Goal: Task Accomplishment & Management: Use online tool/utility

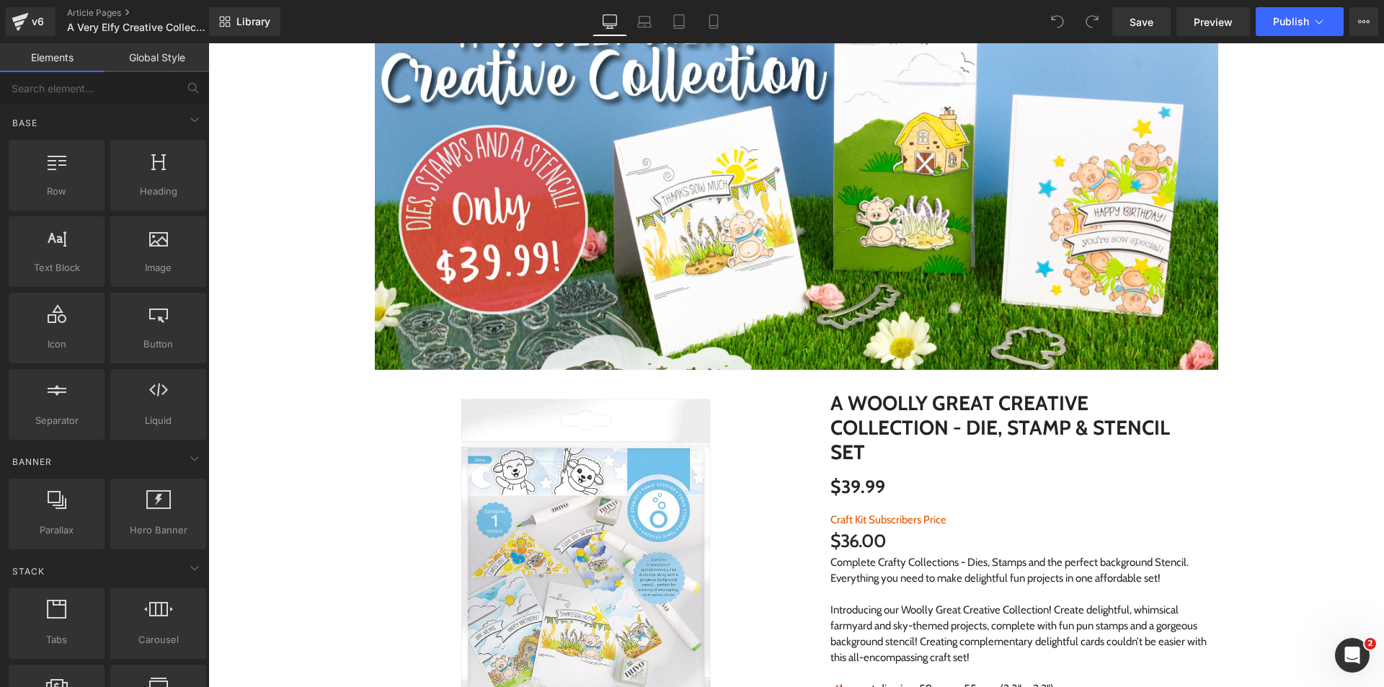
scroll to position [216, 0]
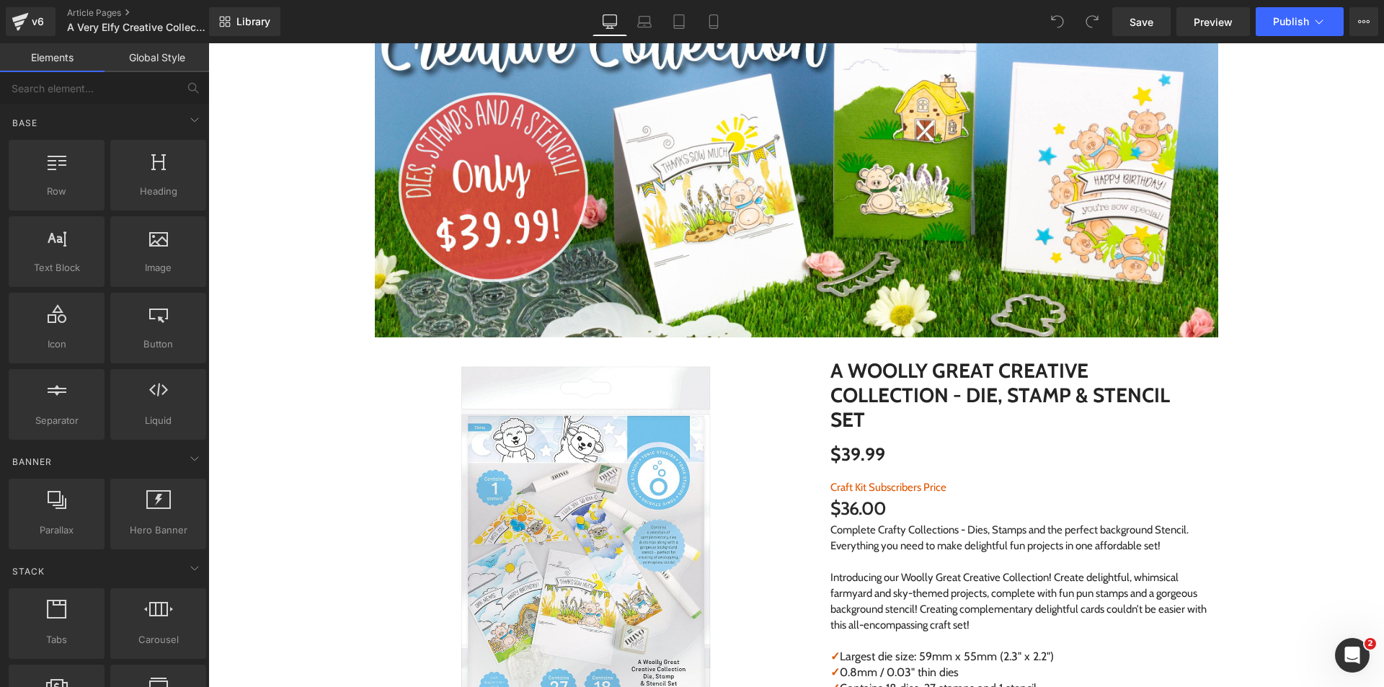
click at [222, 22] on icon at bounding box center [222, 24] width 5 height 5
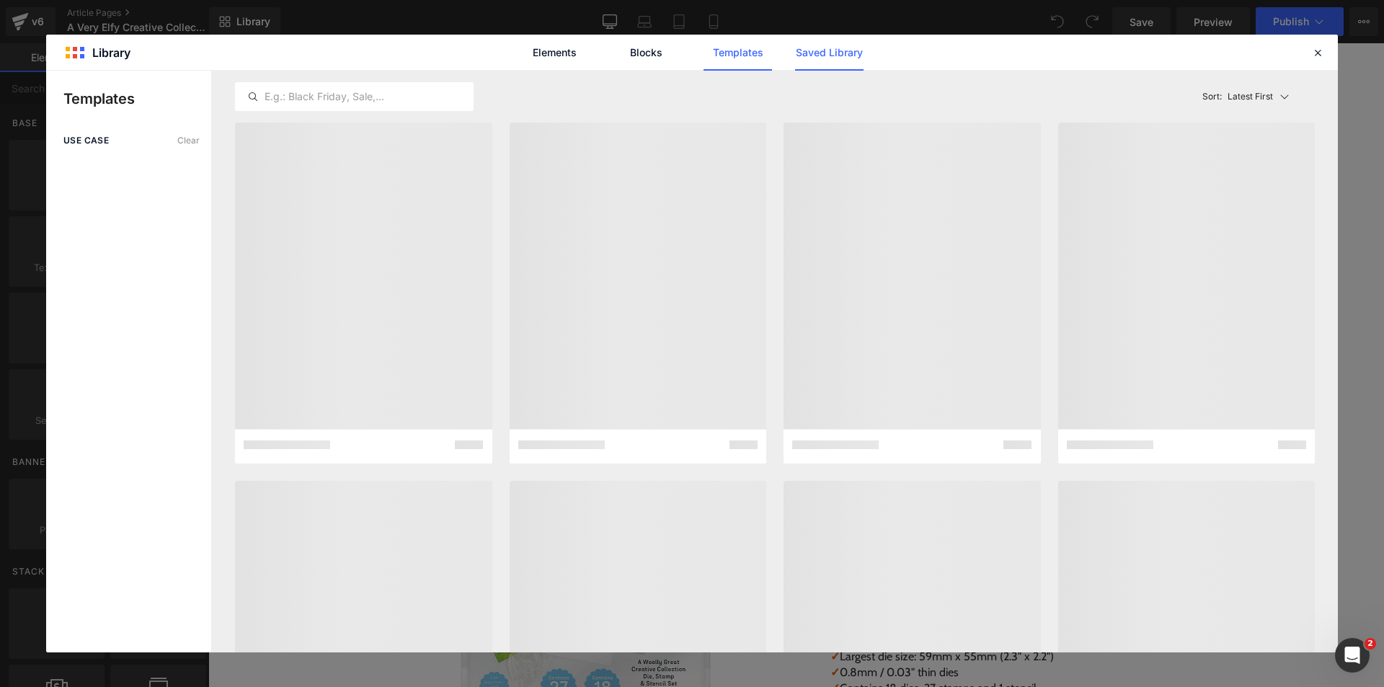
click at [815, 48] on link "Saved Library" at bounding box center [829, 53] width 68 height 36
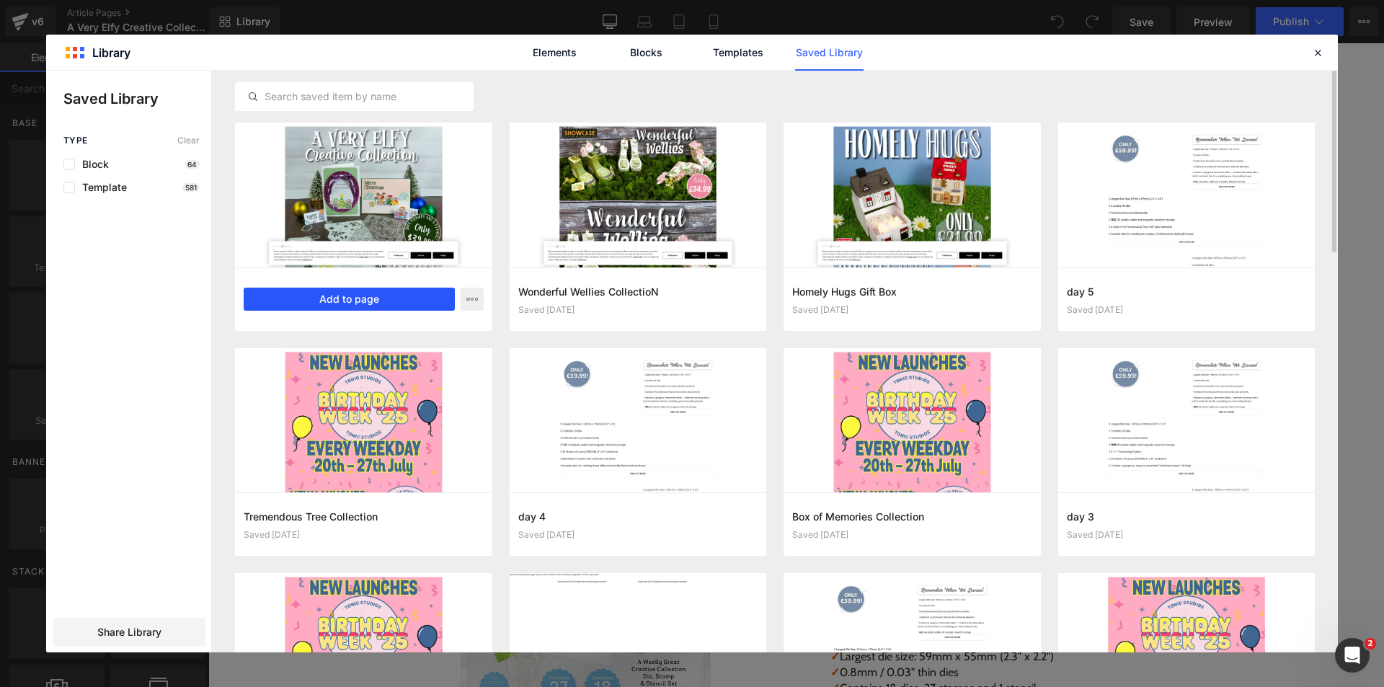
click at [379, 293] on button "Add to page" at bounding box center [349, 299] width 211 height 23
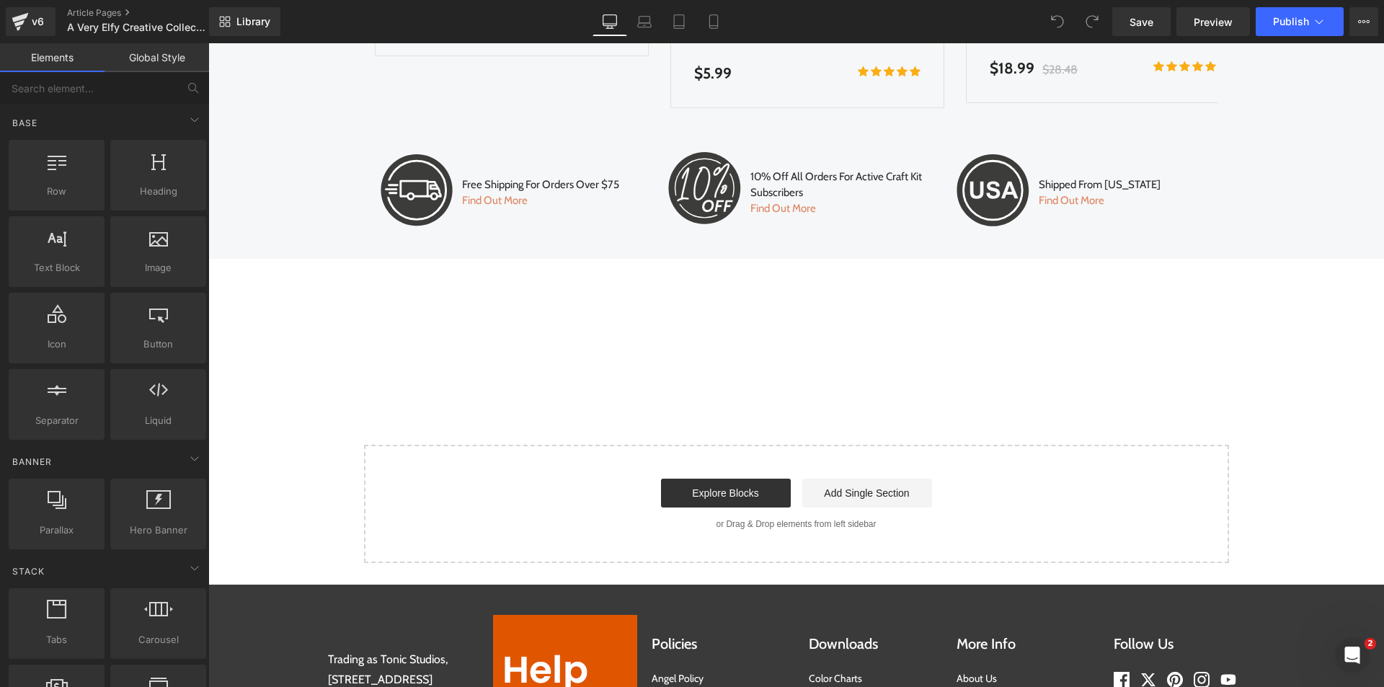
scroll to position [4734, 0]
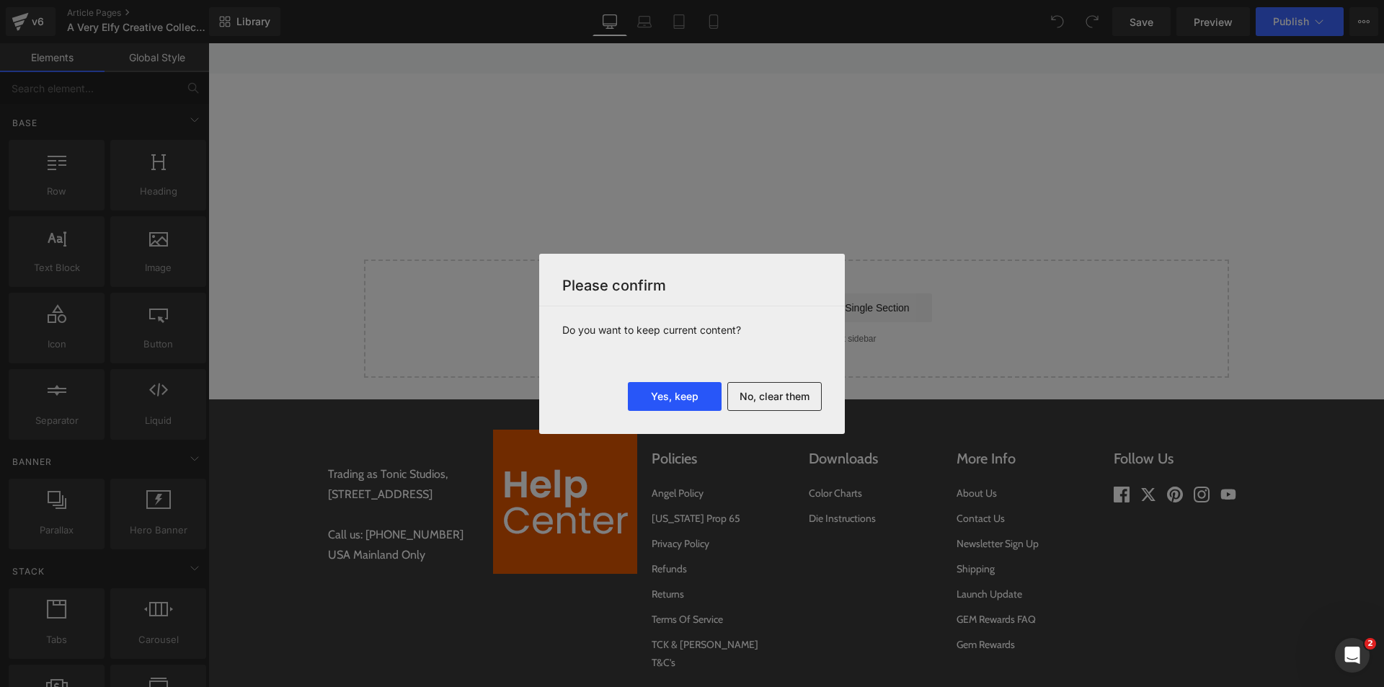
click at [676, 394] on button "Yes, keep" at bounding box center [675, 396] width 94 height 29
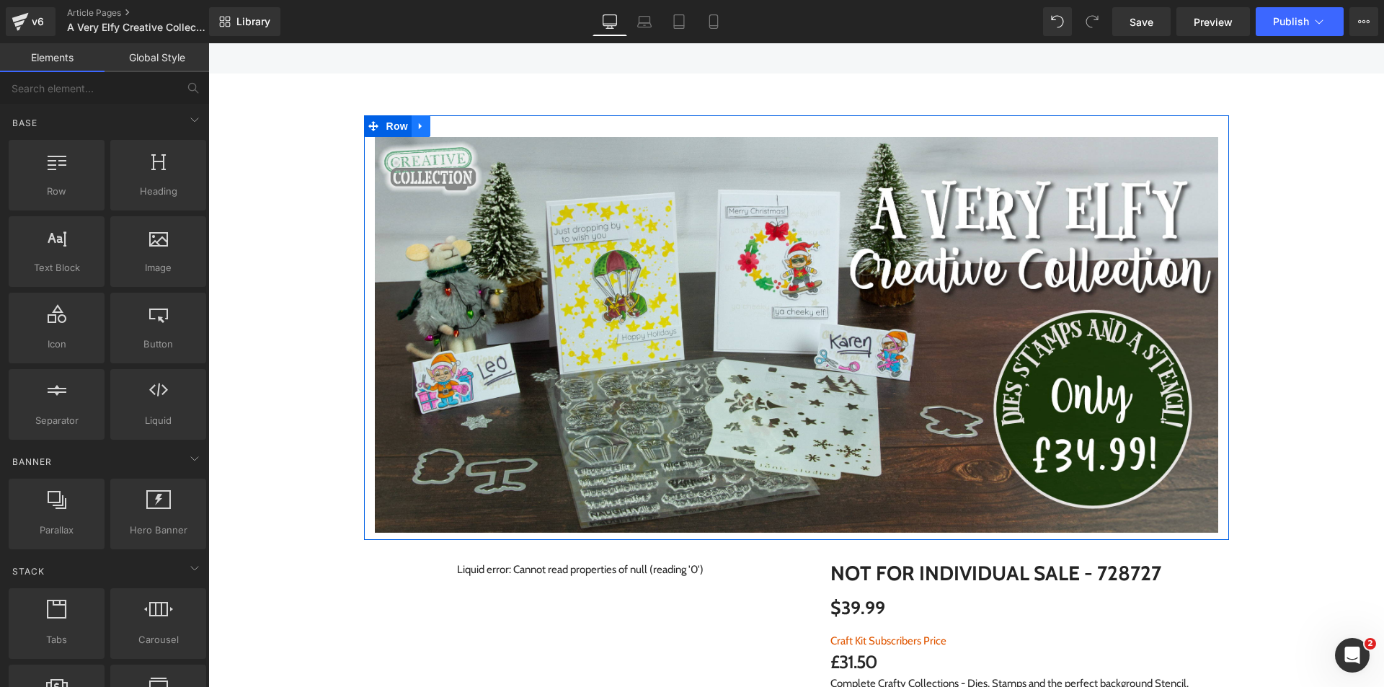
click at [416, 124] on icon at bounding box center [421, 126] width 10 height 11
click at [454, 122] on icon at bounding box center [459, 126] width 10 height 11
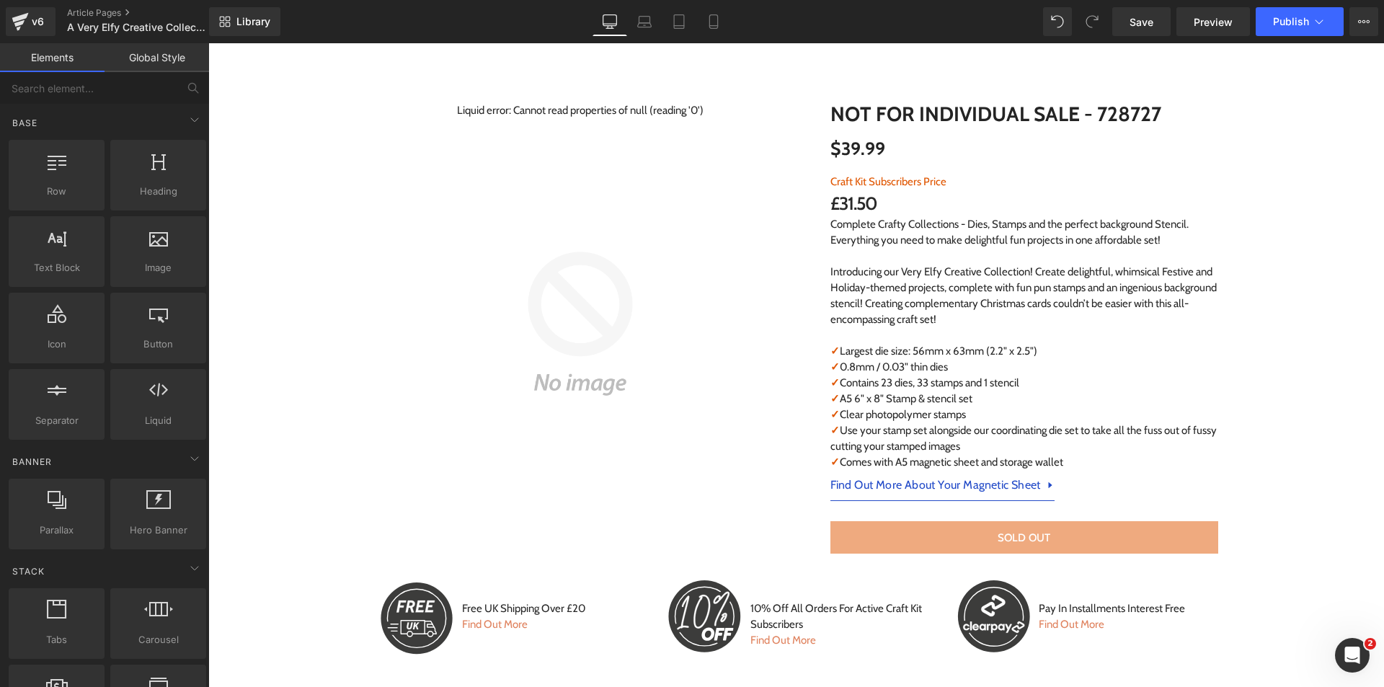
scroll to position [4699, 0]
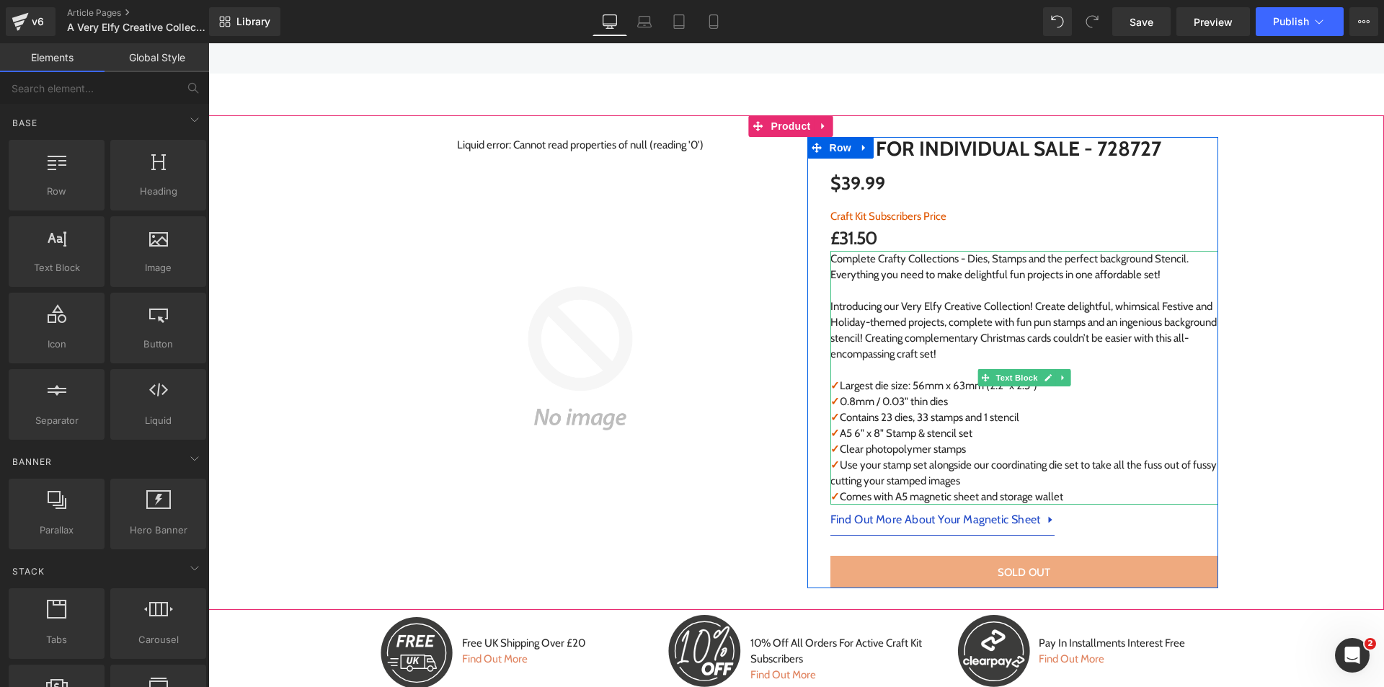
click at [888, 380] on p "✓ Largest die size: 56mm x 63mm (2.2" x 2.5")" at bounding box center [1025, 386] width 388 height 16
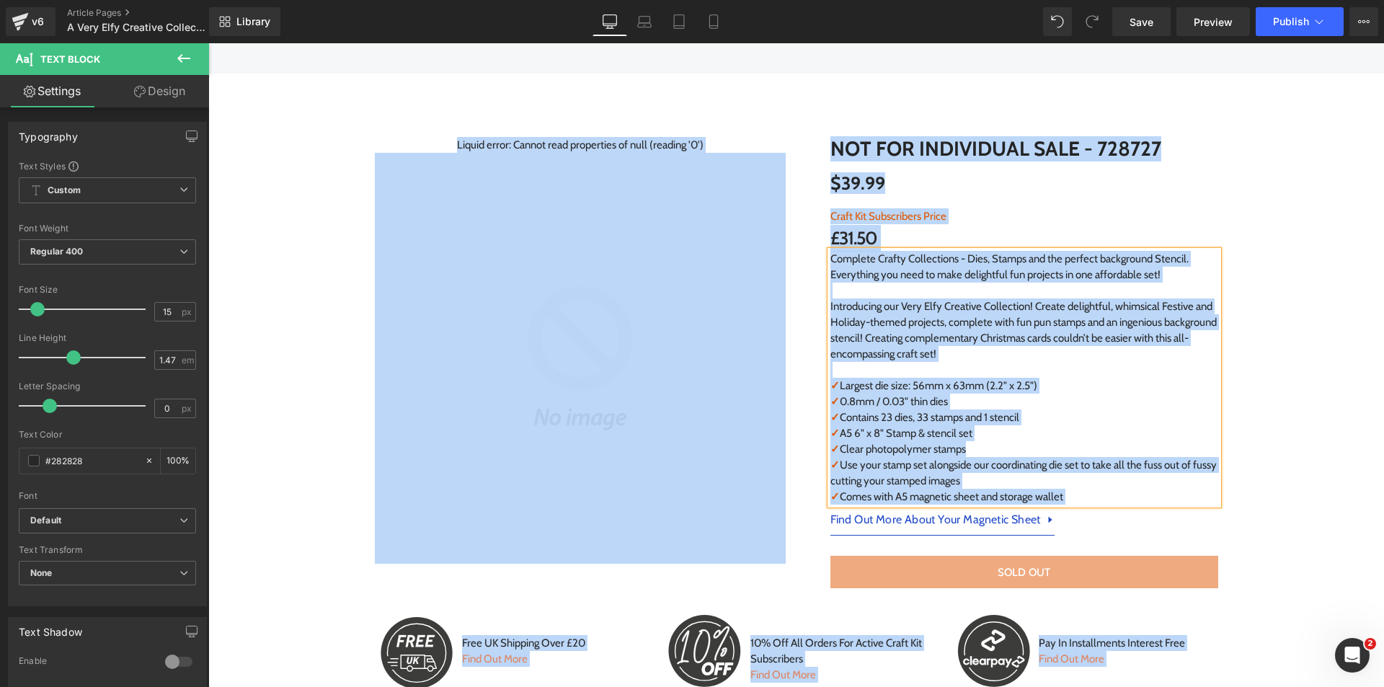
click at [888, 380] on p "✓ Largest die size: 56mm x 63mm (2.2" x 2.5")" at bounding box center [1025, 386] width 388 height 16
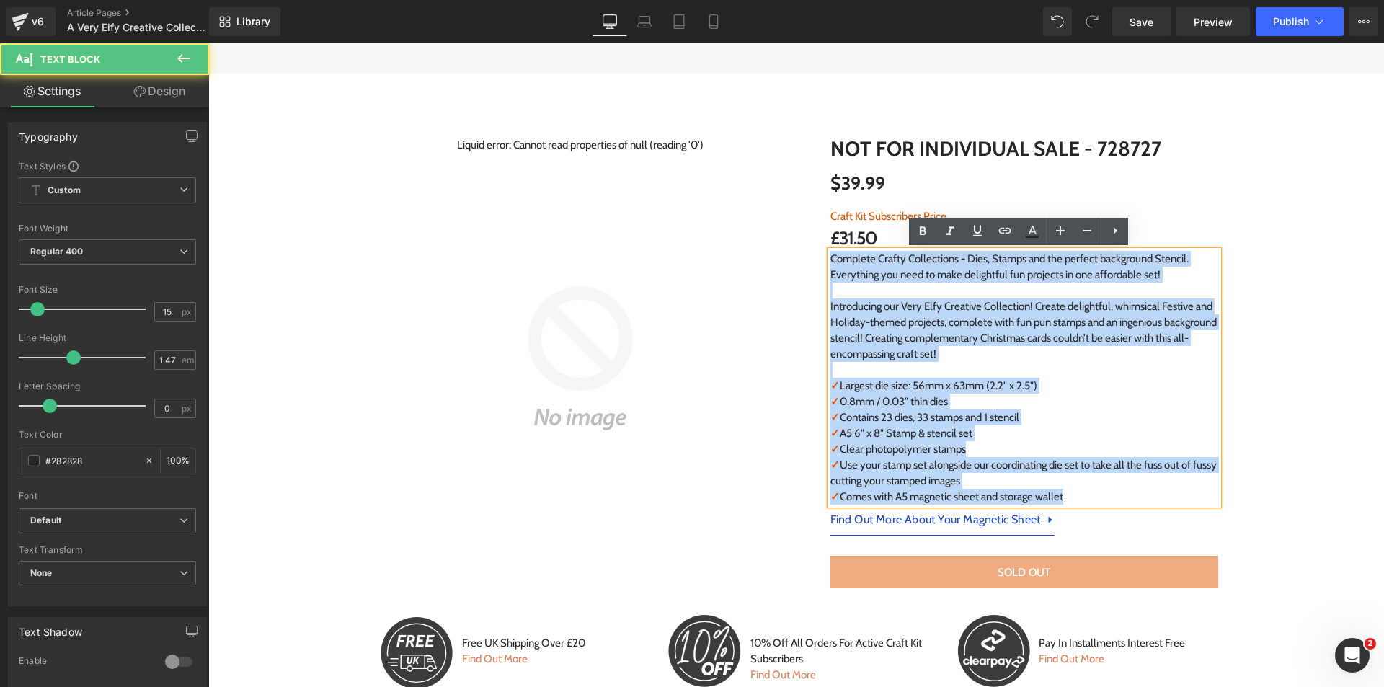
copy div "Complete Crafty Collections - Dies, Stamps and the perfect background Stencil. …"
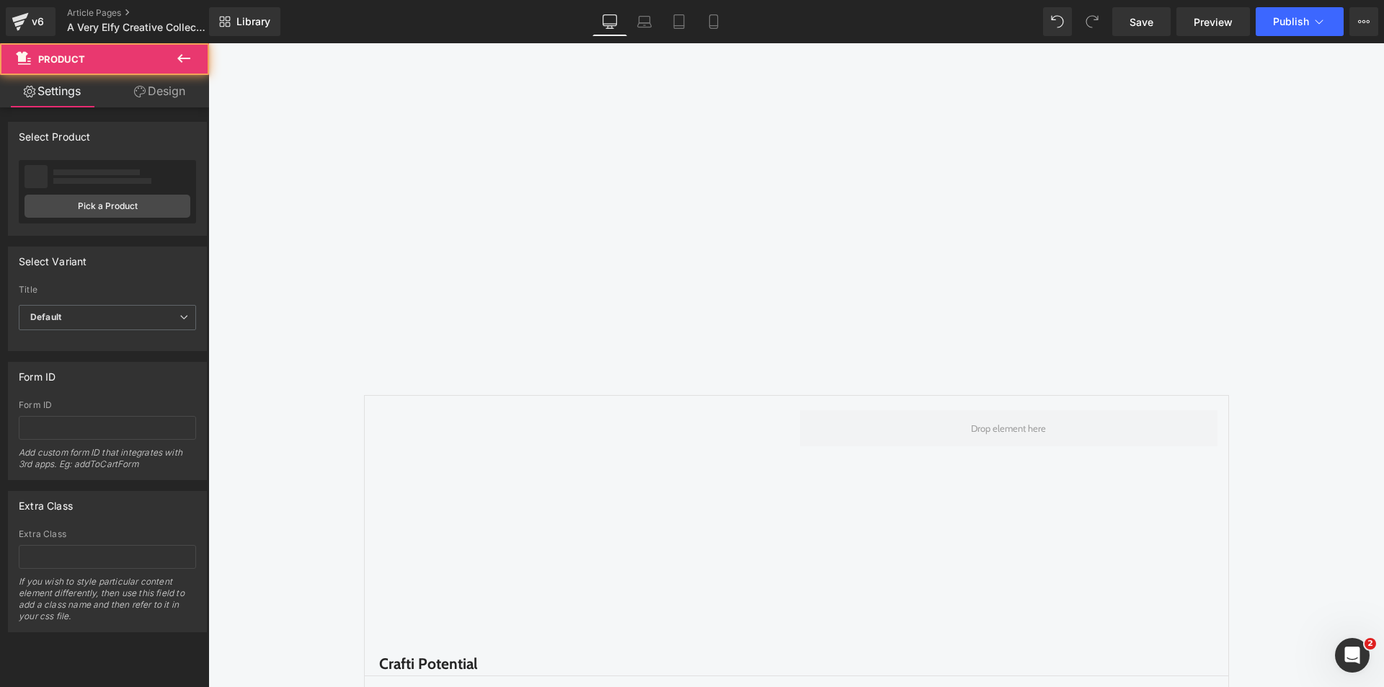
scroll to position [0, 0]
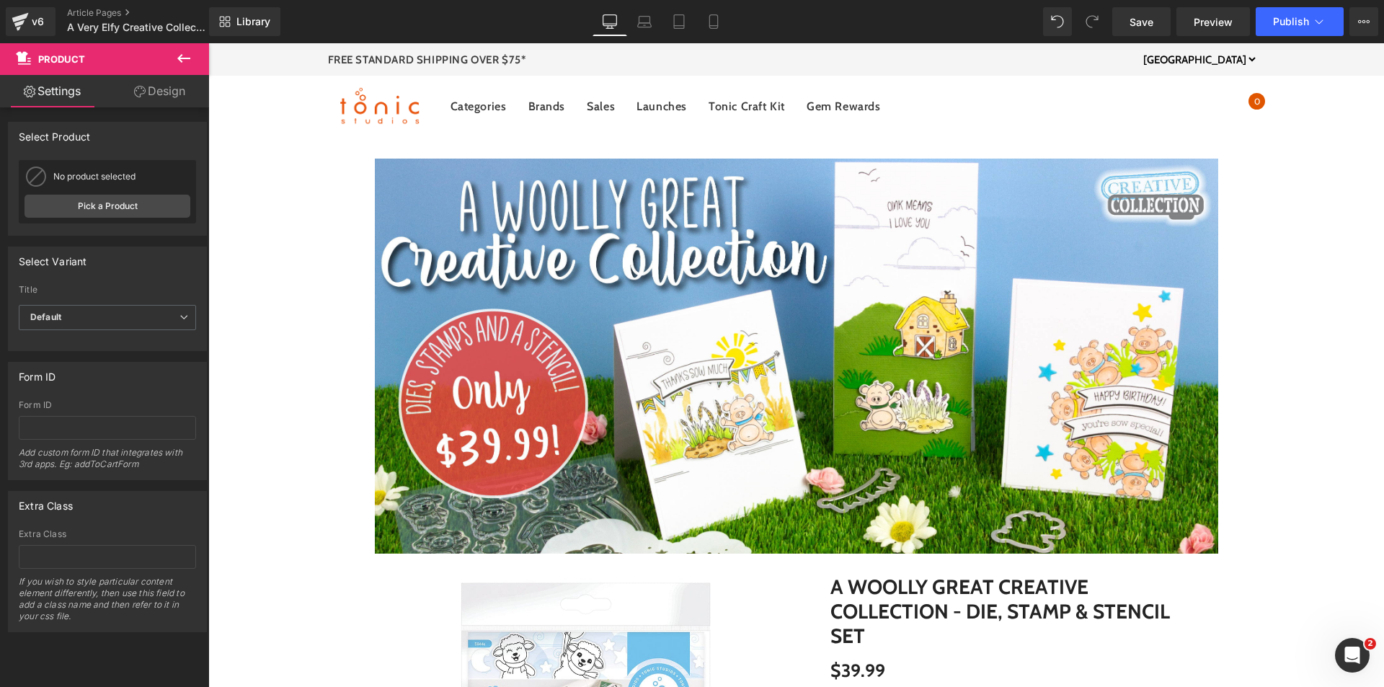
drag, startPoint x: 1281, startPoint y: 389, endPoint x: 1261, endPoint y: 167, distance: 222.2
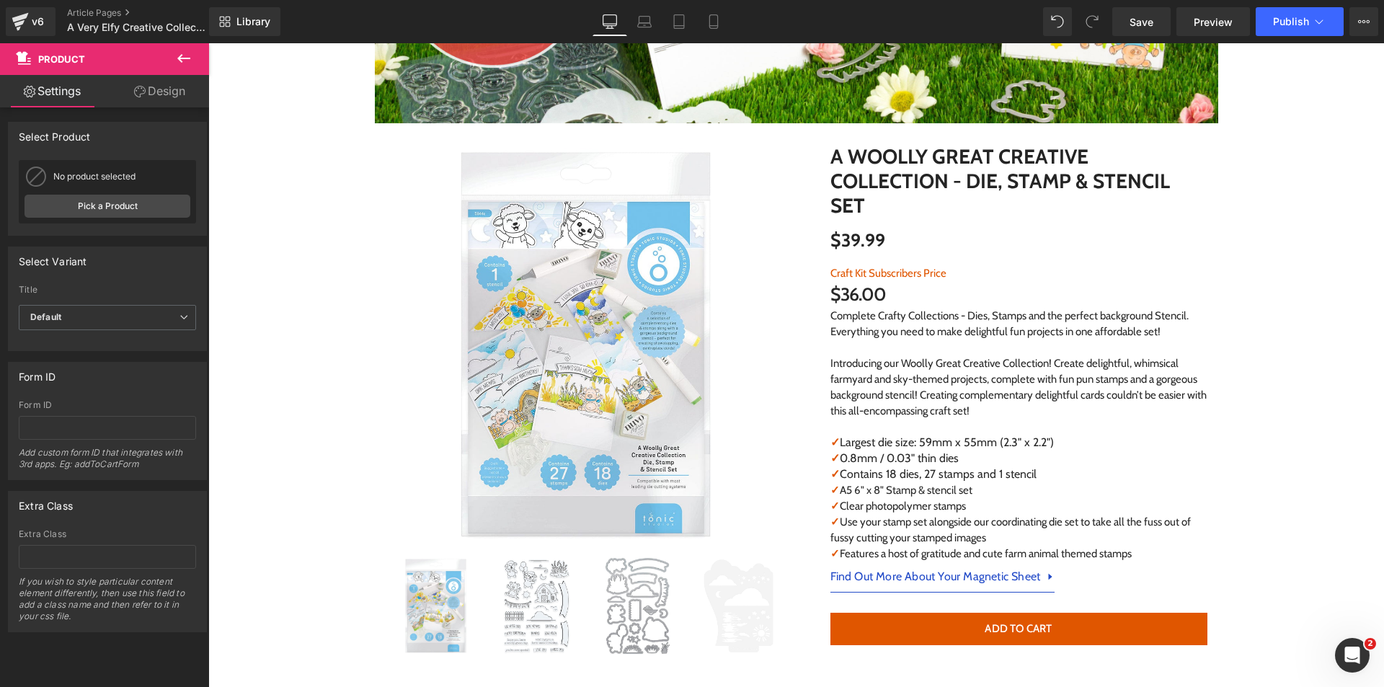
scroll to position [433, 0]
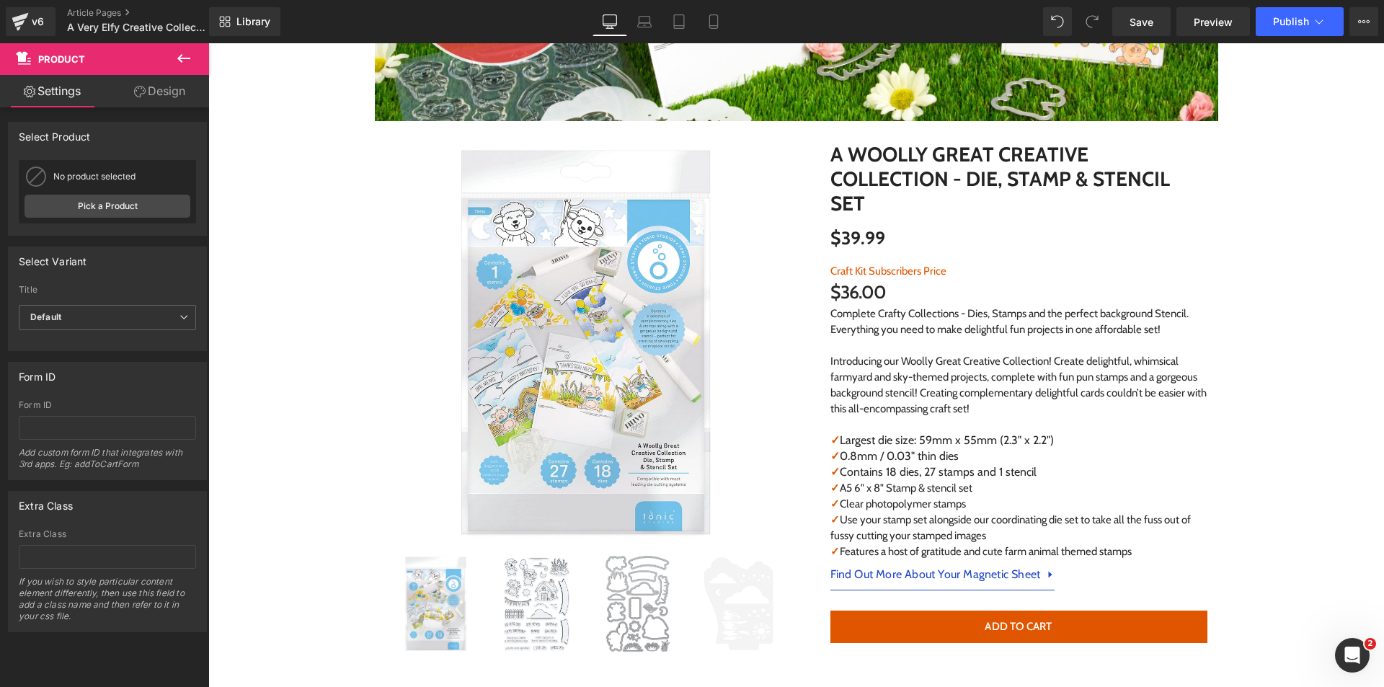
click at [919, 353] on p "Introducing our Woolly Great Creative Collection! Create delightful, whimsical …" at bounding box center [1019, 384] width 377 height 63
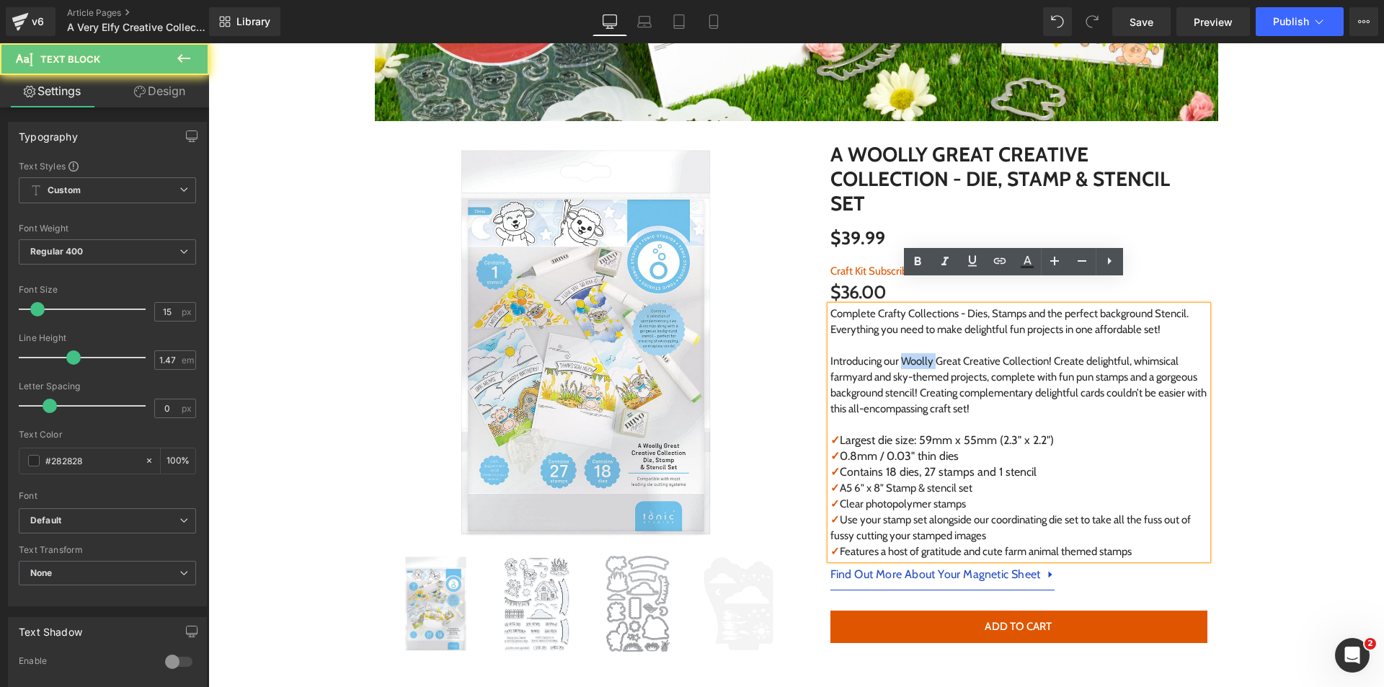
click at [918, 353] on p "Introducing our Woolly Great Creative Collection! Create delightful, whimsical …" at bounding box center [1019, 384] width 377 height 63
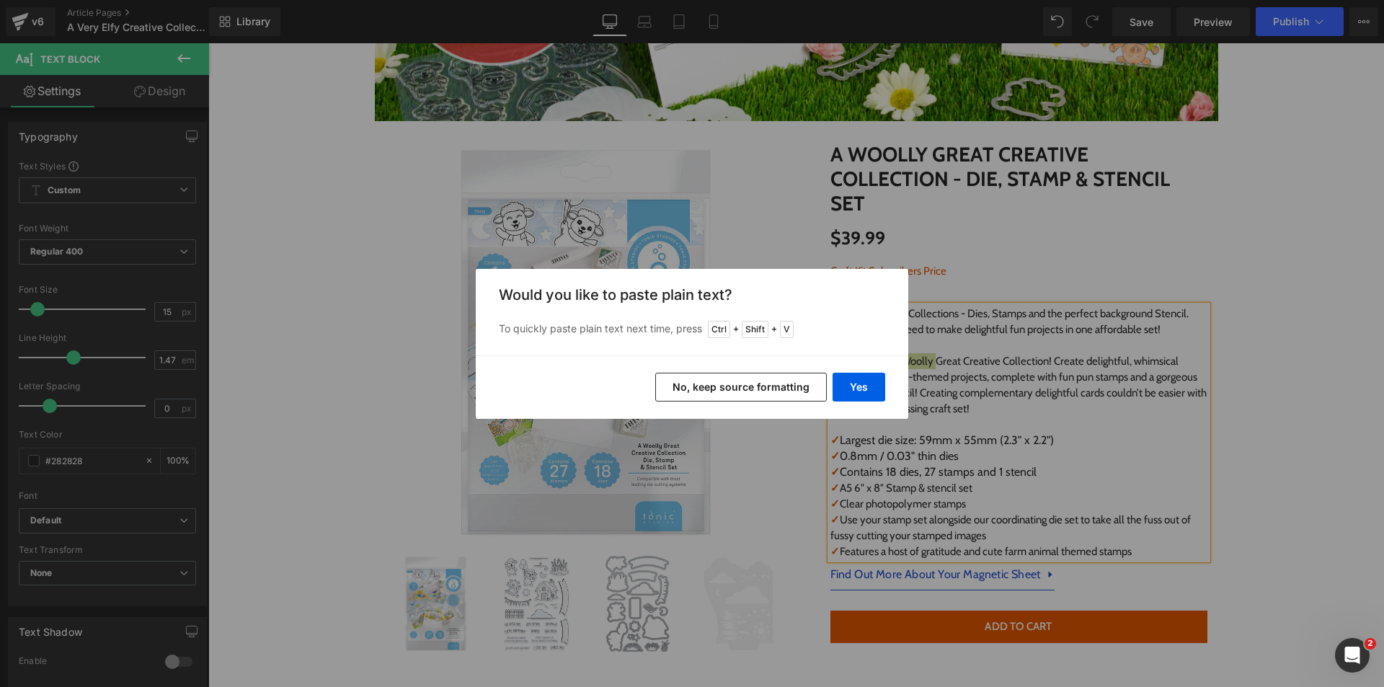
click at [753, 386] on button "No, keep source formatting" at bounding box center [741, 387] width 172 height 29
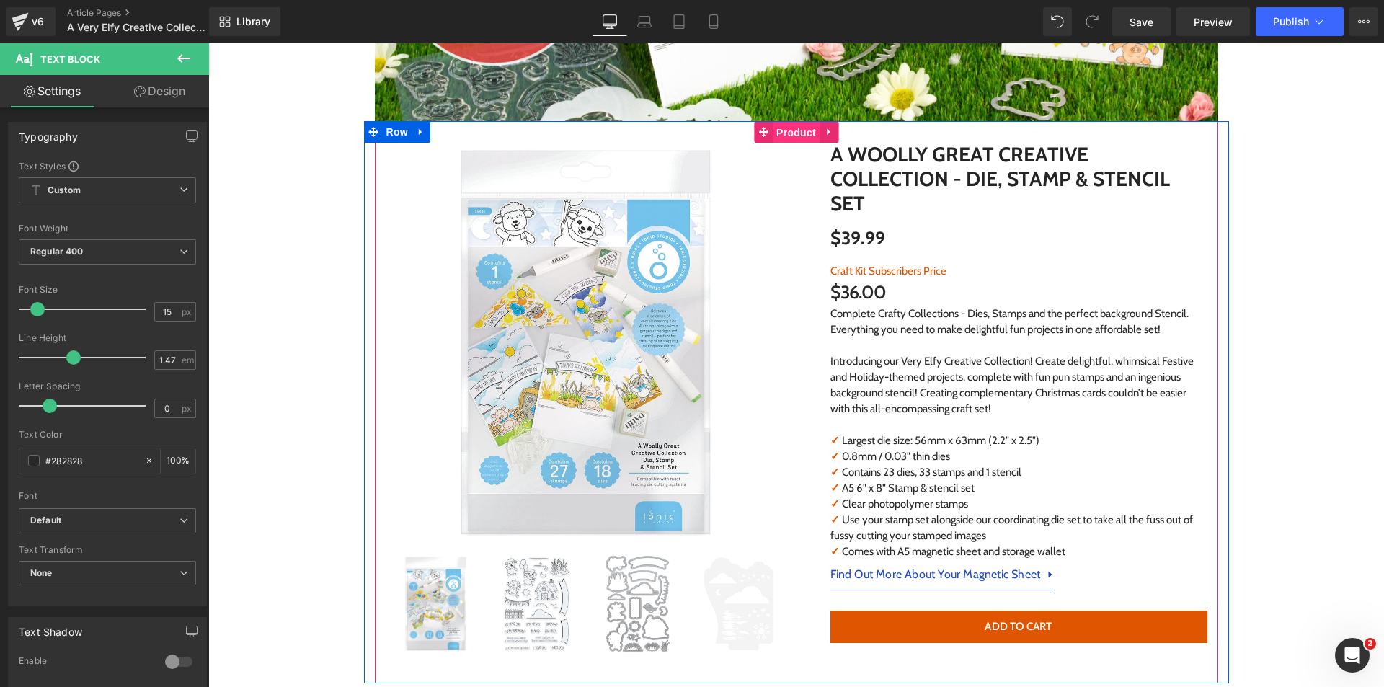
click at [784, 130] on span "Product" at bounding box center [796, 133] width 47 height 22
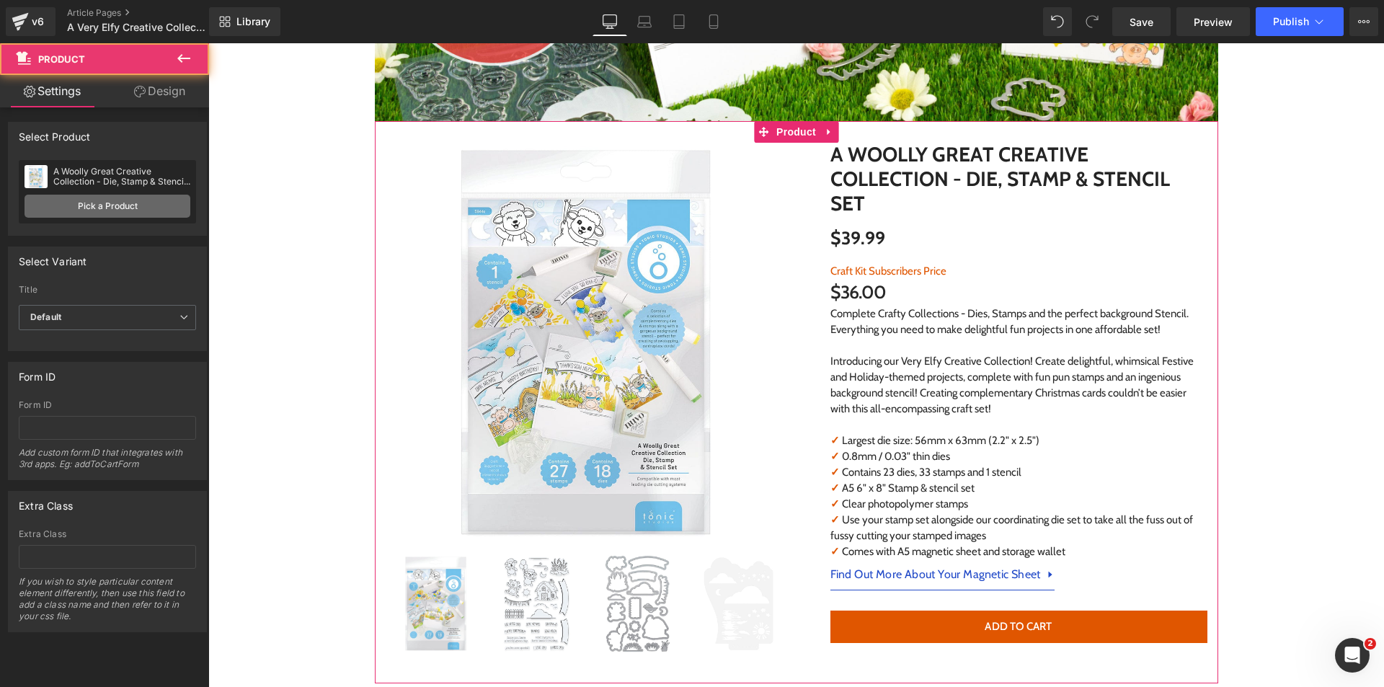
click at [121, 214] on link "Pick a Product" at bounding box center [108, 206] width 166 height 23
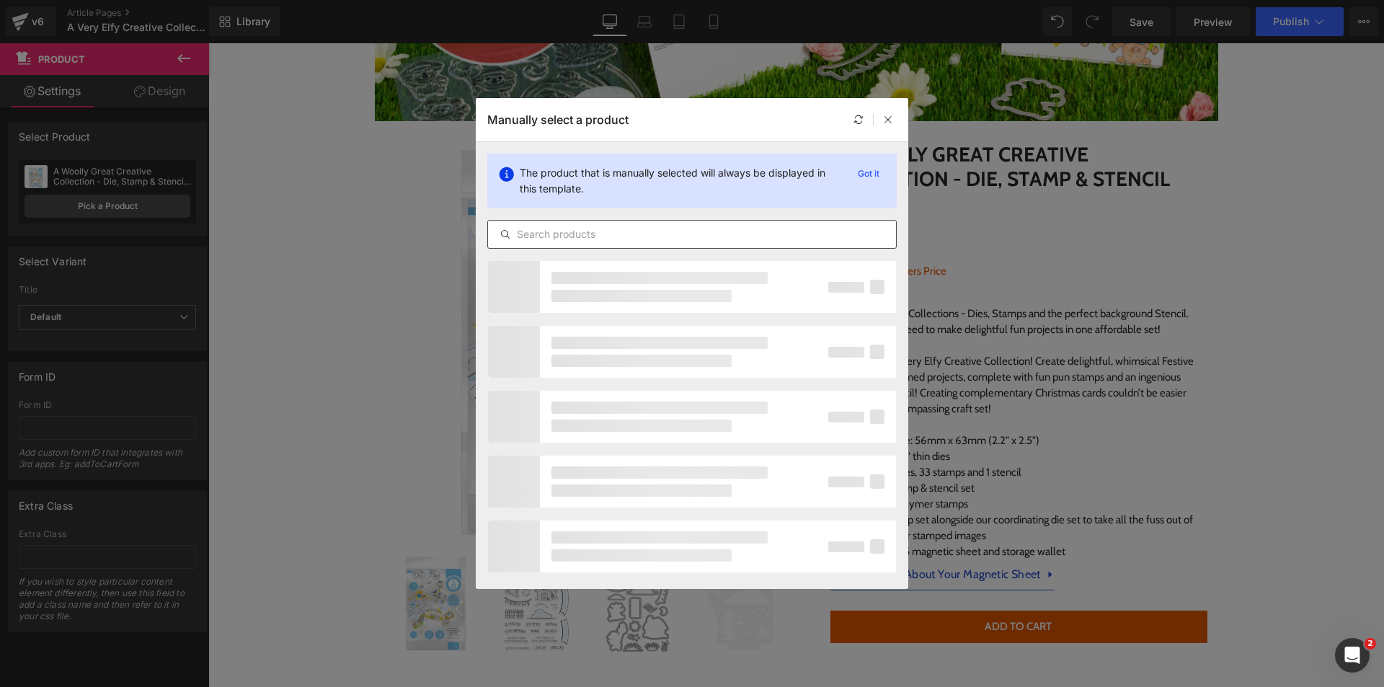
click at [542, 228] on input "text" at bounding box center [692, 234] width 408 height 17
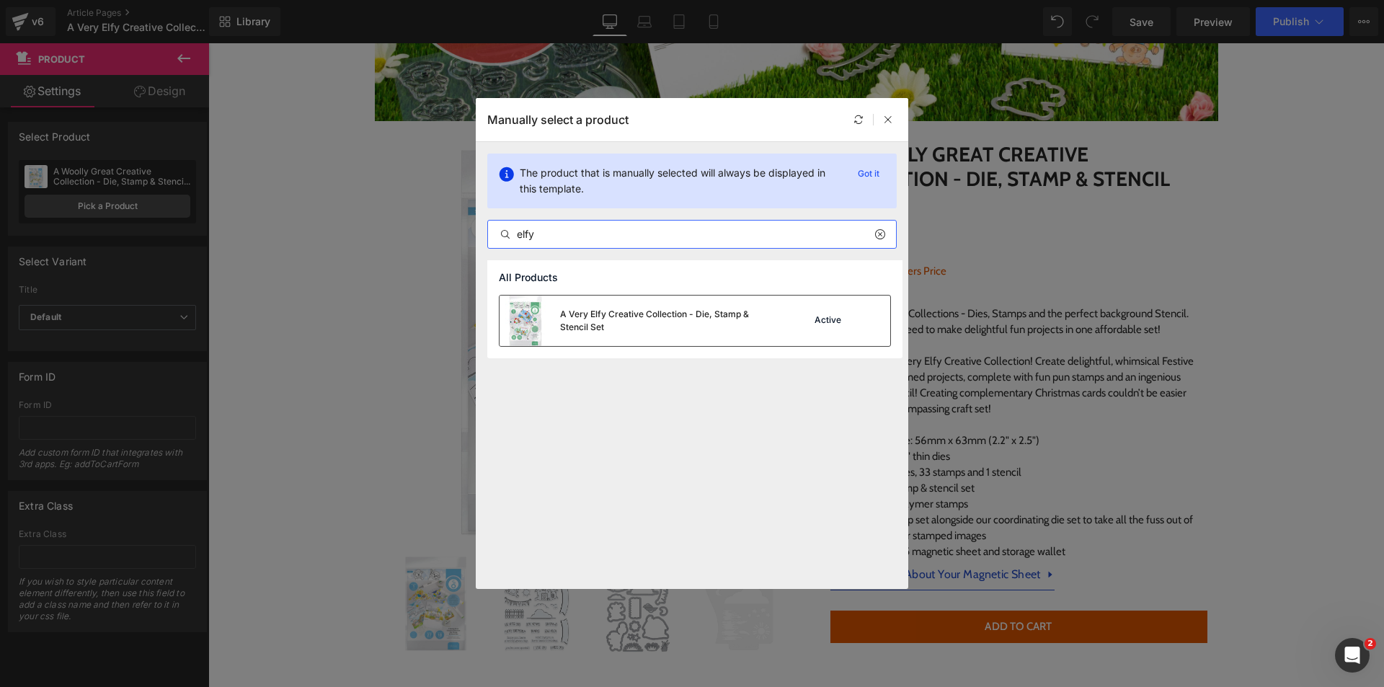
type input "elfy"
click at [680, 328] on div "A Very Elfy Creative Collection - Die, Stamp & Stencil Set" at bounding box center [668, 321] width 216 height 26
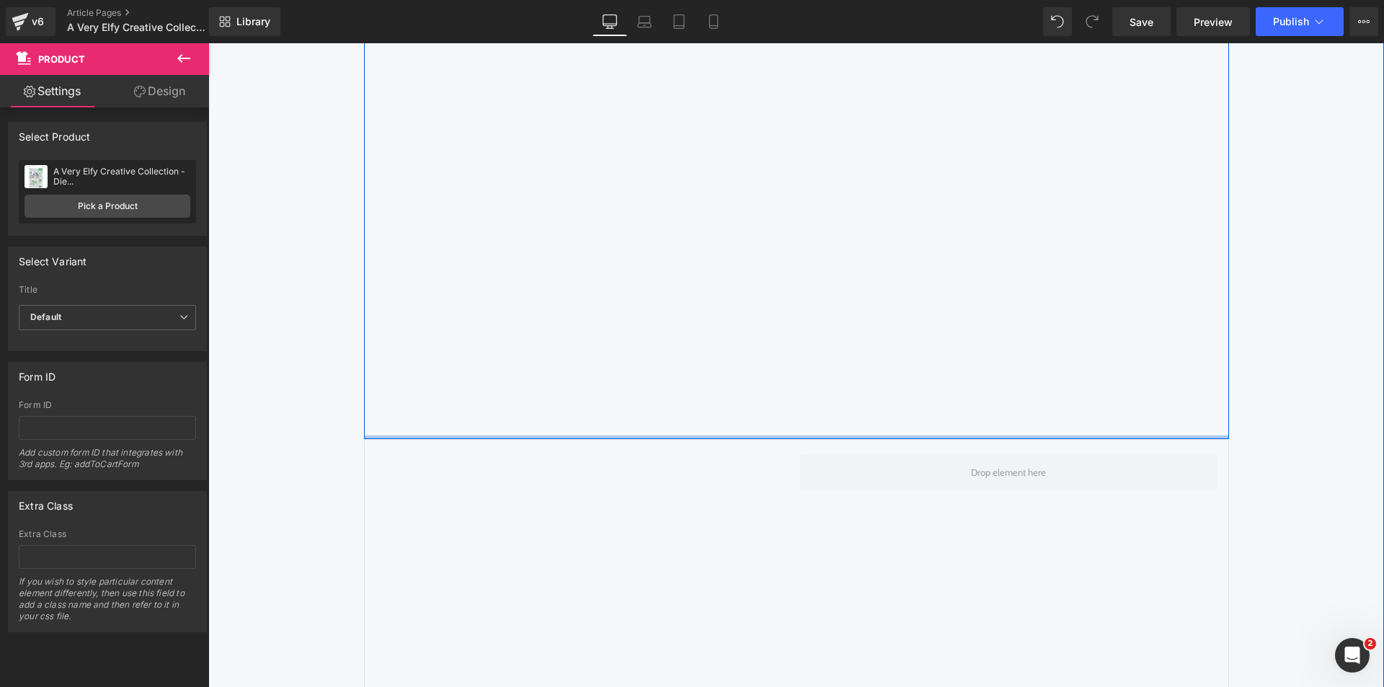
scroll to position [1586, 0]
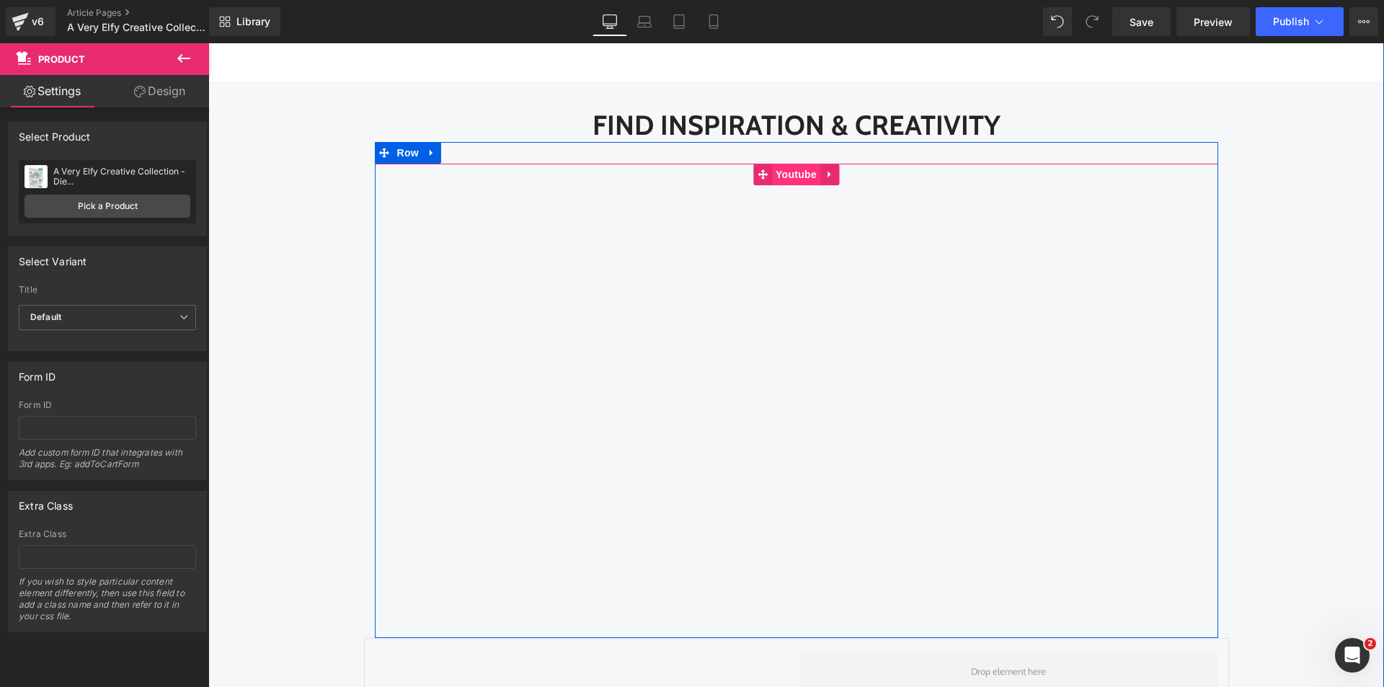
click at [773, 170] on span "Youtube" at bounding box center [796, 175] width 48 height 22
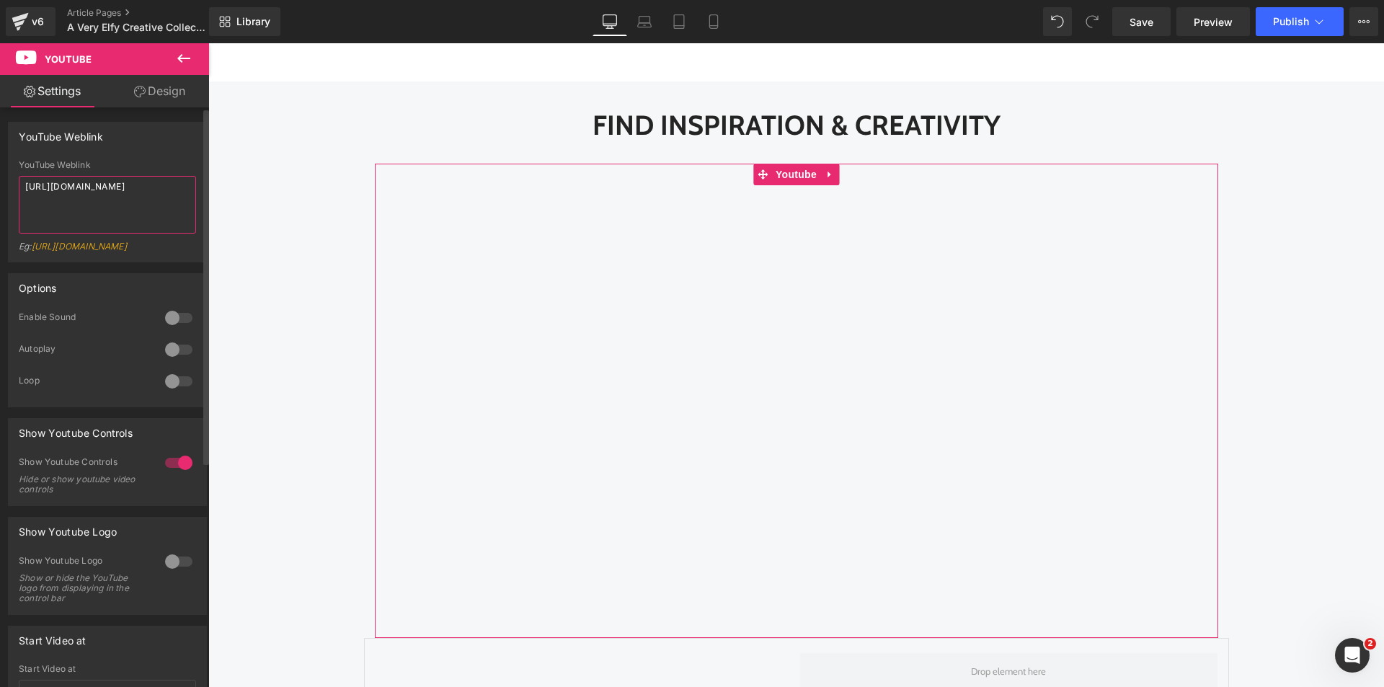
click at [63, 226] on textarea "[URL][DOMAIN_NAME]" at bounding box center [107, 205] width 177 height 58
paste textarea "PMQk_P4G7_w"
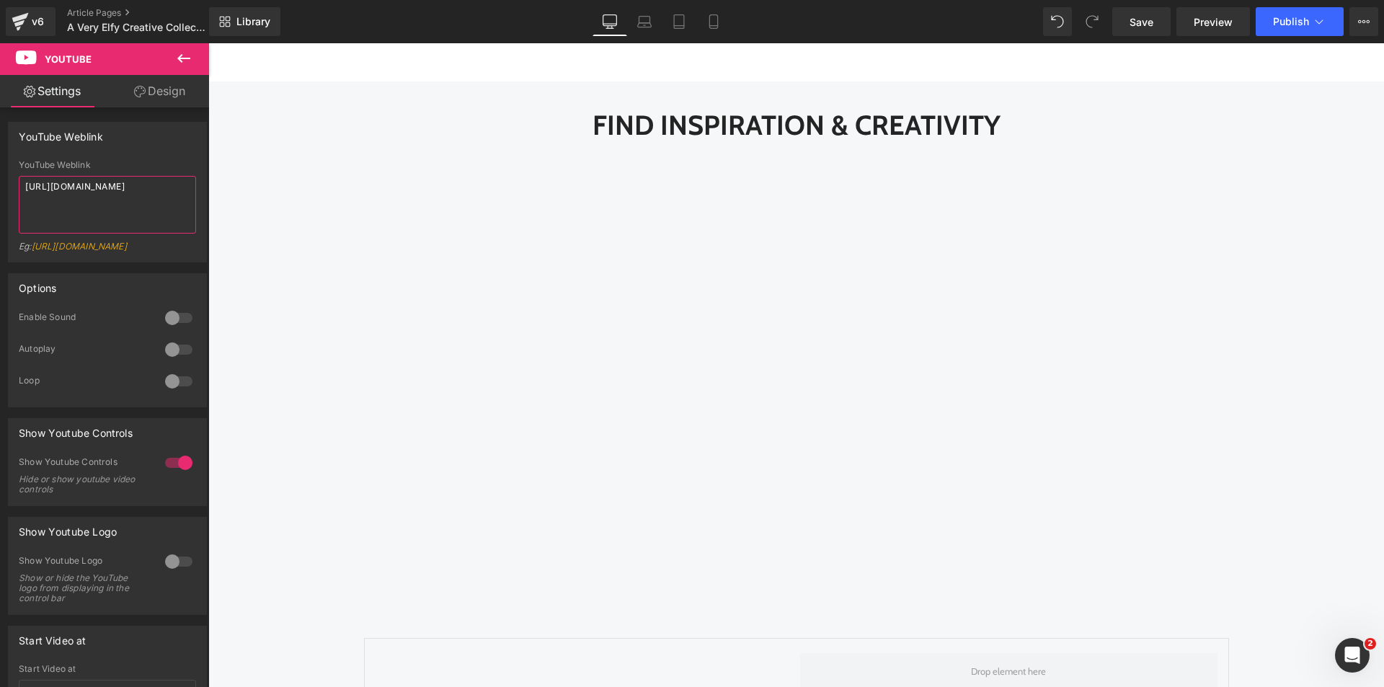
type textarea "[URL][DOMAIN_NAME]"
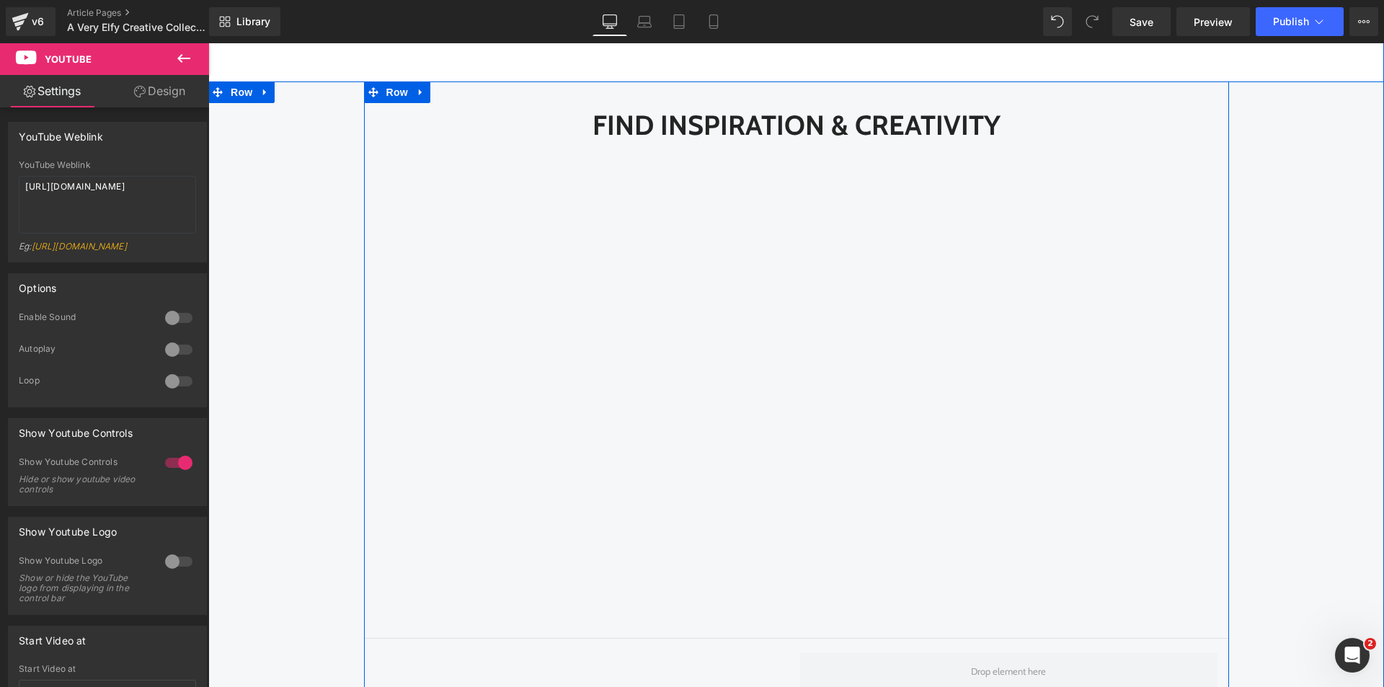
click at [302, 285] on div "Find Inspiration & Creativity Heading Youtube Row Row Youtube Crafti Potential …" at bounding box center [796, 679] width 1176 height 1152
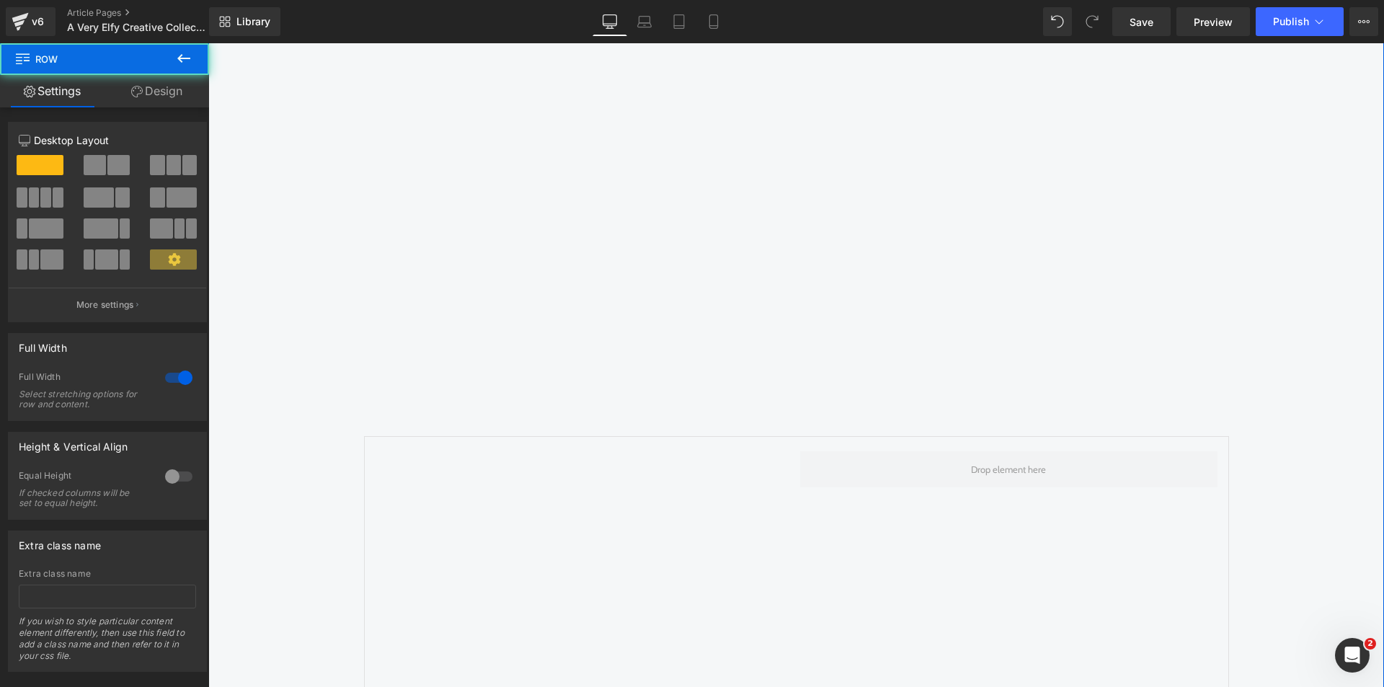
scroll to position [1875, 0]
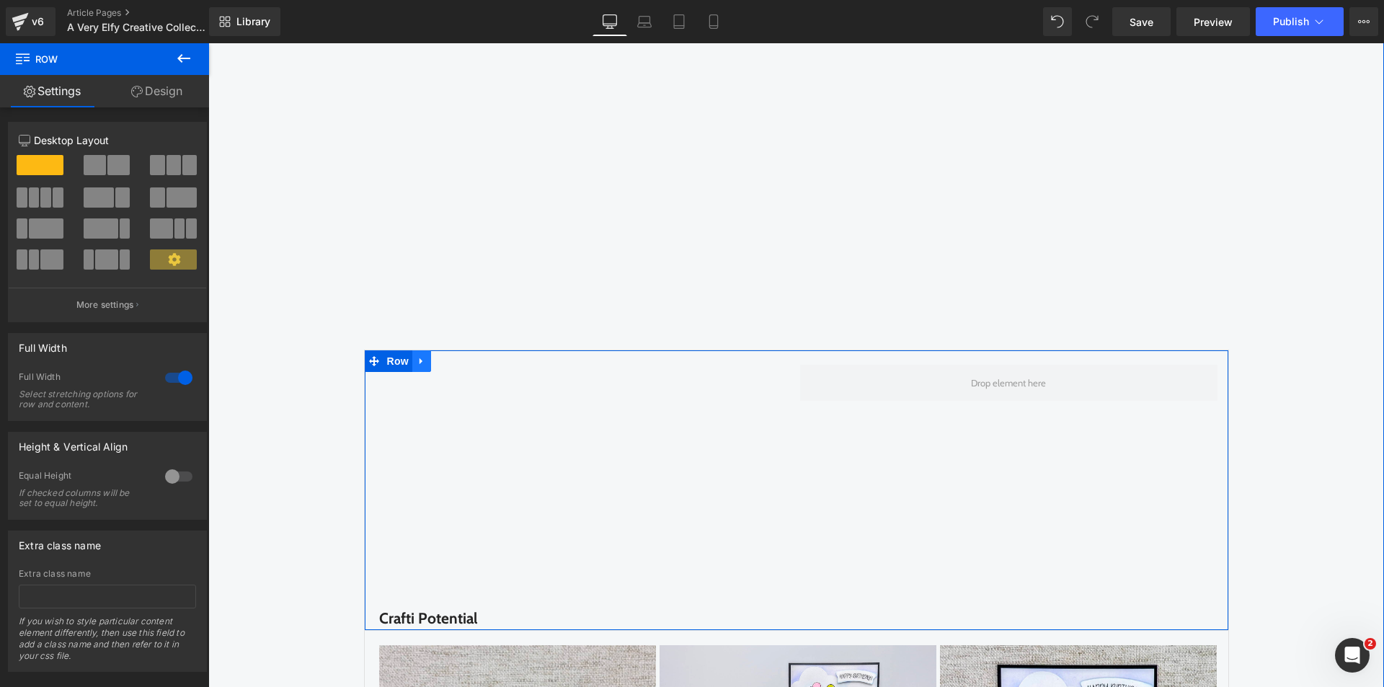
click at [415, 367] on link at bounding box center [421, 361] width 19 height 22
click at [454, 361] on icon at bounding box center [459, 361] width 10 height 10
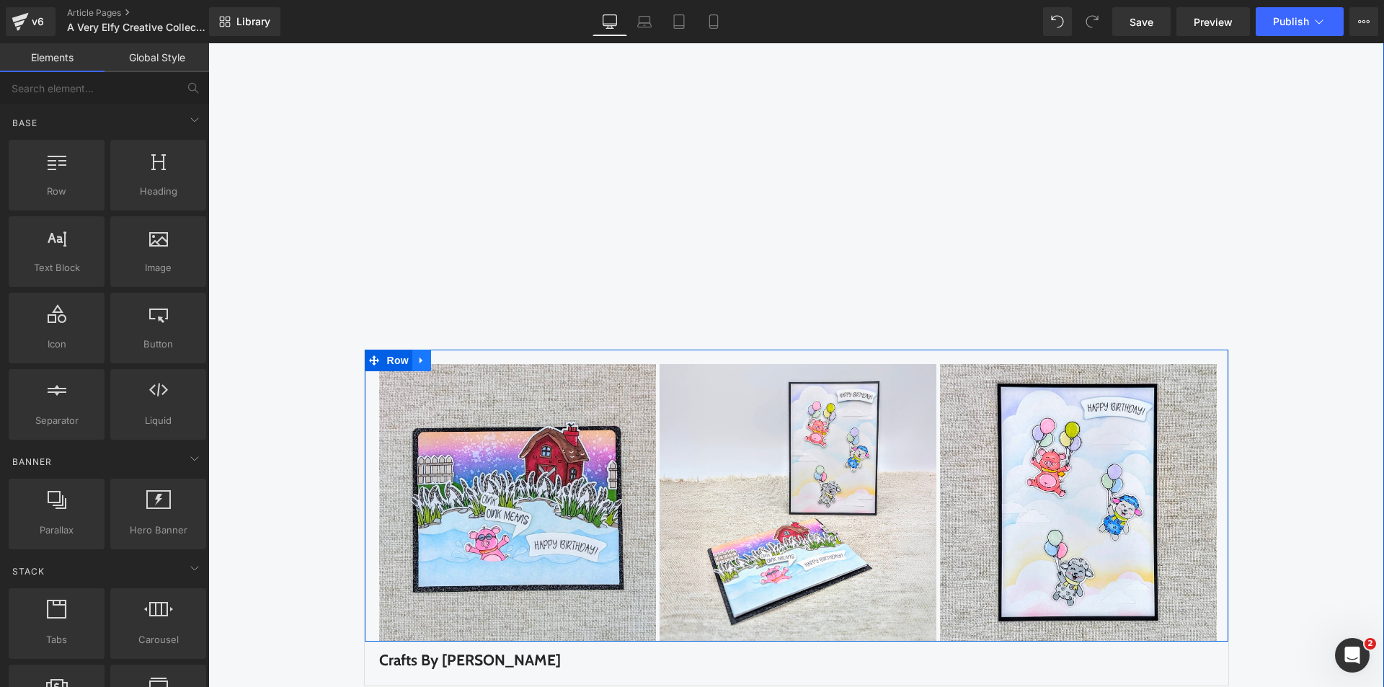
click at [417, 364] on icon at bounding box center [422, 360] width 10 height 11
click at [450, 363] on link at bounding box center [459, 361] width 19 height 22
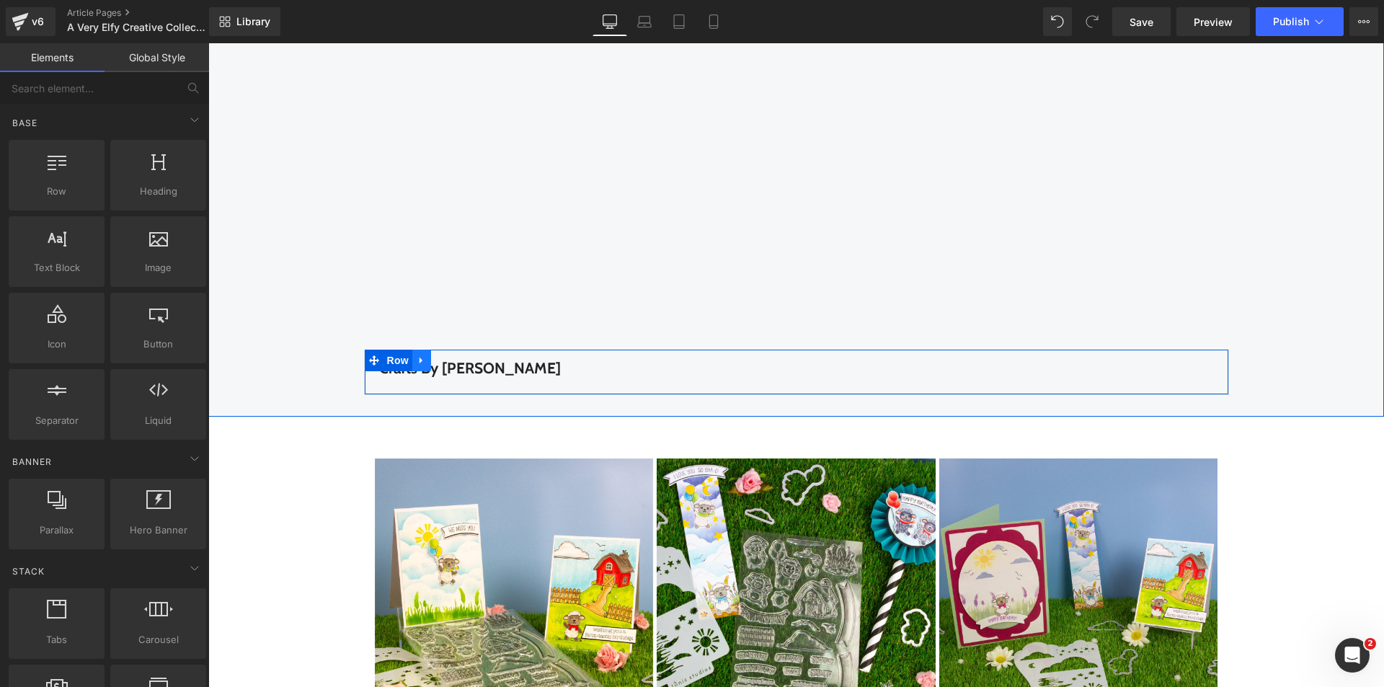
click at [417, 358] on icon at bounding box center [422, 360] width 10 height 11
click at [454, 360] on icon at bounding box center [459, 360] width 10 height 10
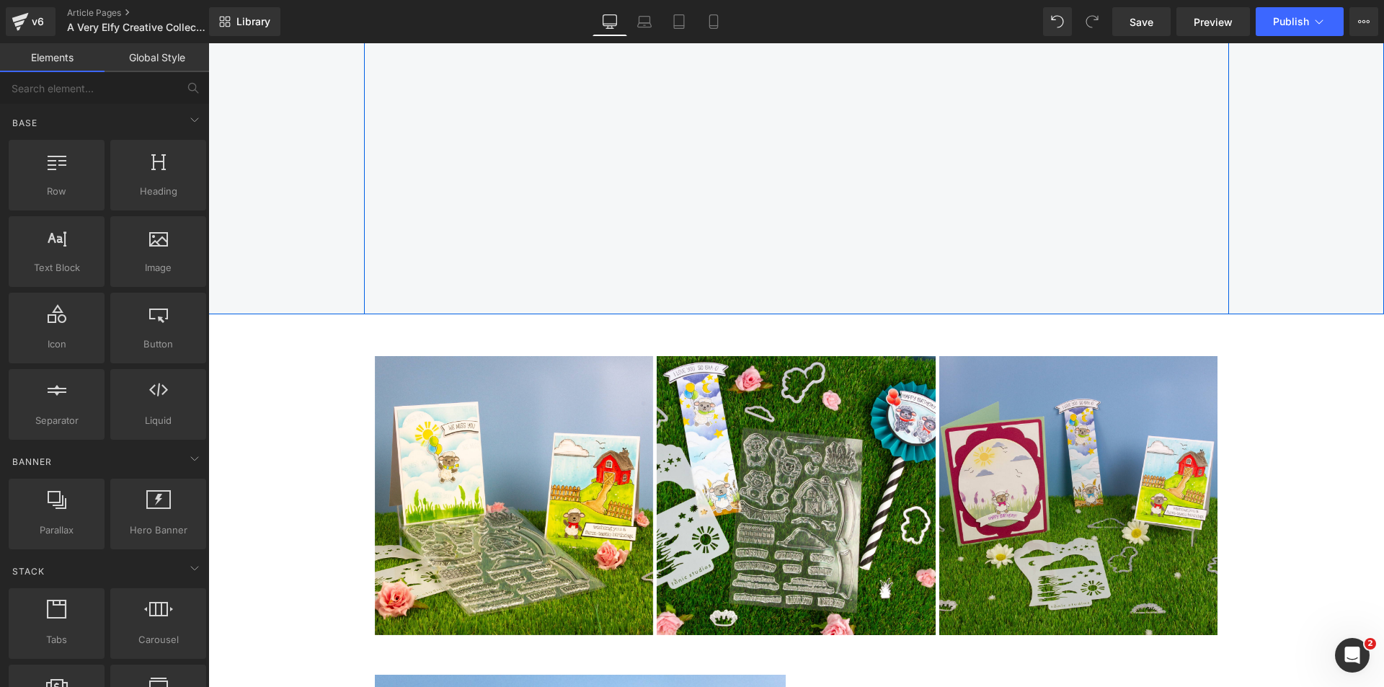
scroll to position [2019, 0]
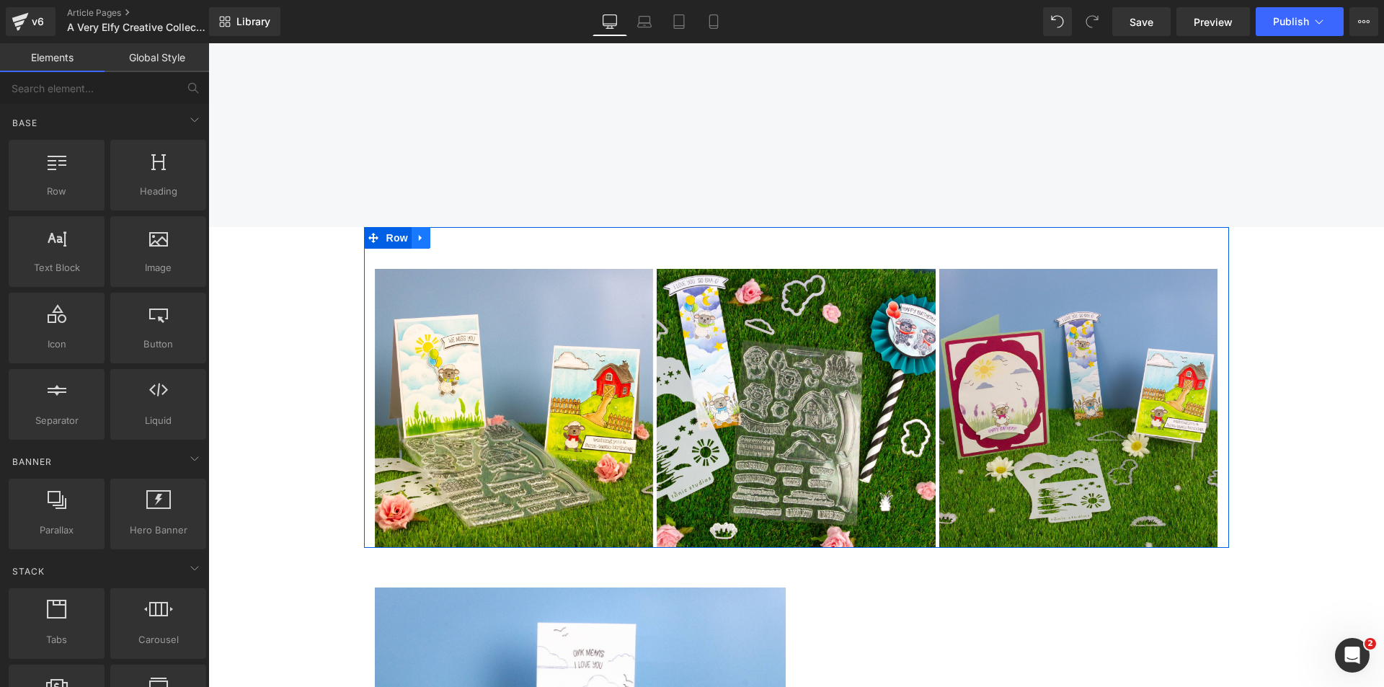
click at [416, 242] on icon at bounding box center [421, 238] width 10 height 11
click at [449, 239] on link at bounding box center [458, 238] width 19 height 22
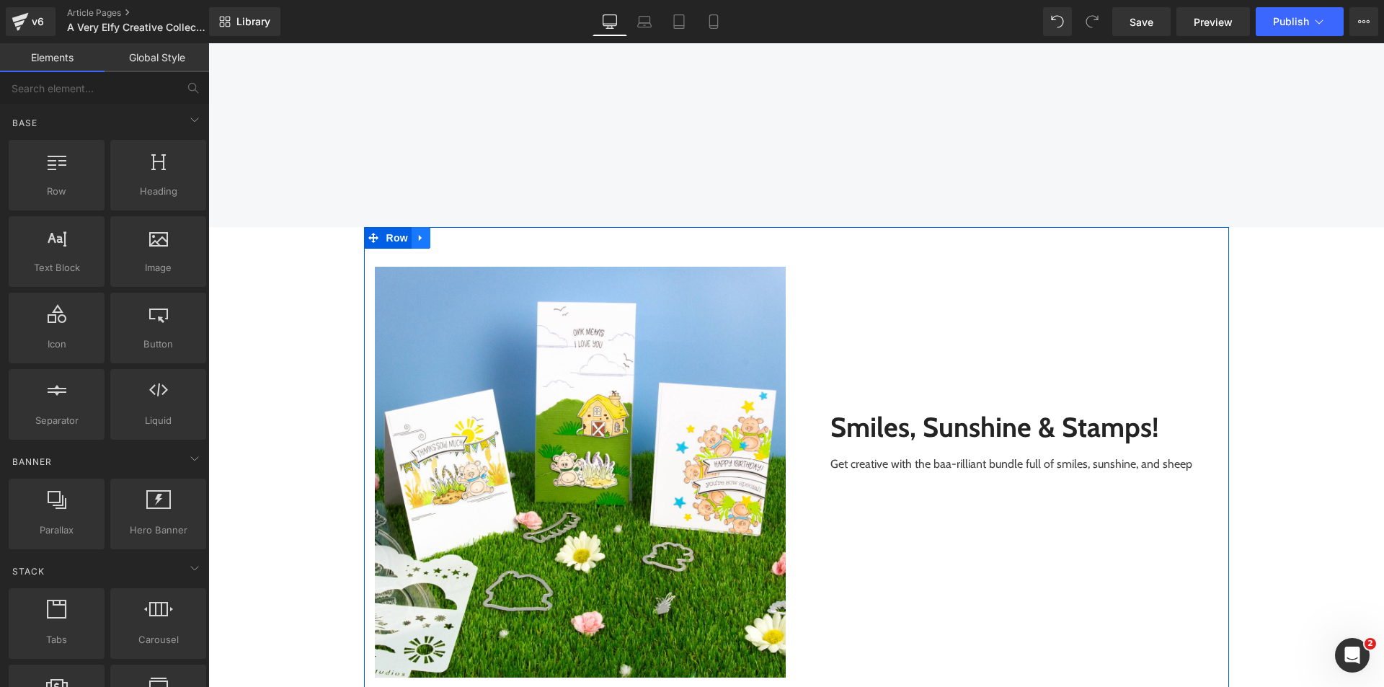
click at [412, 238] on link at bounding box center [421, 238] width 19 height 22
click at [454, 238] on icon at bounding box center [459, 238] width 10 height 11
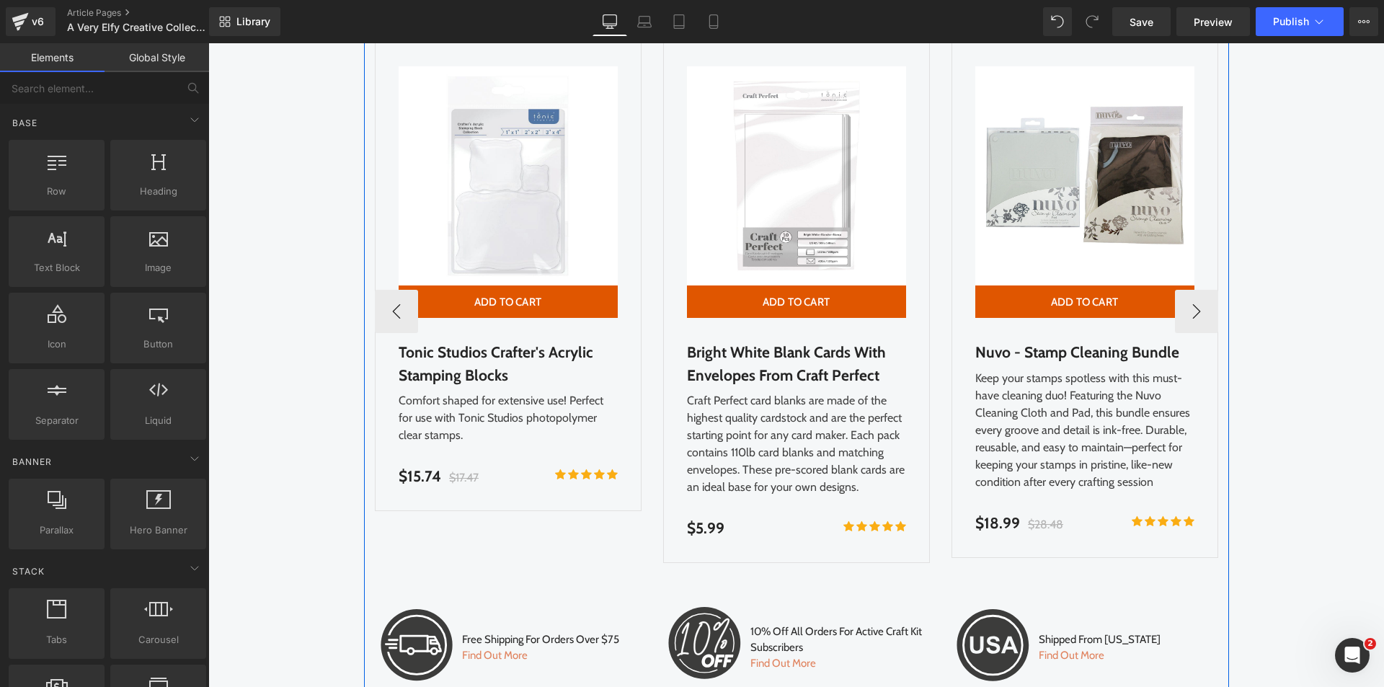
scroll to position [2740, 0]
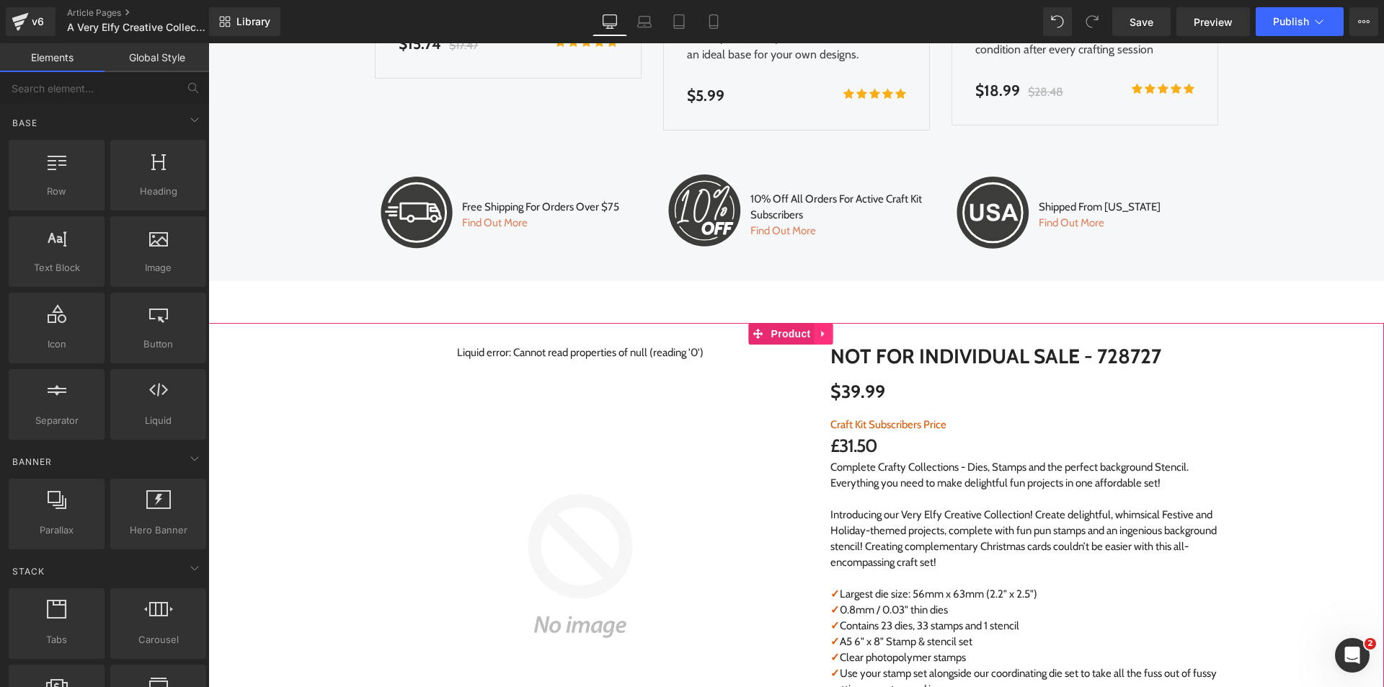
click at [819, 338] on icon at bounding box center [824, 334] width 10 height 11
click at [833, 337] on icon at bounding box center [833, 334] width 10 height 10
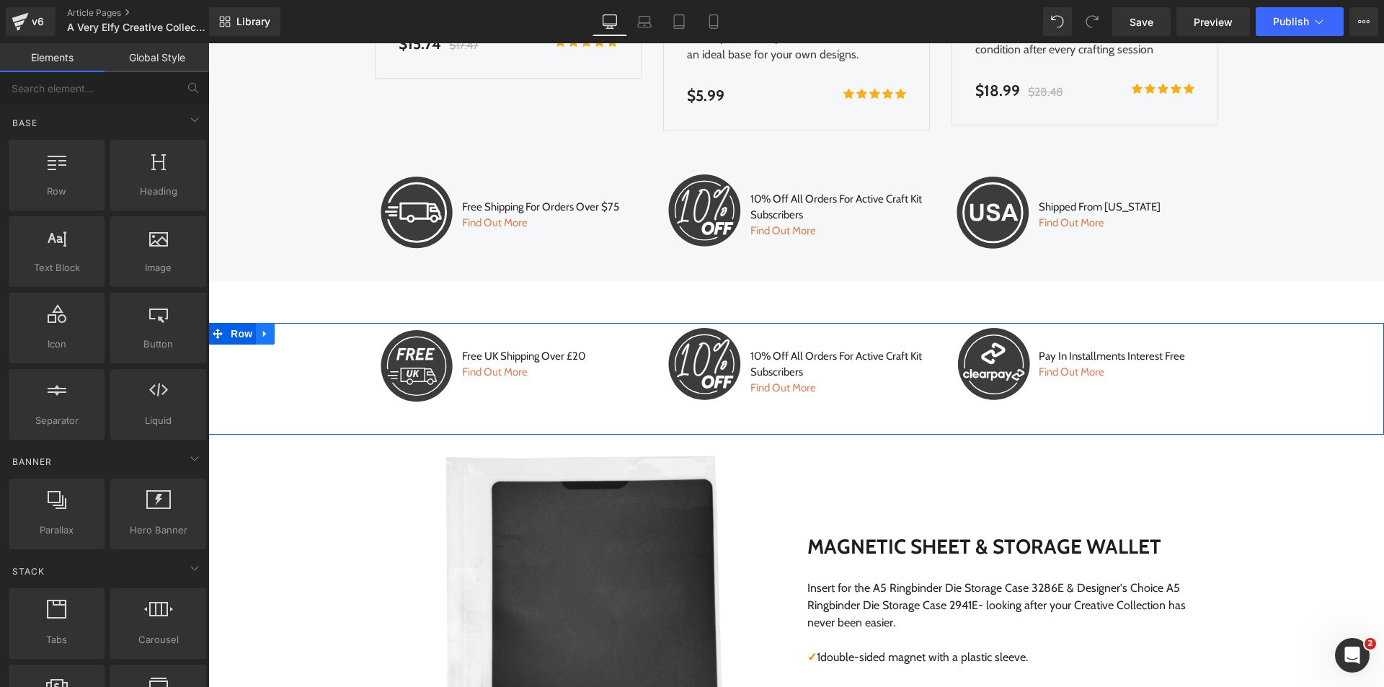
click at [263, 332] on icon at bounding box center [265, 334] width 10 height 11
click at [298, 332] on icon at bounding box center [303, 334] width 10 height 10
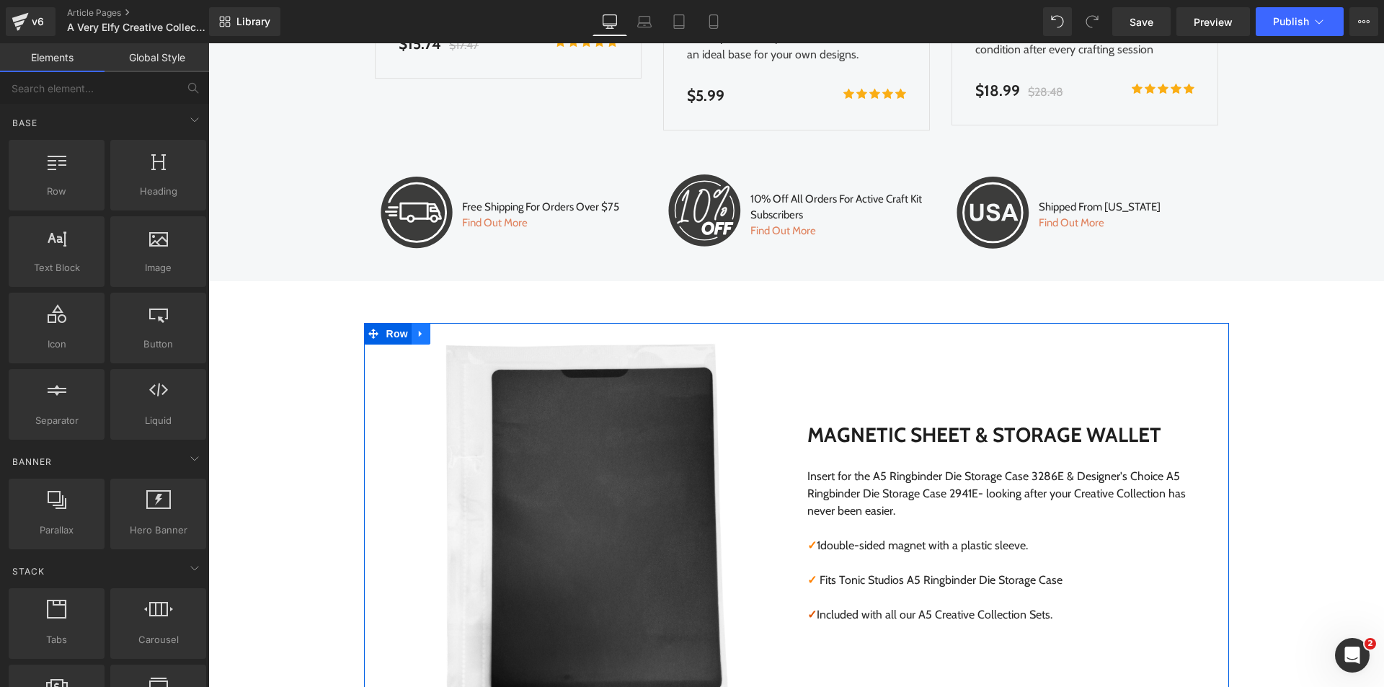
click at [419, 335] on icon at bounding box center [420, 334] width 3 height 6
click at [454, 332] on icon at bounding box center [459, 334] width 10 height 10
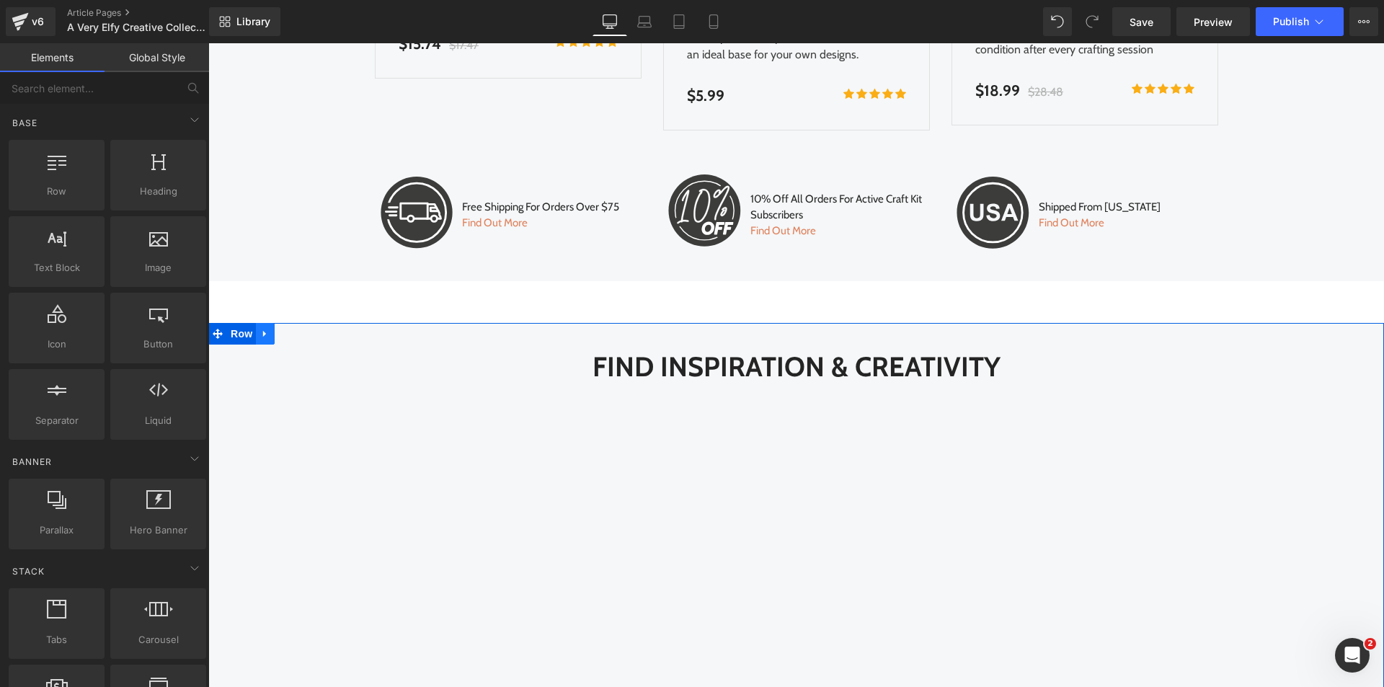
click at [264, 340] on link at bounding box center [265, 334] width 19 height 22
click at [298, 335] on icon at bounding box center [303, 334] width 10 height 10
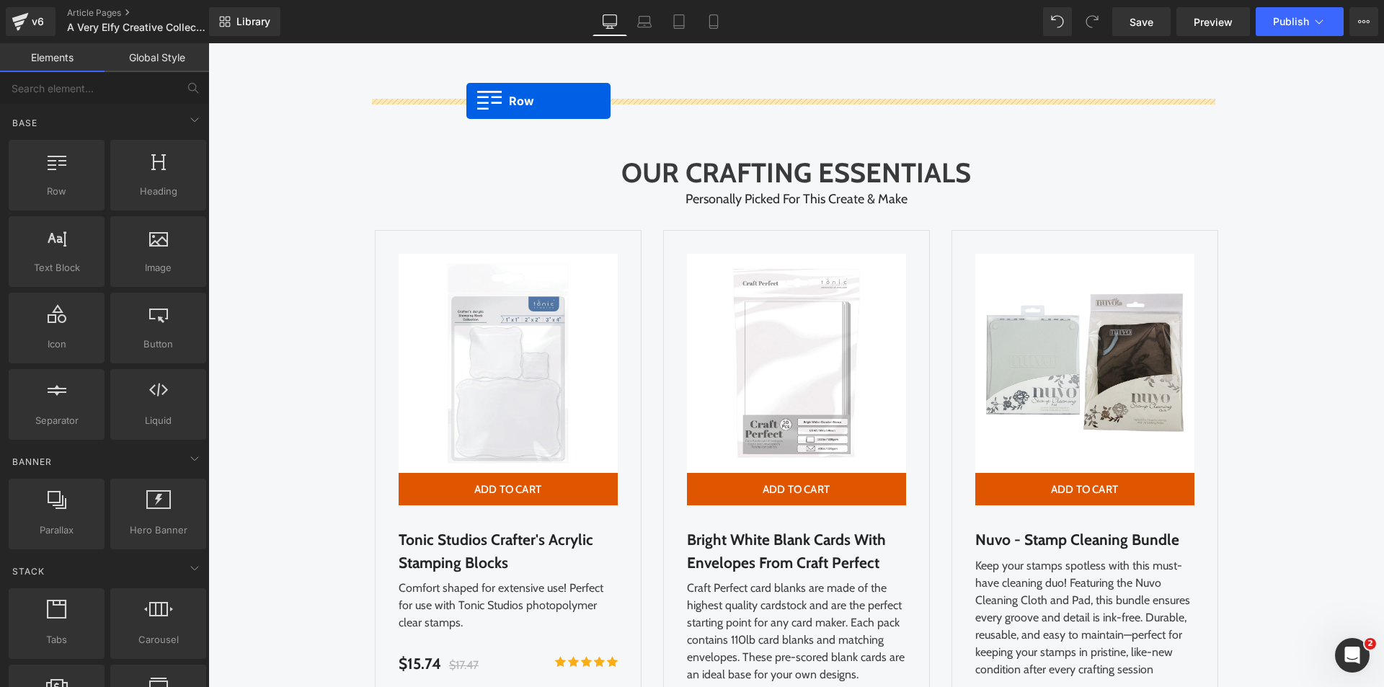
scroll to position [2105, 0]
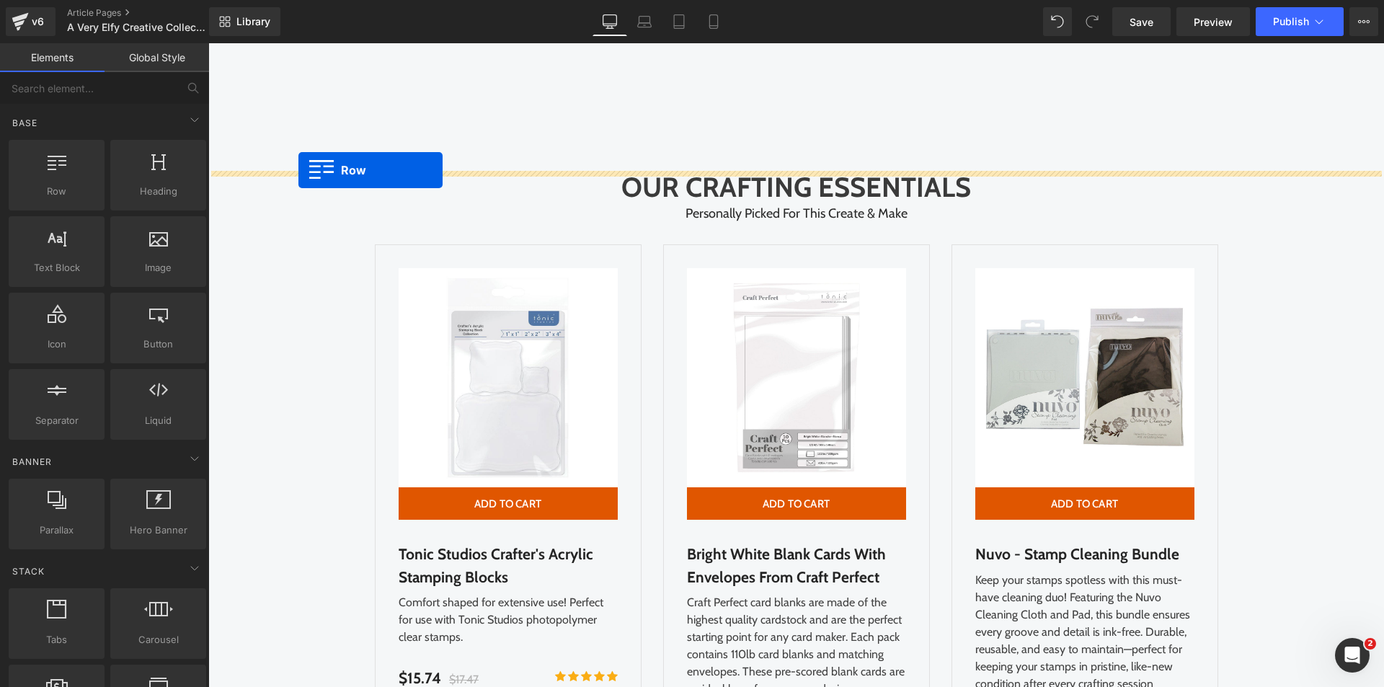
drag, startPoint x: 377, startPoint y: 335, endPoint x: 299, endPoint y: 170, distance: 182.2
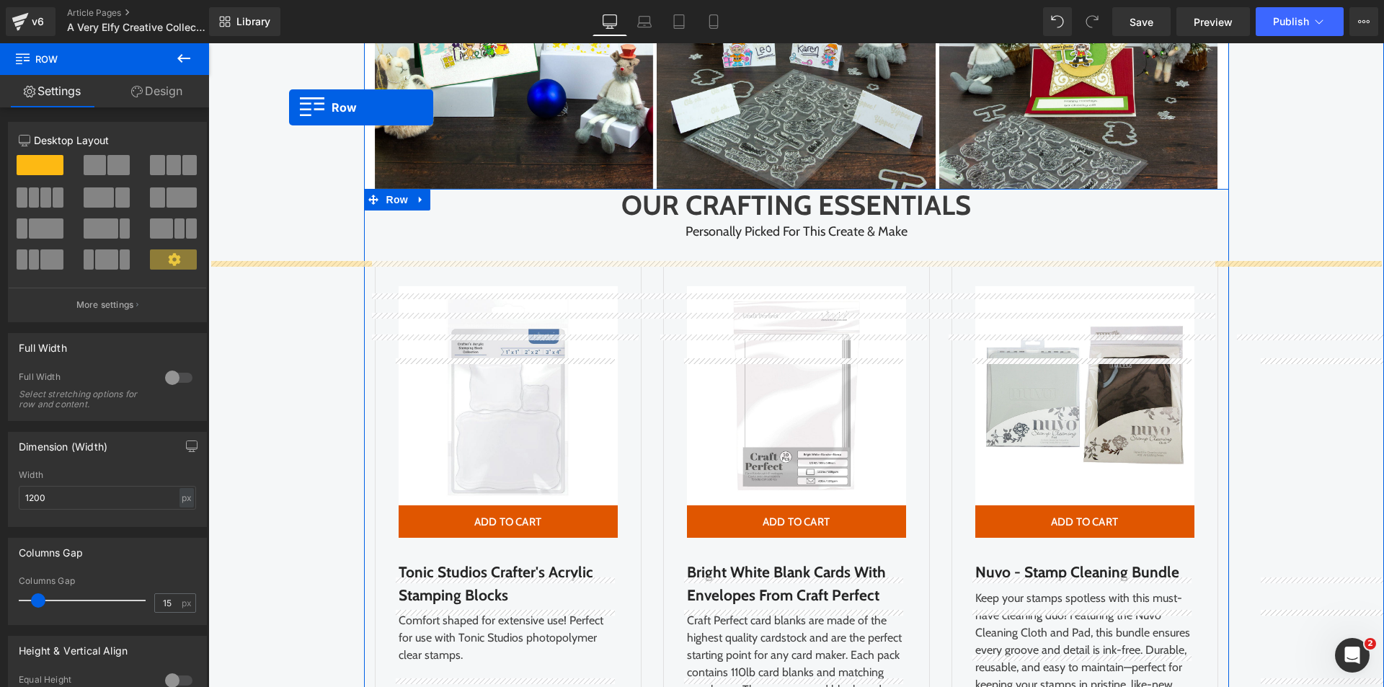
scroll to position [2322, 0]
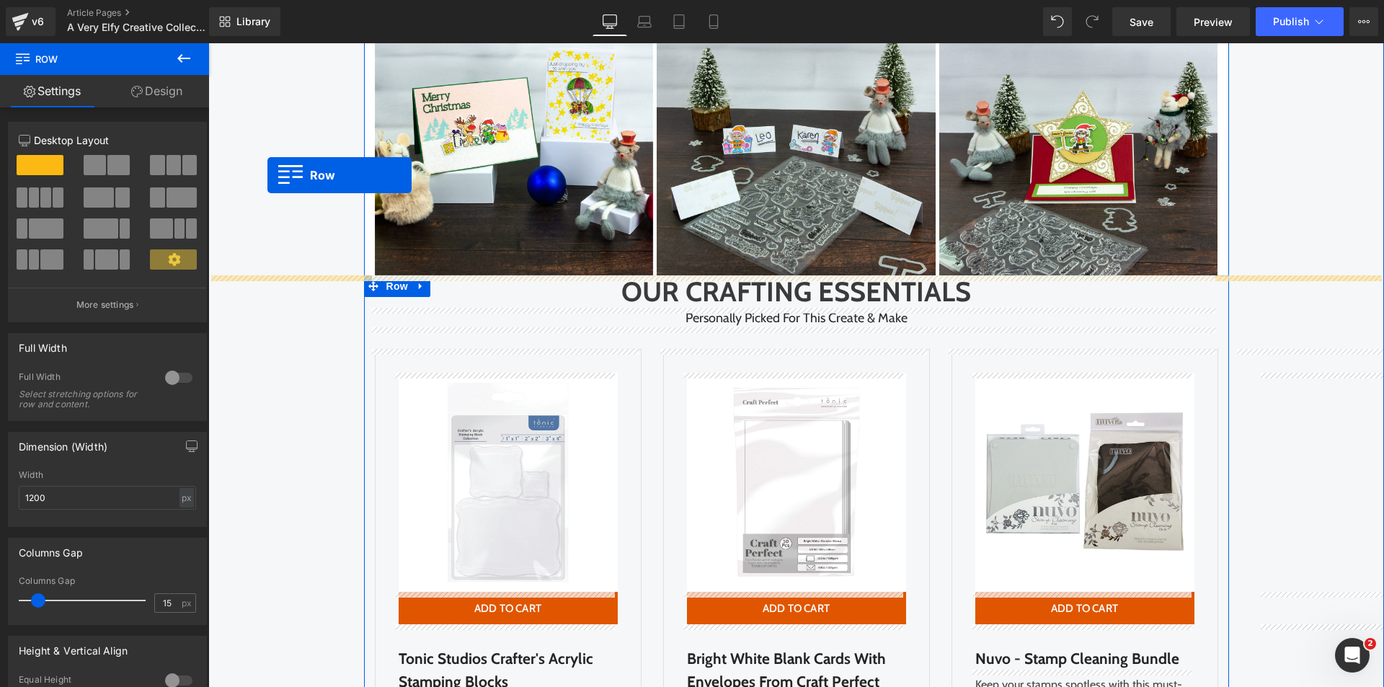
drag, startPoint x: 382, startPoint y: 280, endPoint x: 268, endPoint y: 175, distance: 155.6
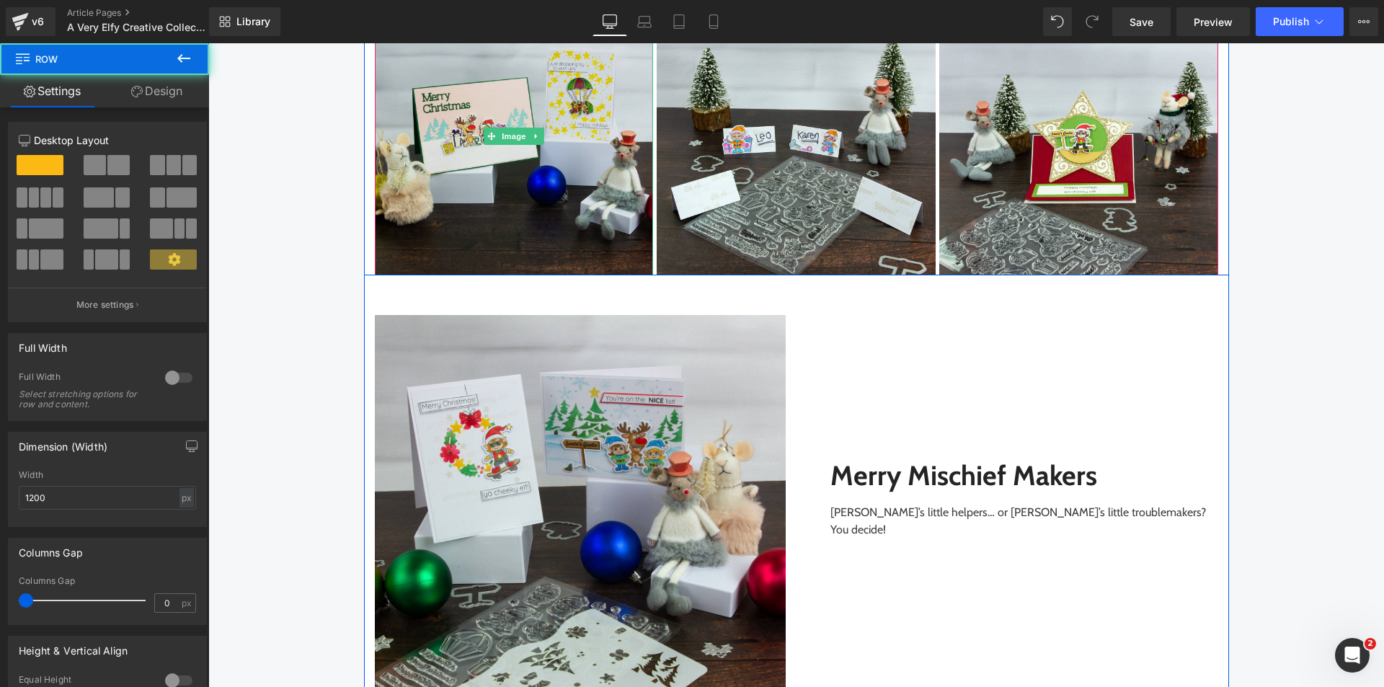
scroll to position [2033, 0]
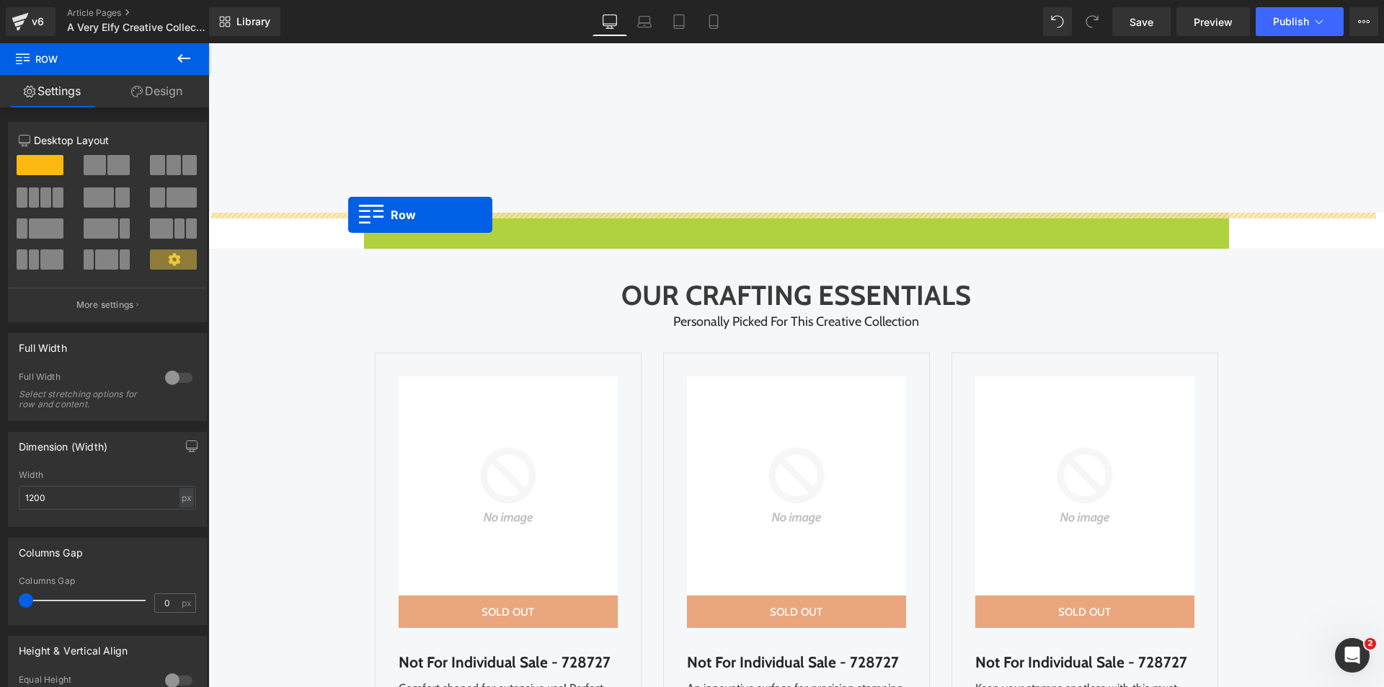
drag, startPoint x: 371, startPoint y: 224, endPoint x: 348, endPoint y: 215, distance: 24.2
drag, startPoint x: 365, startPoint y: 226, endPoint x: 290, endPoint y: 229, distance: 75.1
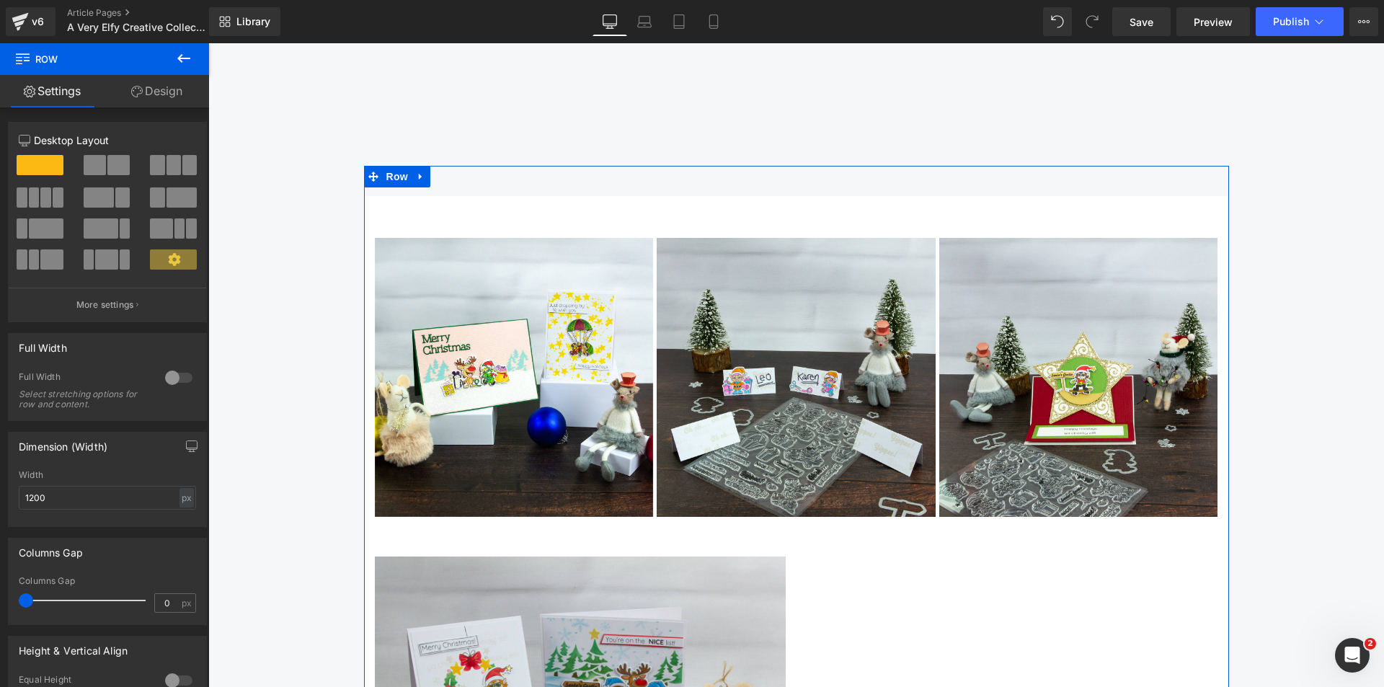
scroll to position [2105, 0]
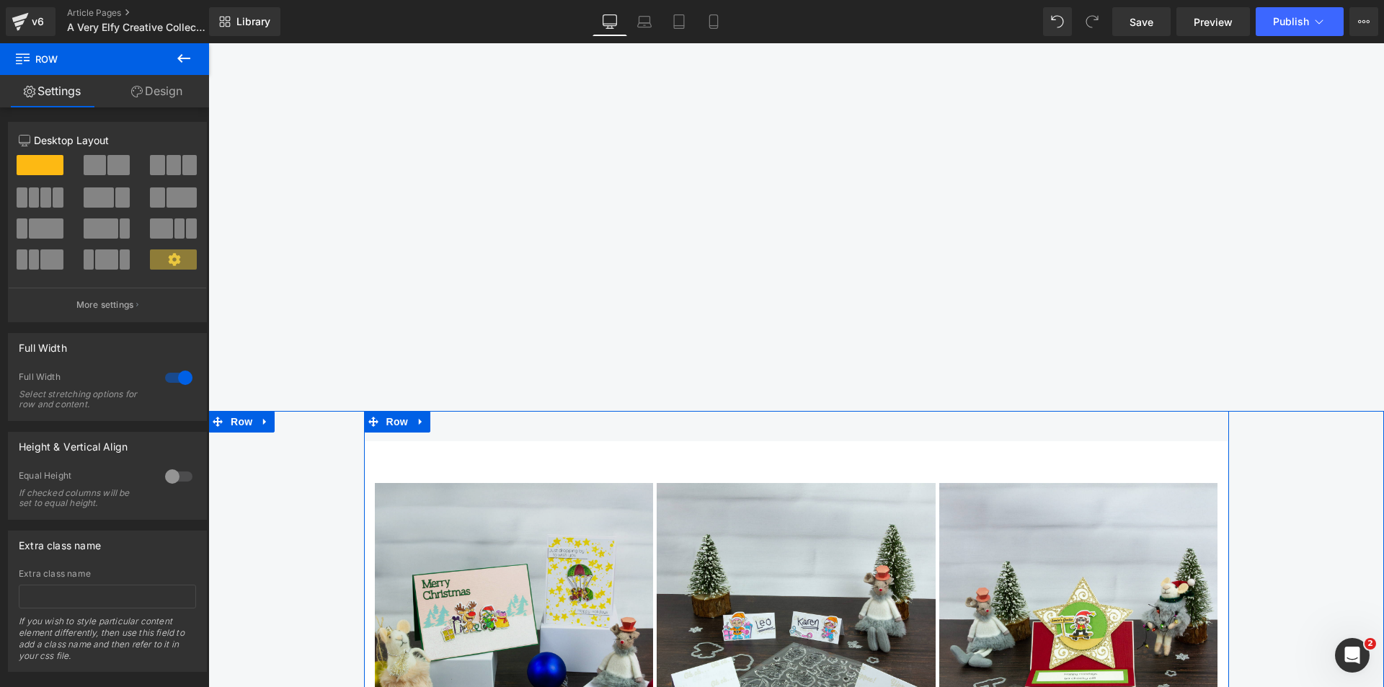
scroll to position [1817, 0]
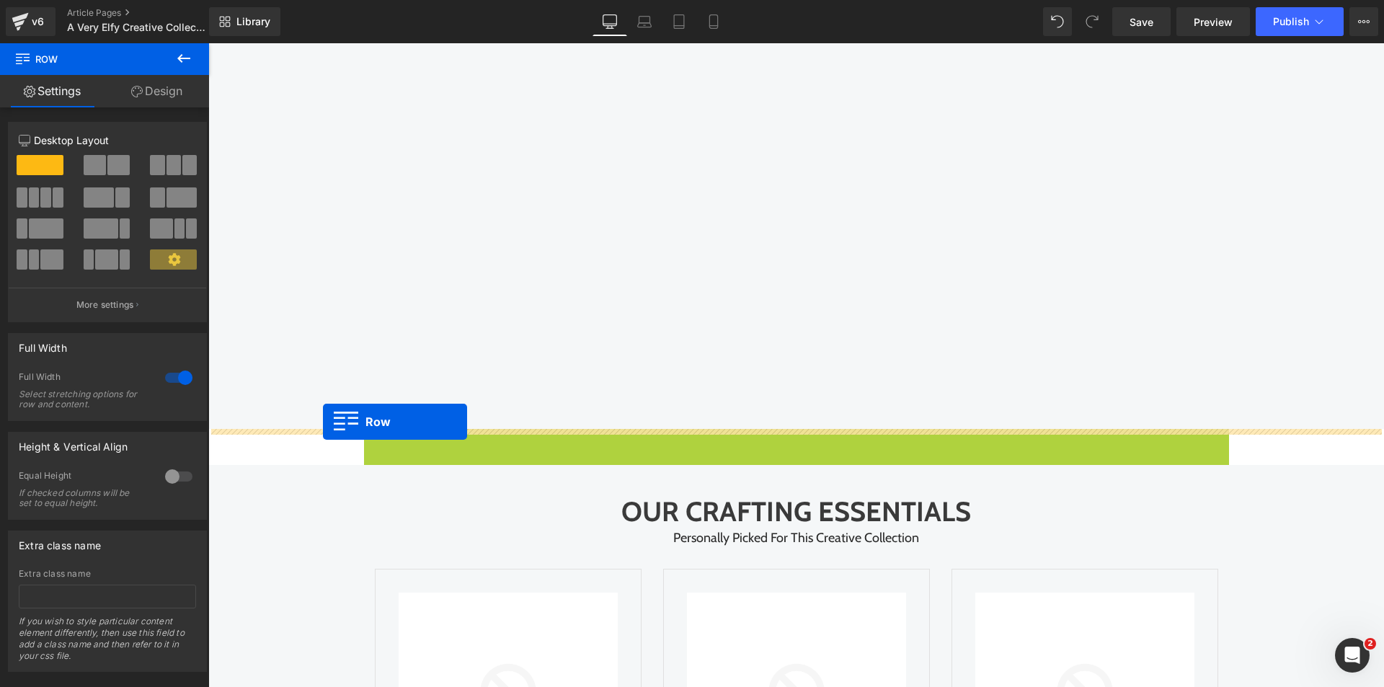
drag, startPoint x: 369, startPoint y: 442, endPoint x: 323, endPoint y: 422, distance: 50.4
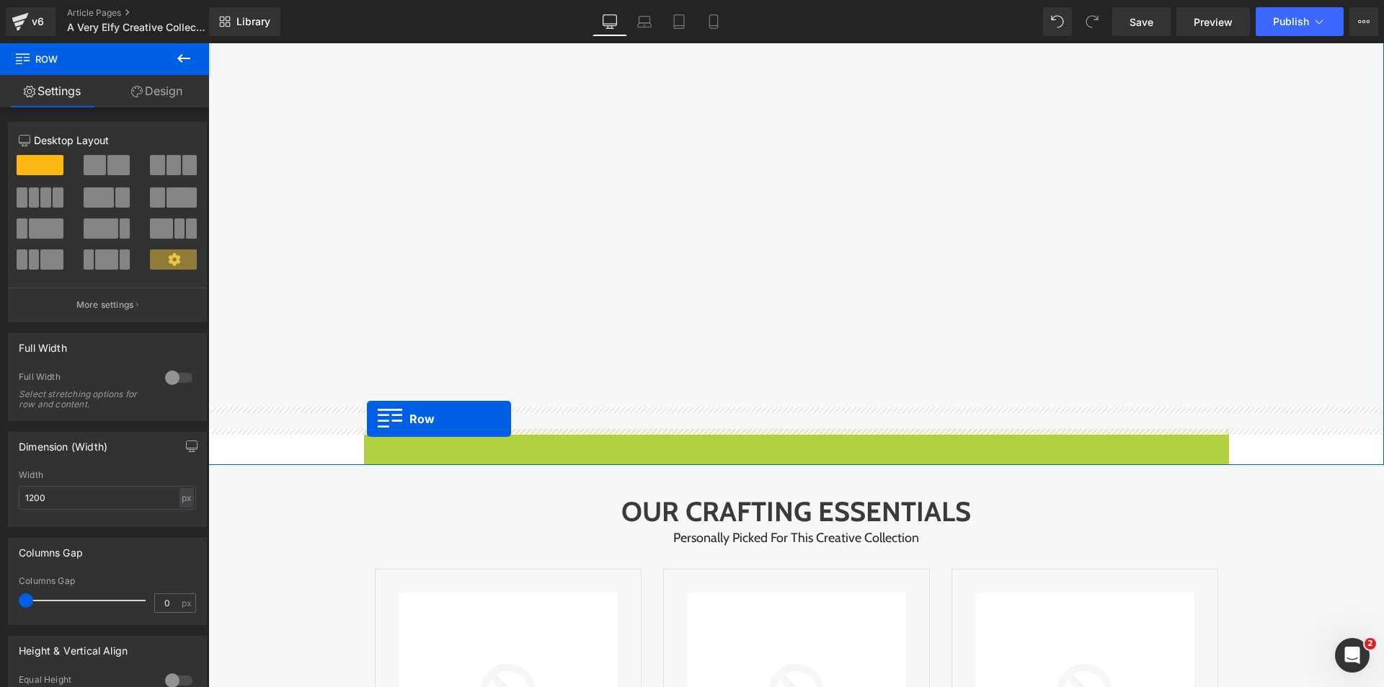
drag, startPoint x: 379, startPoint y: 441, endPoint x: 367, endPoint y: 419, distance: 25.2
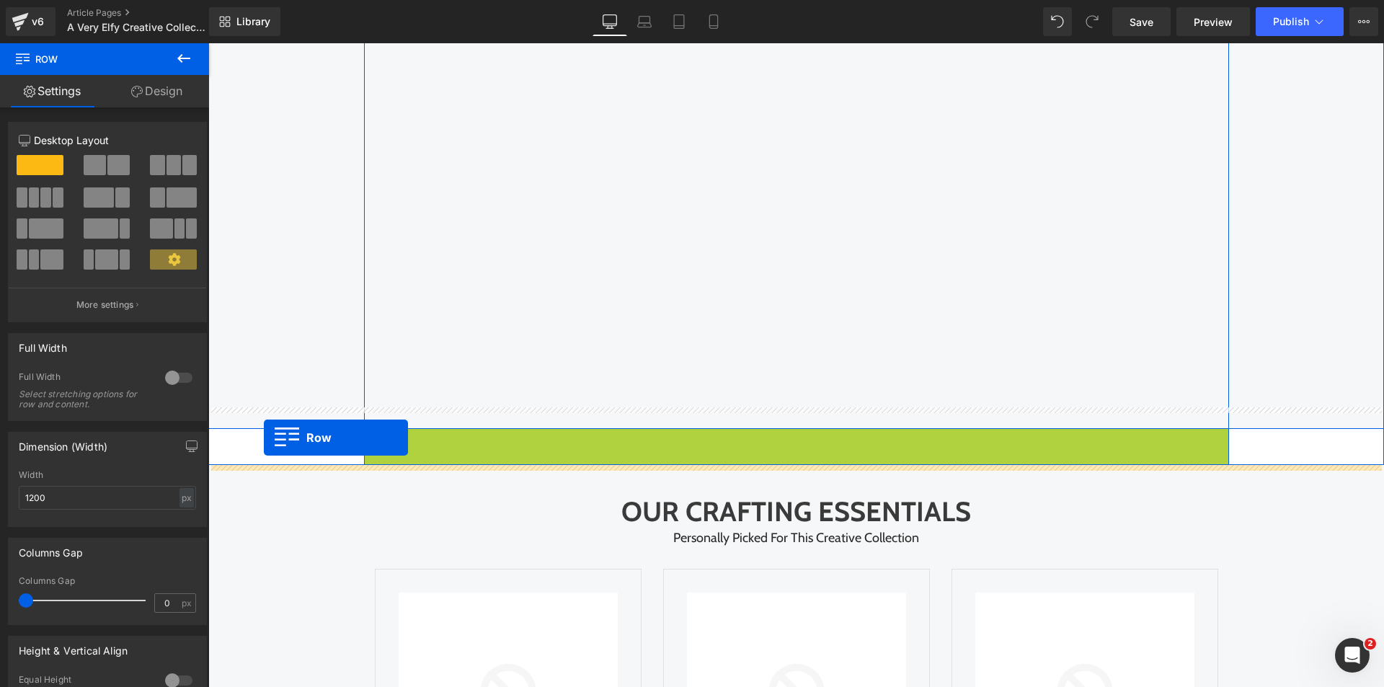
drag, startPoint x: 381, startPoint y: 443, endPoint x: 264, endPoint y: 438, distance: 116.9
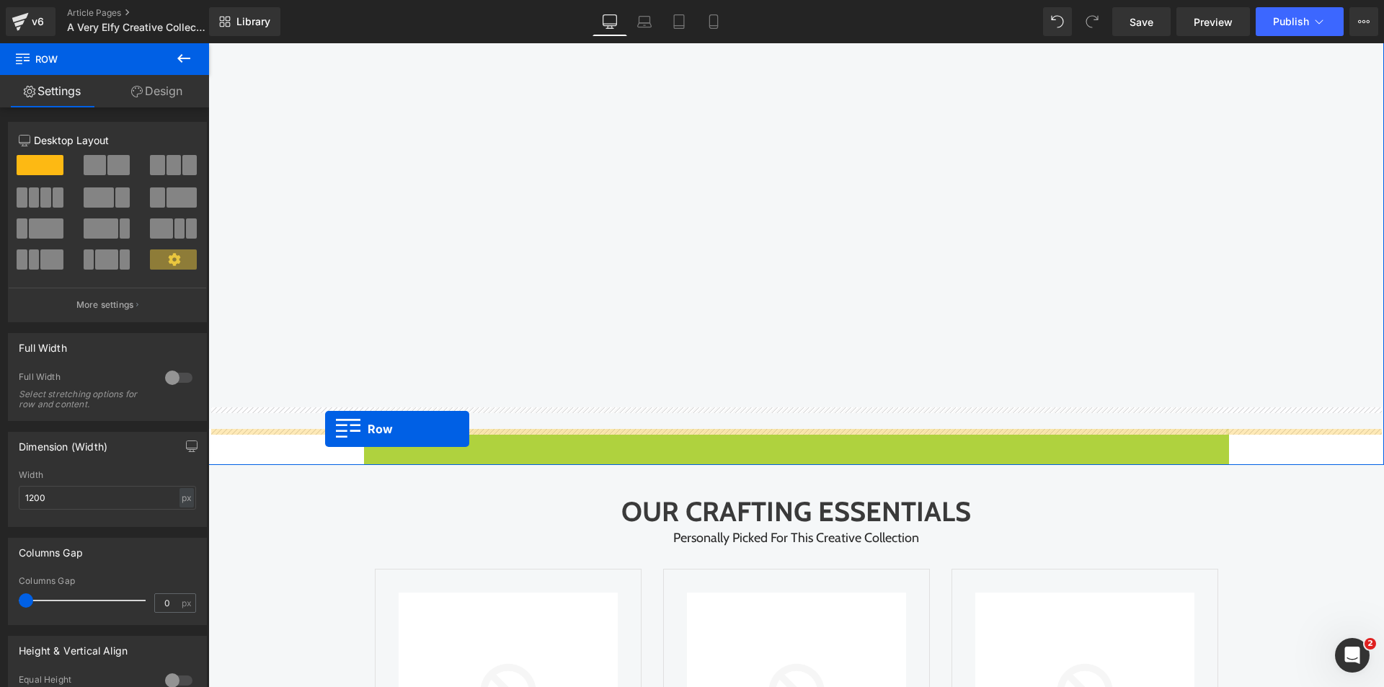
drag, startPoint x: 379, startPoint y: 440, endPoint x: 325, endPoint y: 429, distance: 54.4
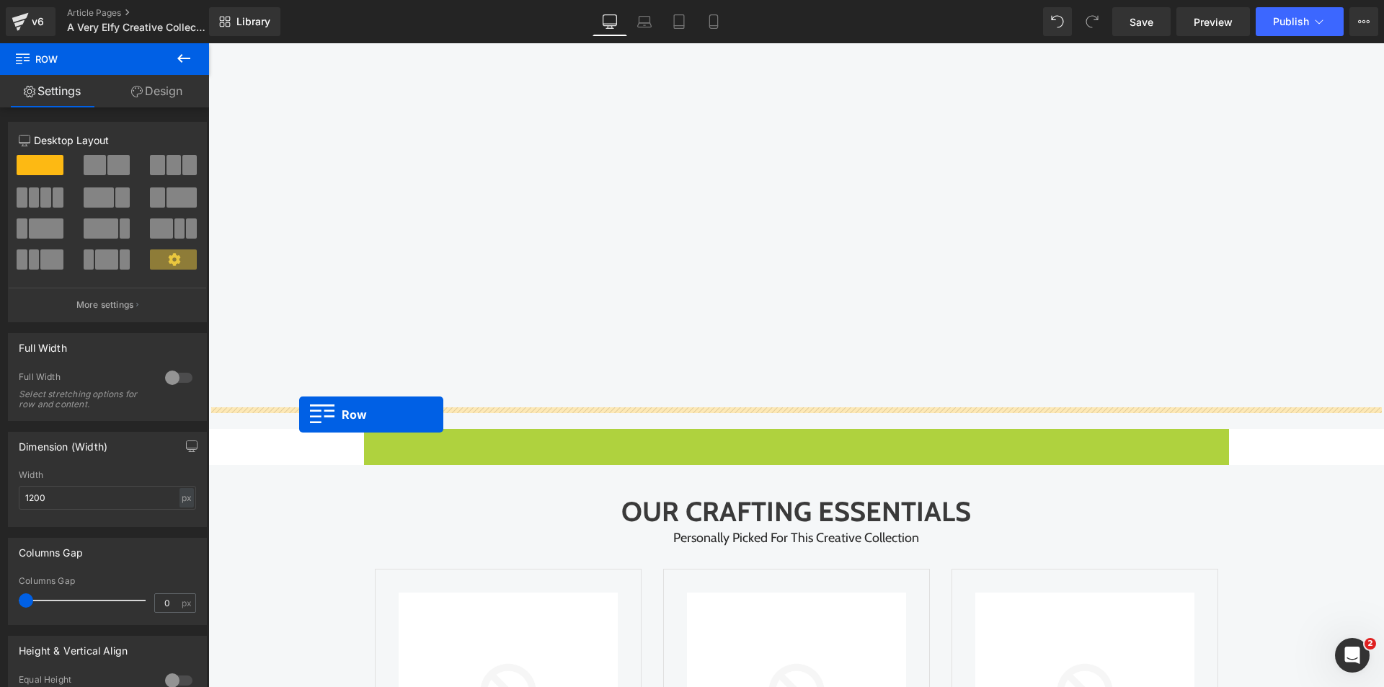
drag, startPoint x: 387, startPoint y: 442, endPoint x: 299, endPoint y: 415, distance: 92.1
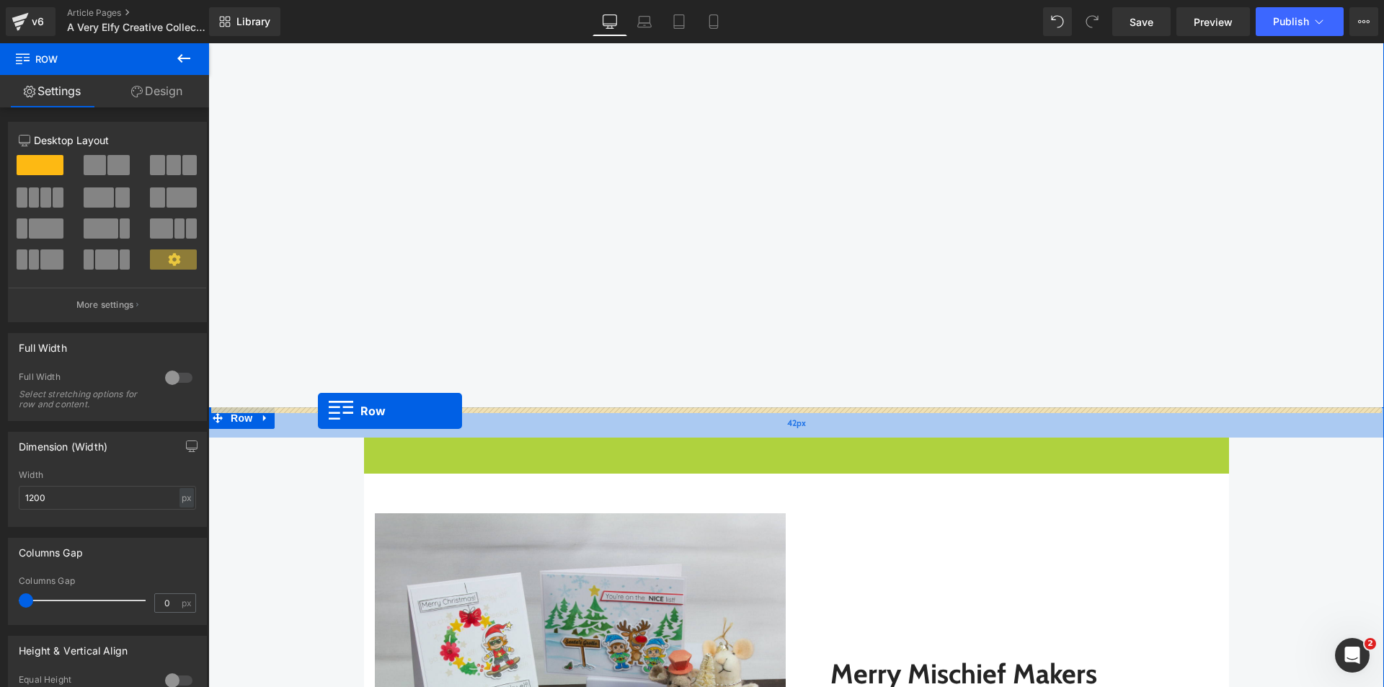
drag, startPoint x: 371, startPoint y: 448, endPoint x: 318, endPoint y: 411, distance: 64.8
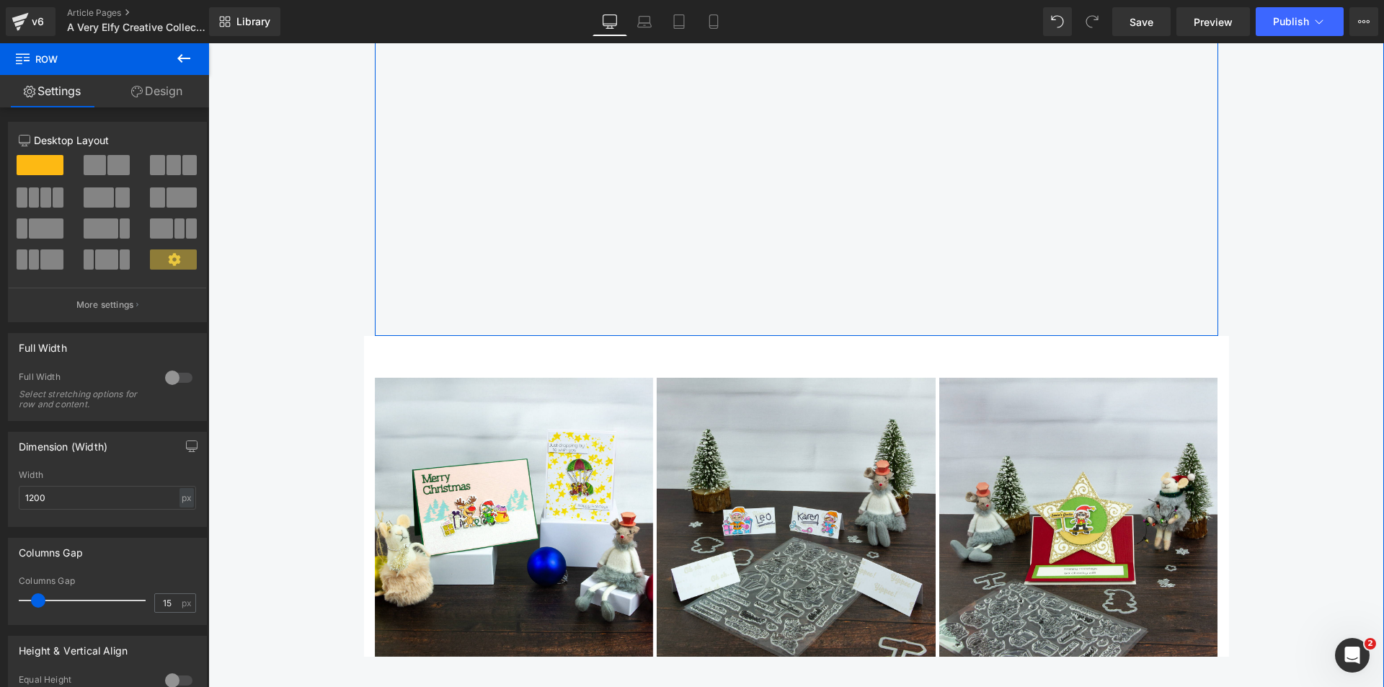
scroll to position [1889, 0]
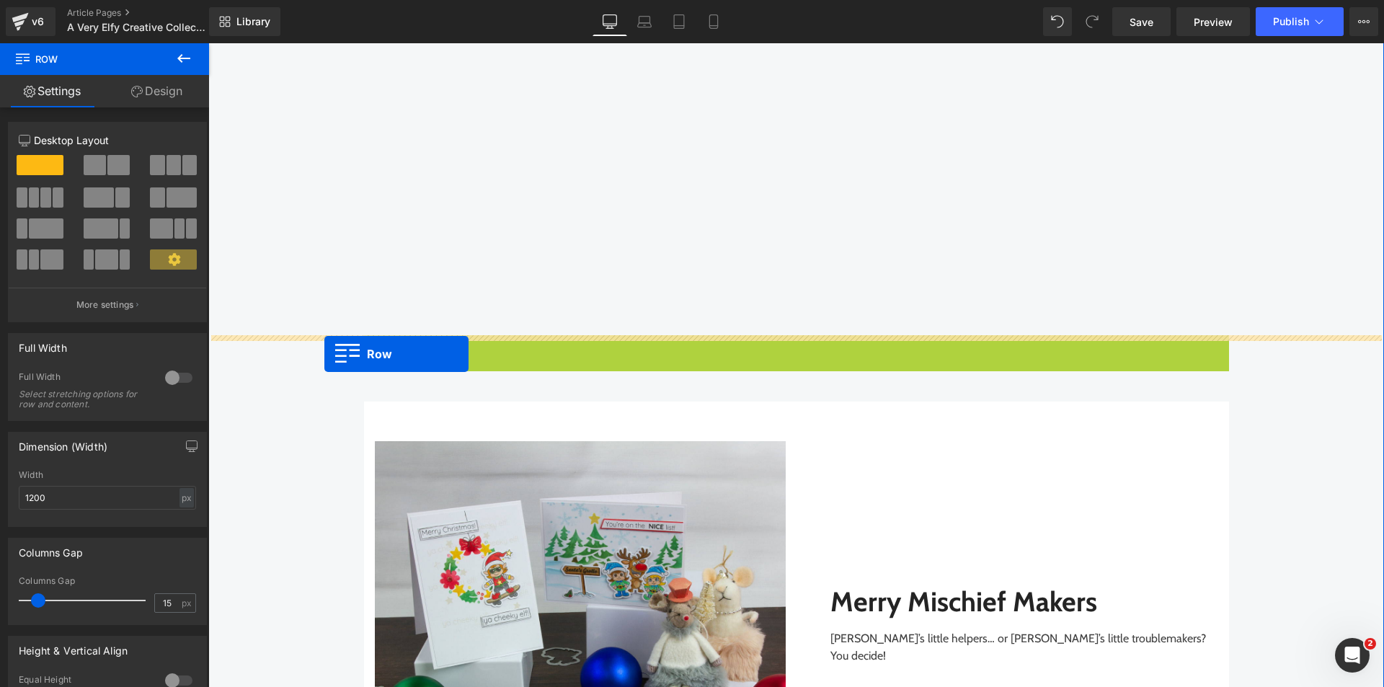
drag, startPoint x: 367, startPoint y: 347, endPoint x: 319, endPoint y: 354, distance: 48.1
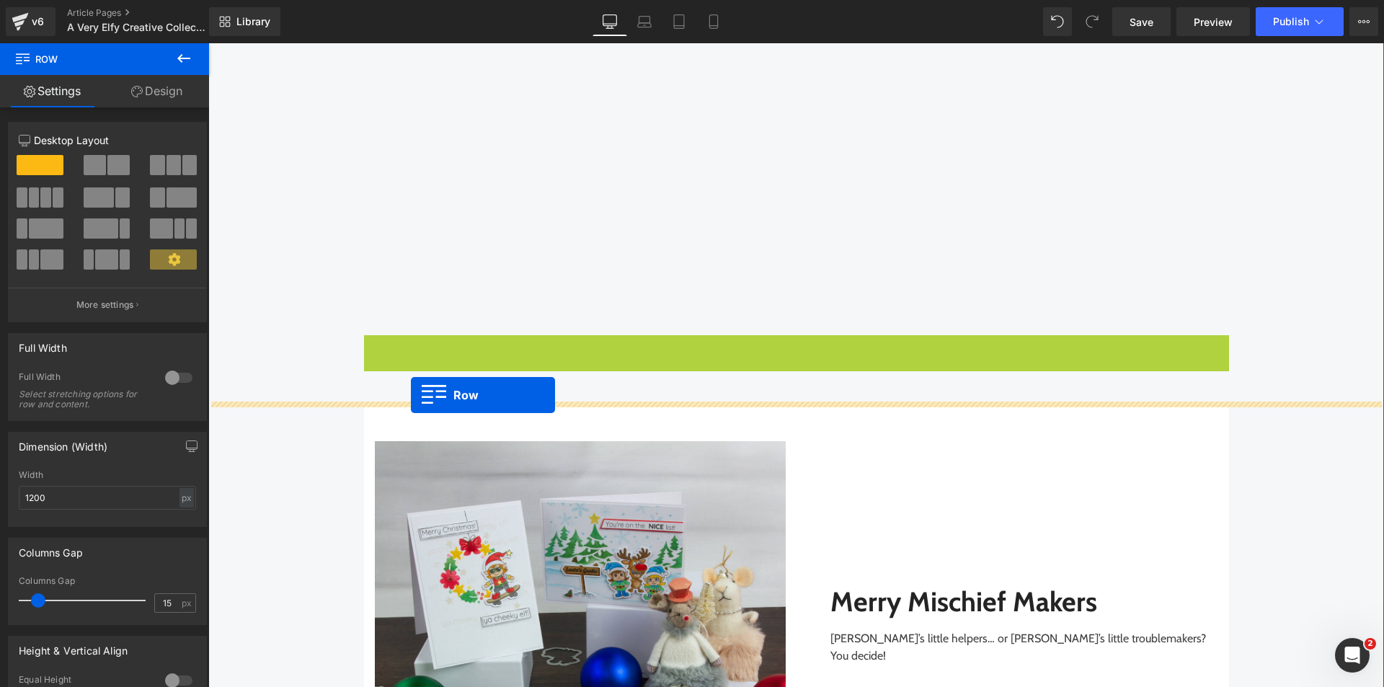
drag, startPoint x: 397, startPoint y: 344, endPoint x: 411, endPoint y: 395, distance: 53.0
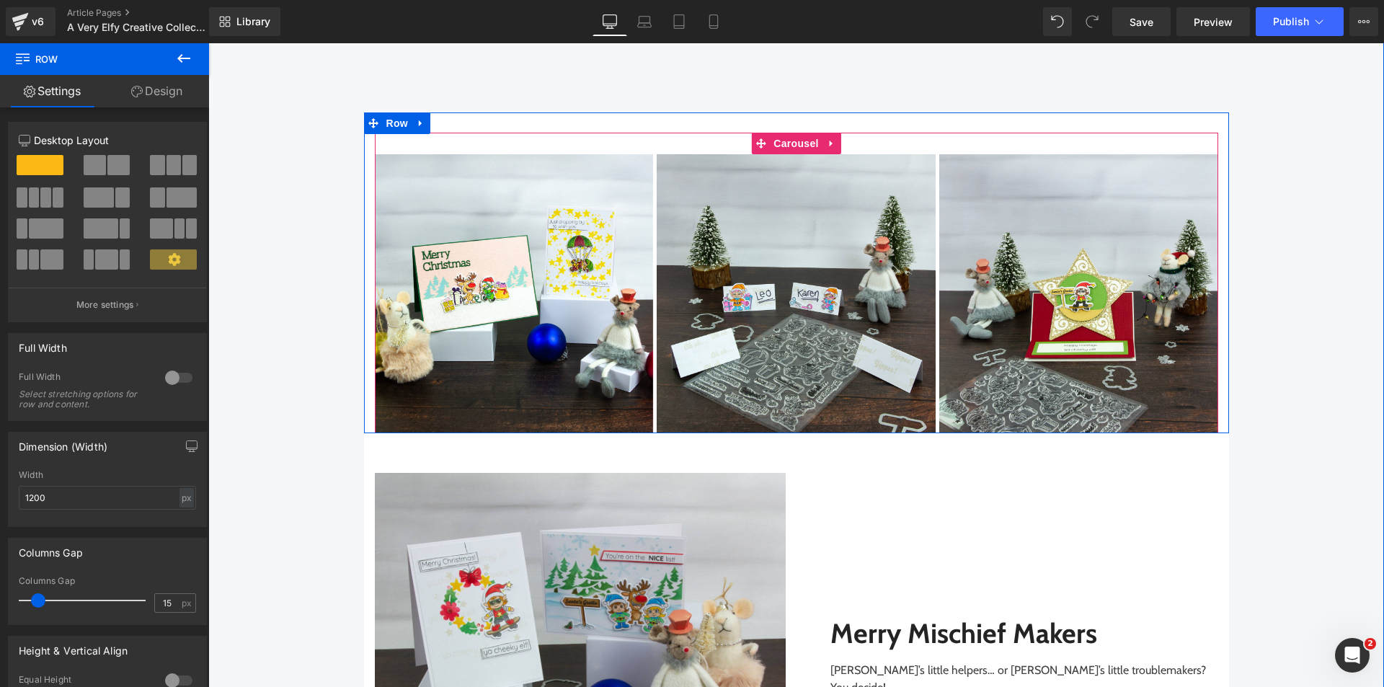
scroll to position [2178, 0]
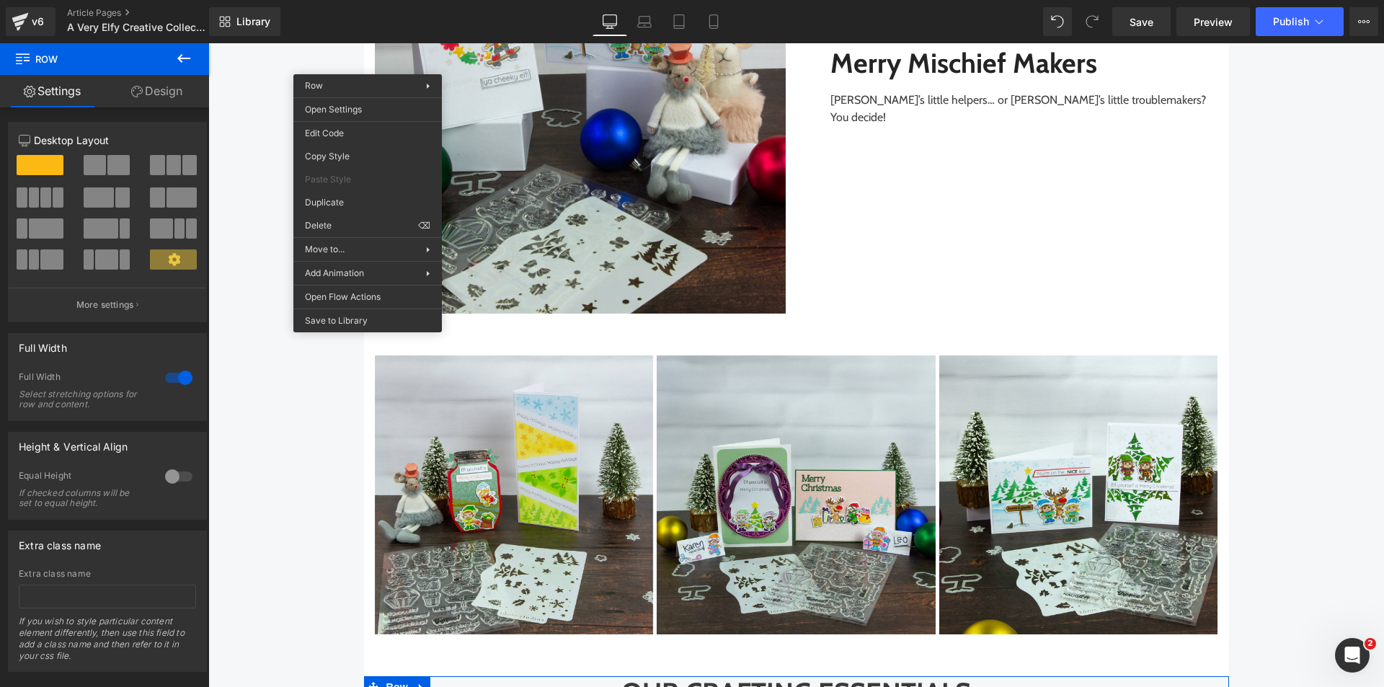
drag, startPoint x: 690, startPoint y: 294, endPoint x: 482, endPoint y: 251, distance: 212.8
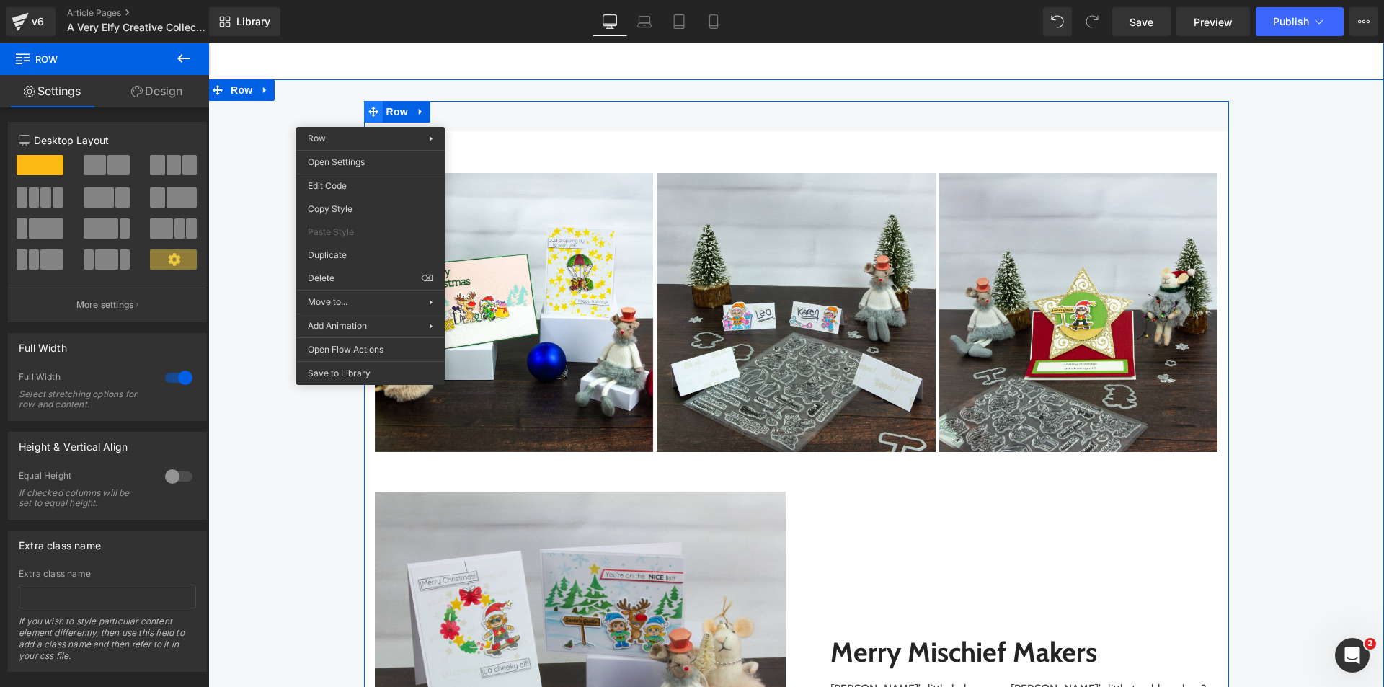
scroll to position [1372, 0]
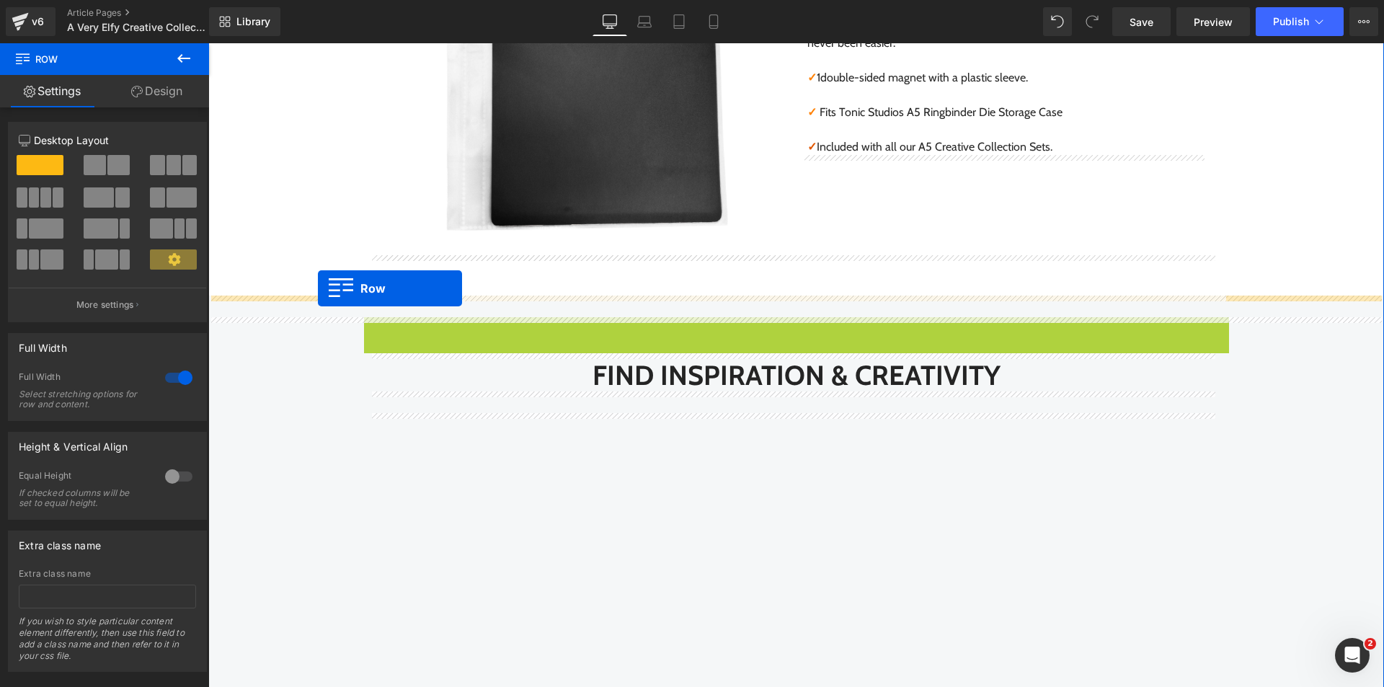
drag, startPoint x: 361, startPoint y: 324, endPoint x: 318, endPoint y: 288, distance: 55.9
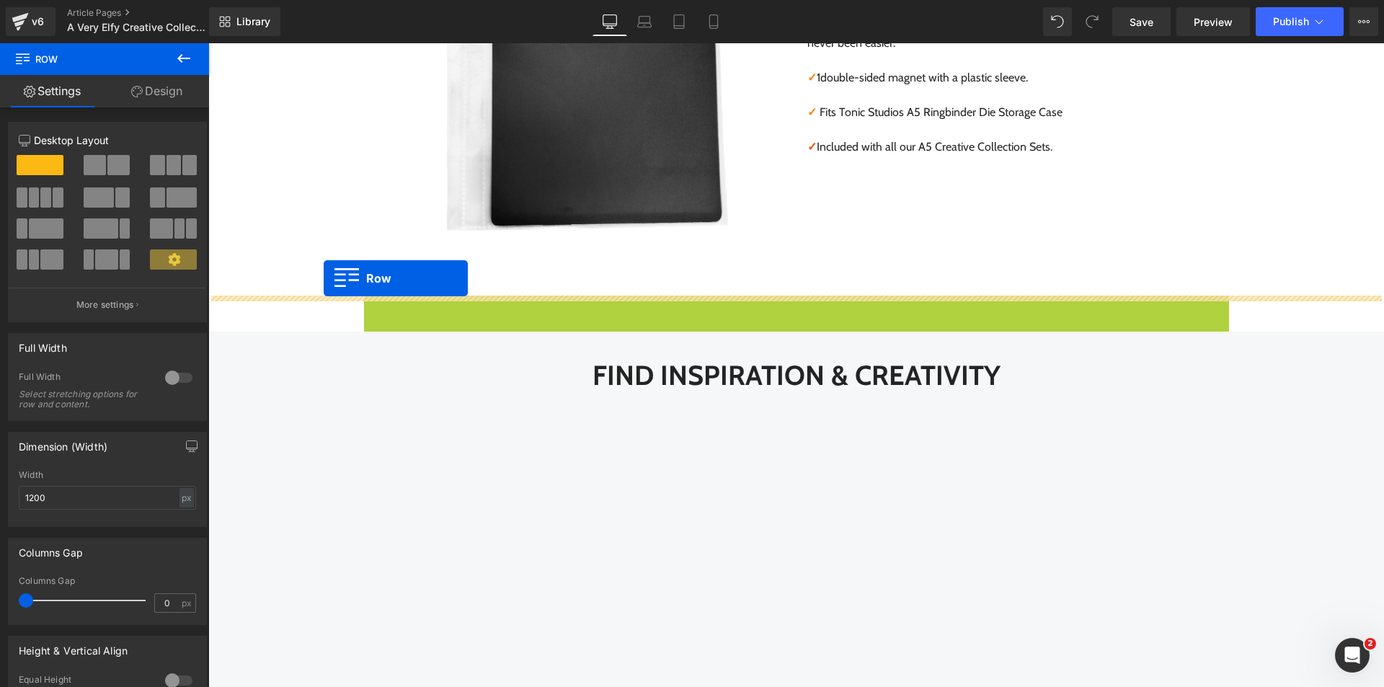
drag, startPoint x: 371, startPoint y: 309, endPoint x: 324, endPoint y: 278, distance: 56.4
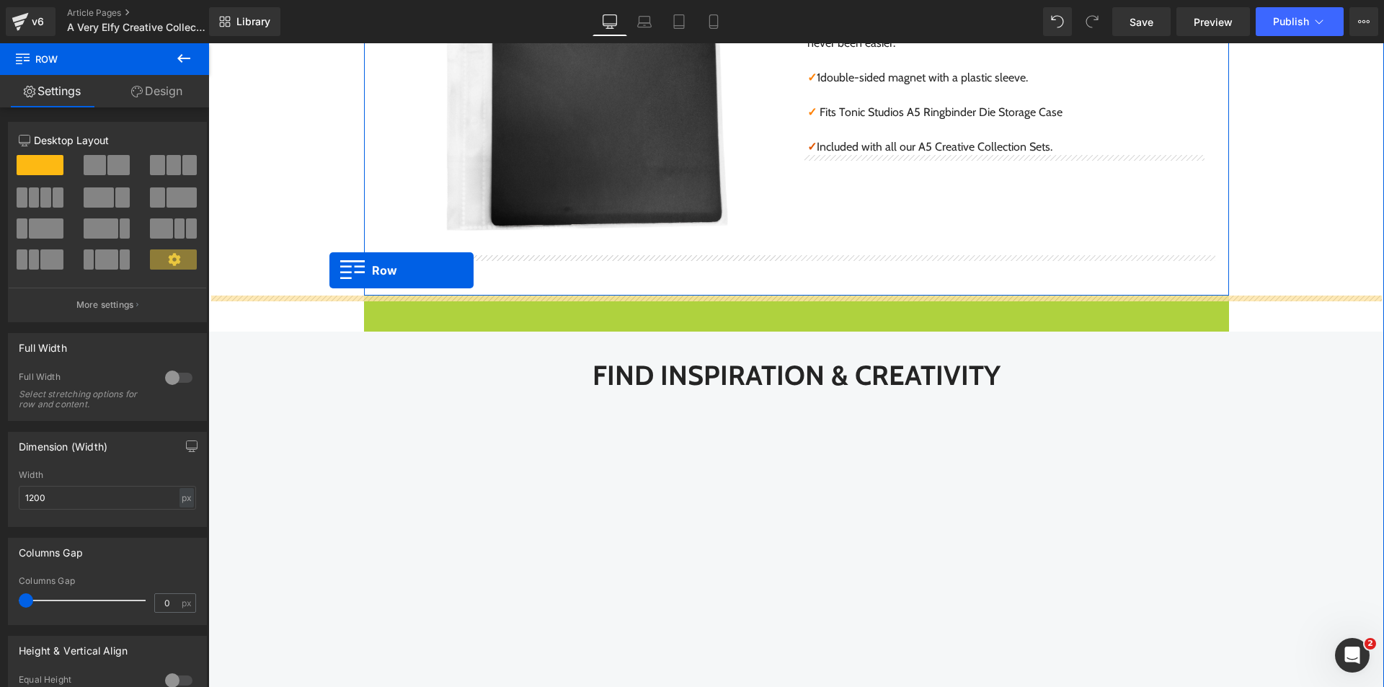
drag, startPoint x: 375, startPoint y: 309, endPoint x: 330, endPoint y: 270, distance: 59.8
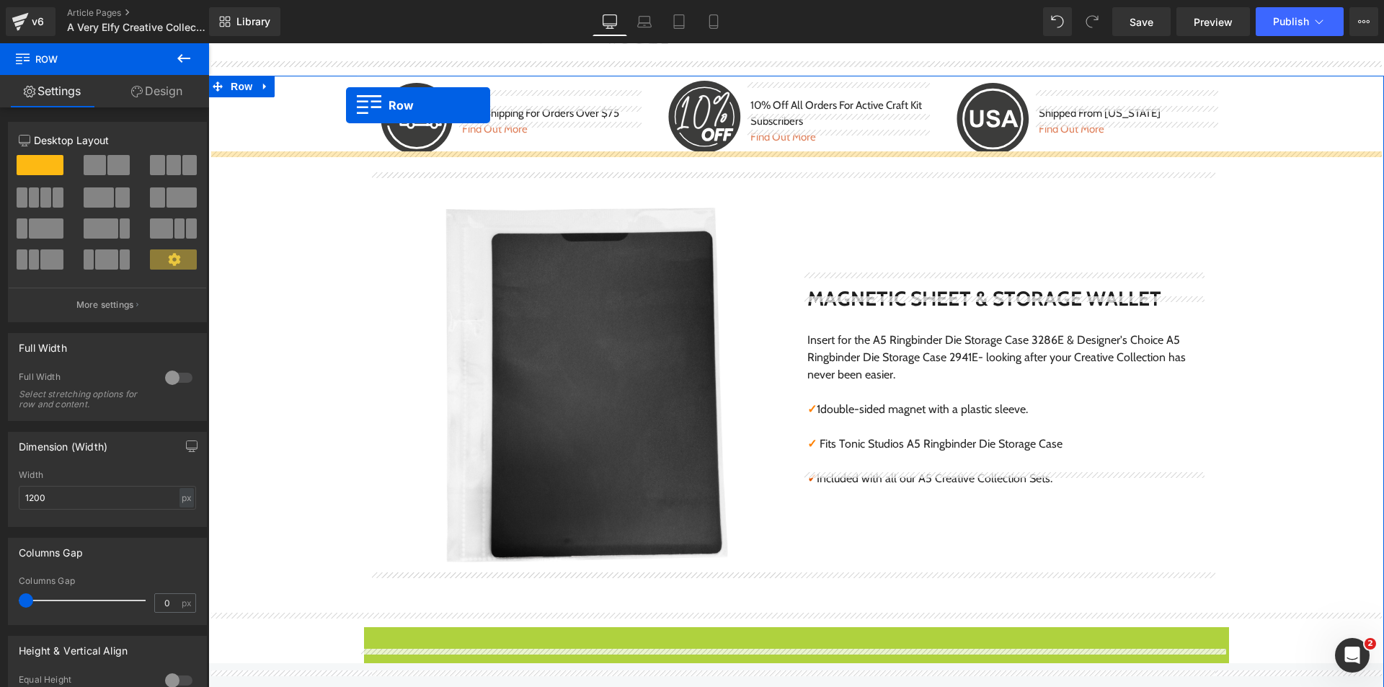
scroll to position [1012, 0]
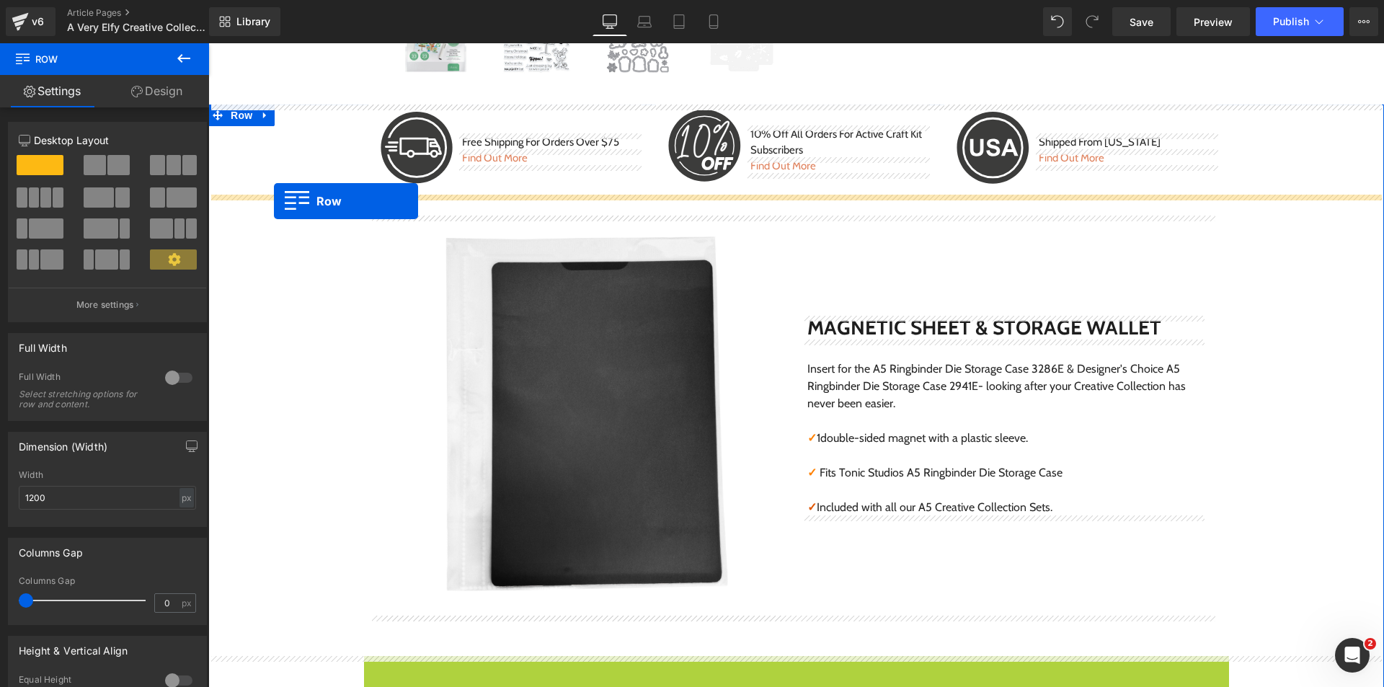
drag, startPoint x: 403, startPoint y: 304, endPoint x: 274, endPoint y: 201, distance: 165.2
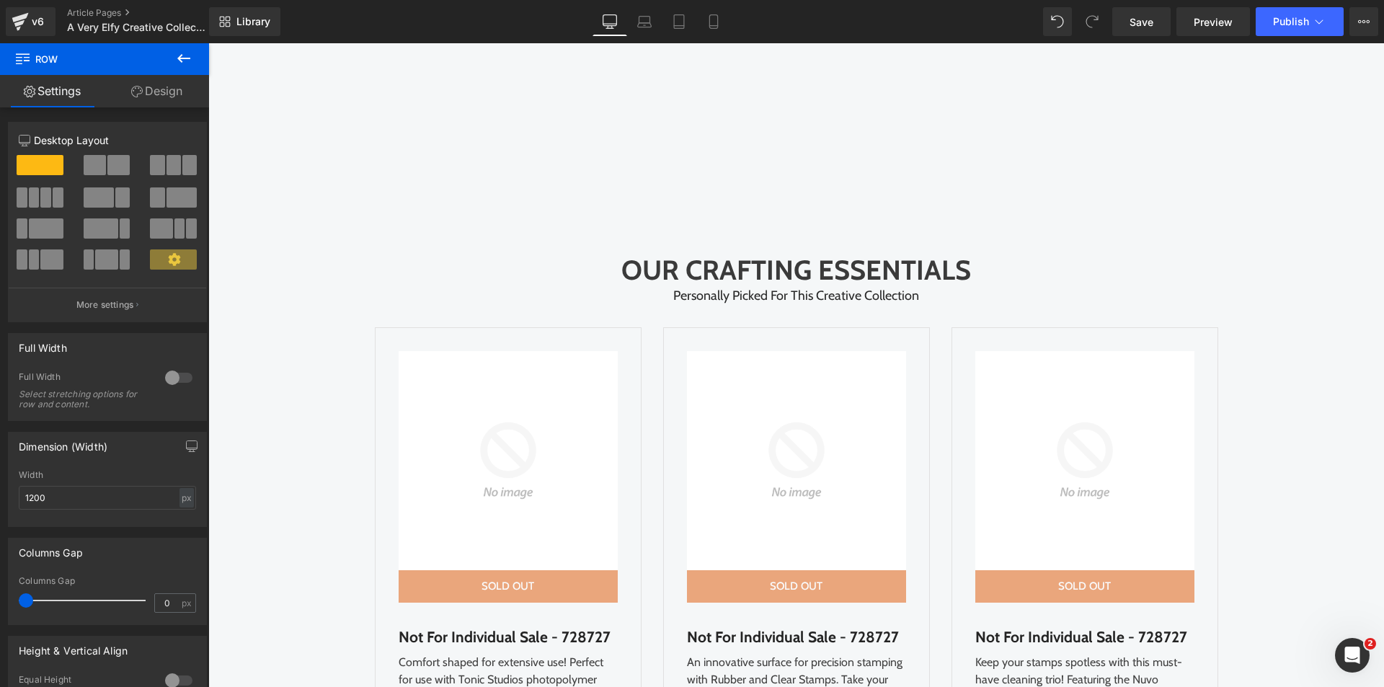
scroll to position [3855, 0]
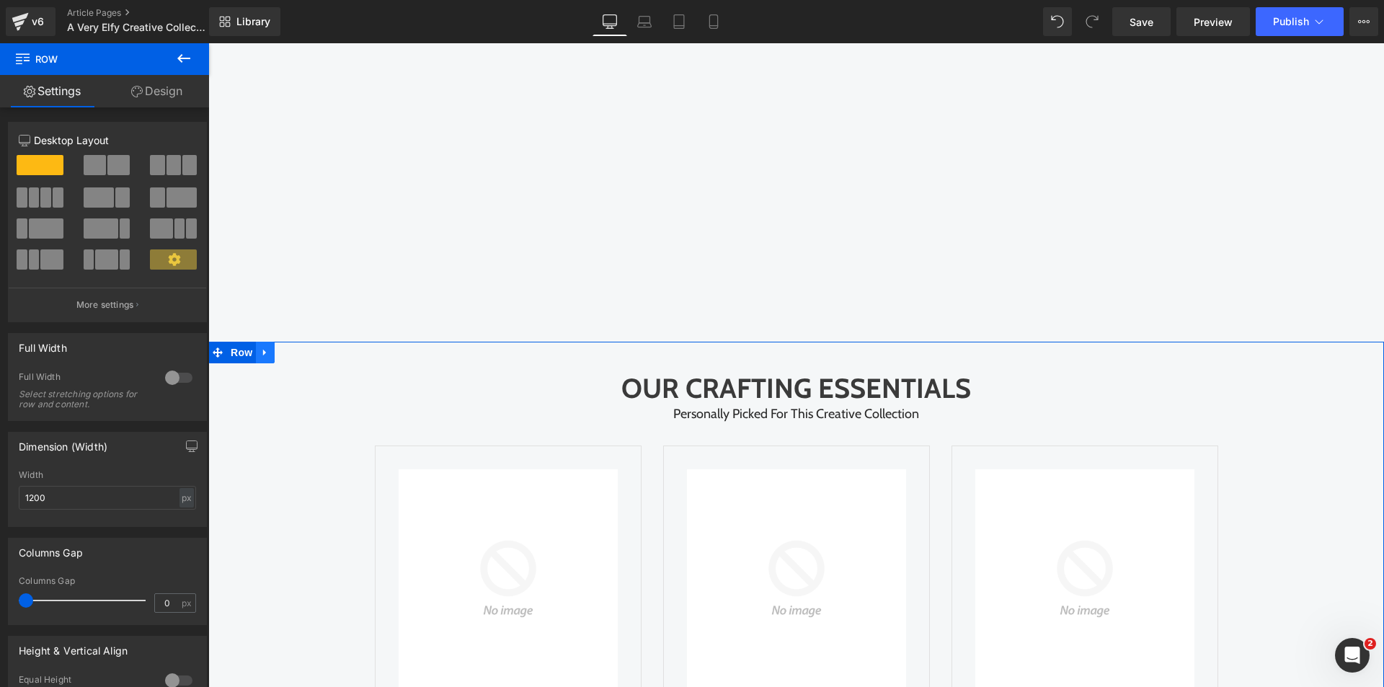
click at [261, 348] on icon at bounding box center [265, 352] width 10 height 11
click at [298, 348] on icon at bounding box center [303, 353] width 10 height 10
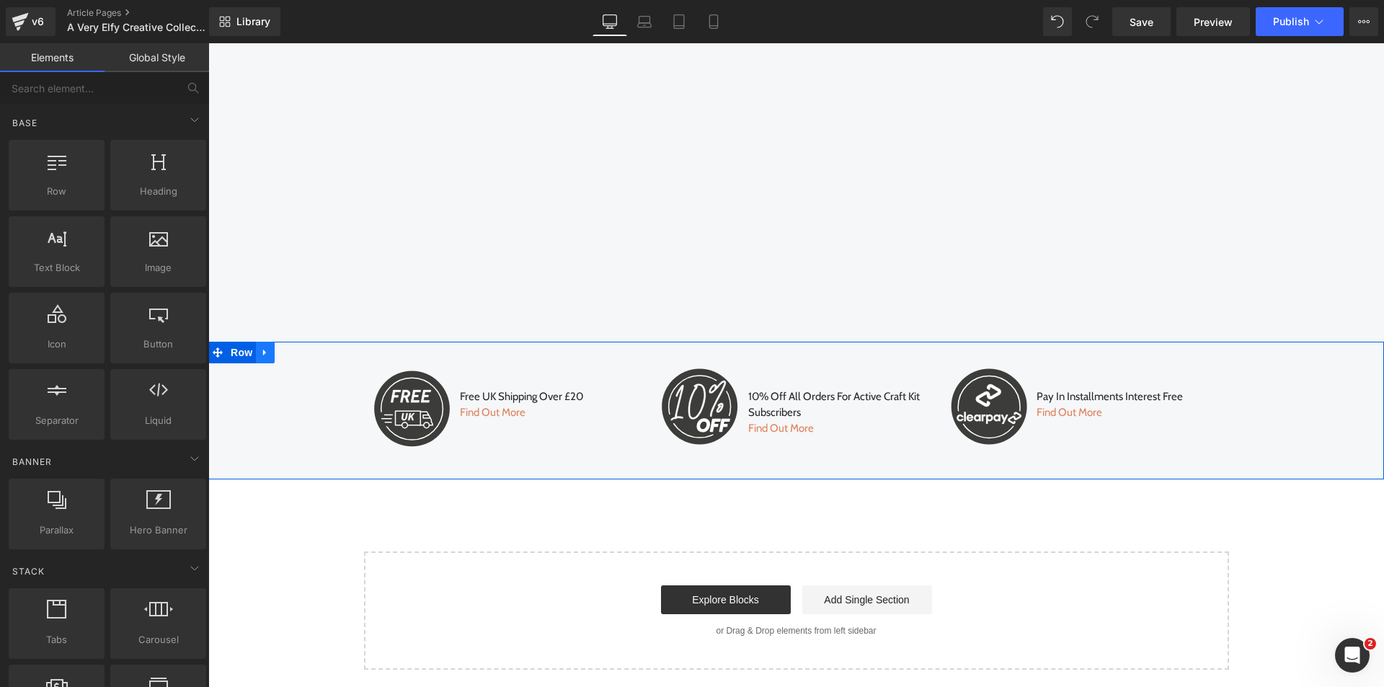
click at [260, 357] on icon at bounding box center [265, 352] width 10 height 11
click at [298, 353] on icon at bounding box center [303, 352] width 10 height 11
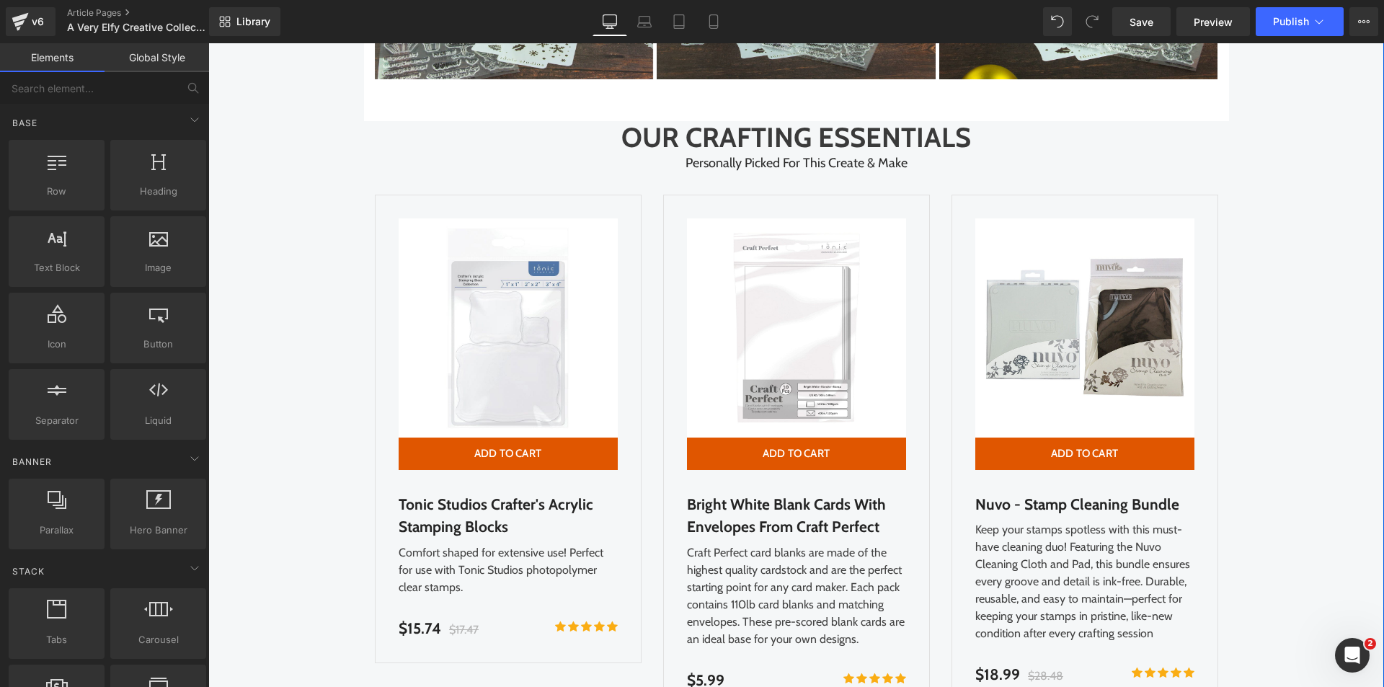
scroll to position [2125, 0]
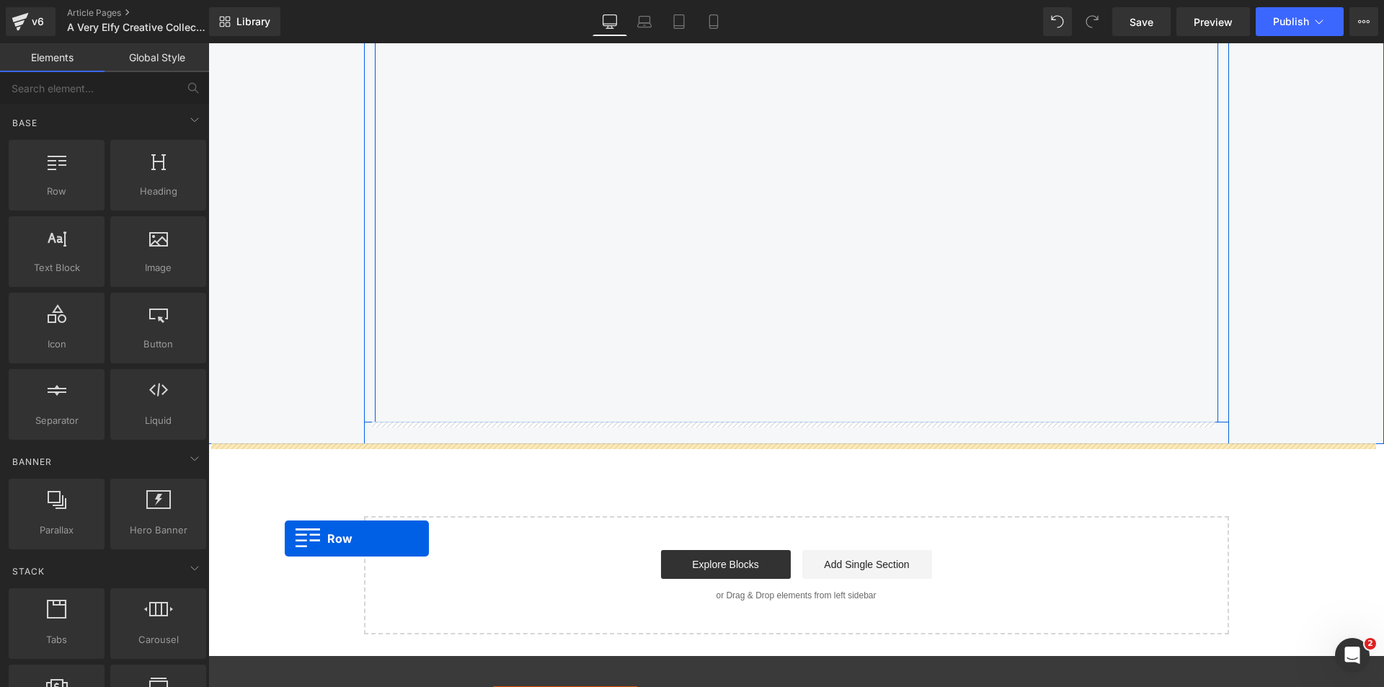
drag, startPoint x: 372, startPoint y: 255, endPoint x: 283, endPoint y: 536, distance: 295.1
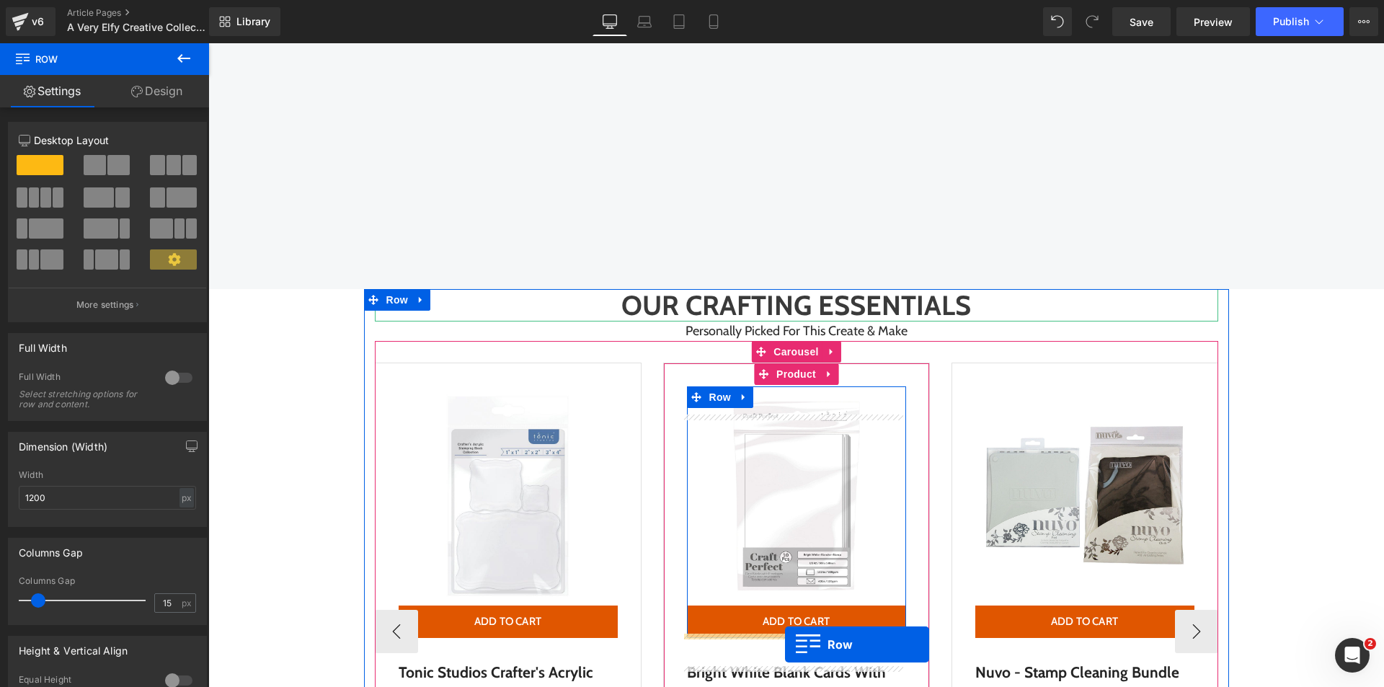
scroll to position [3243, 0]
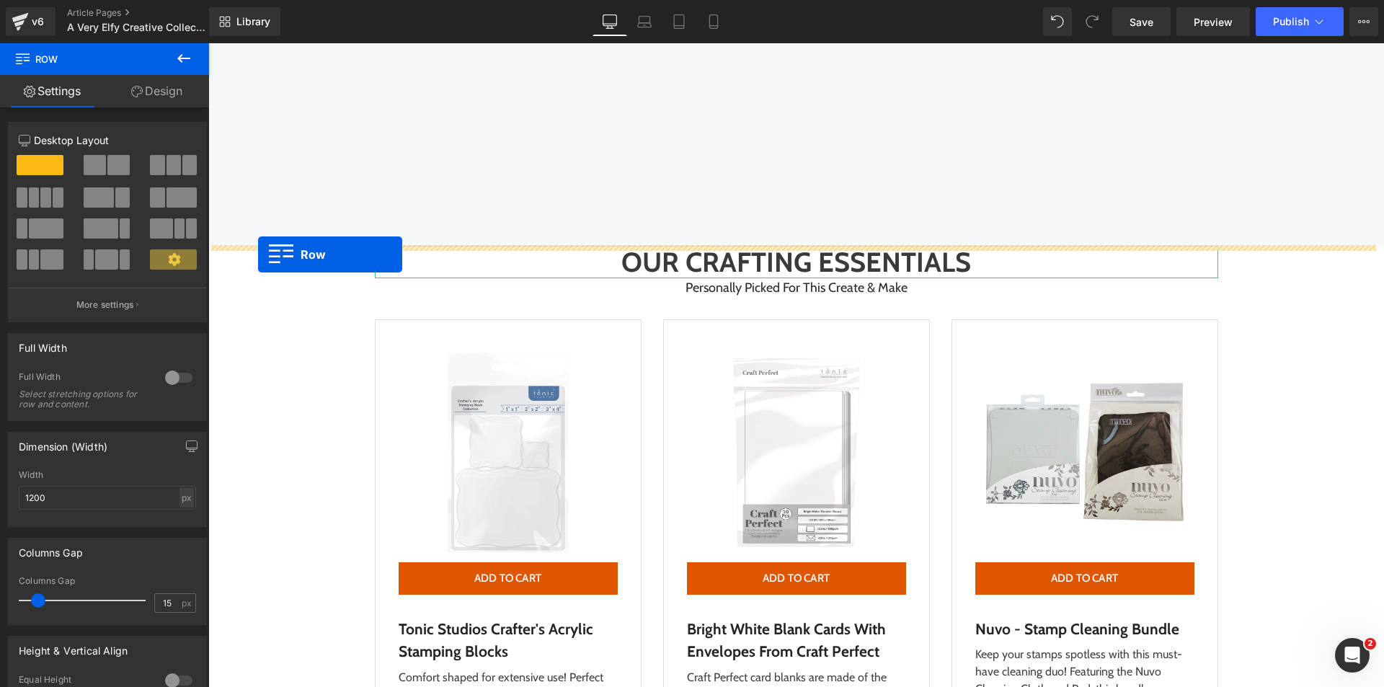
drag, startPoint x: 237, startPoint y: 612, endPoint x: 258, endPoint y: 255, distance: 358.2
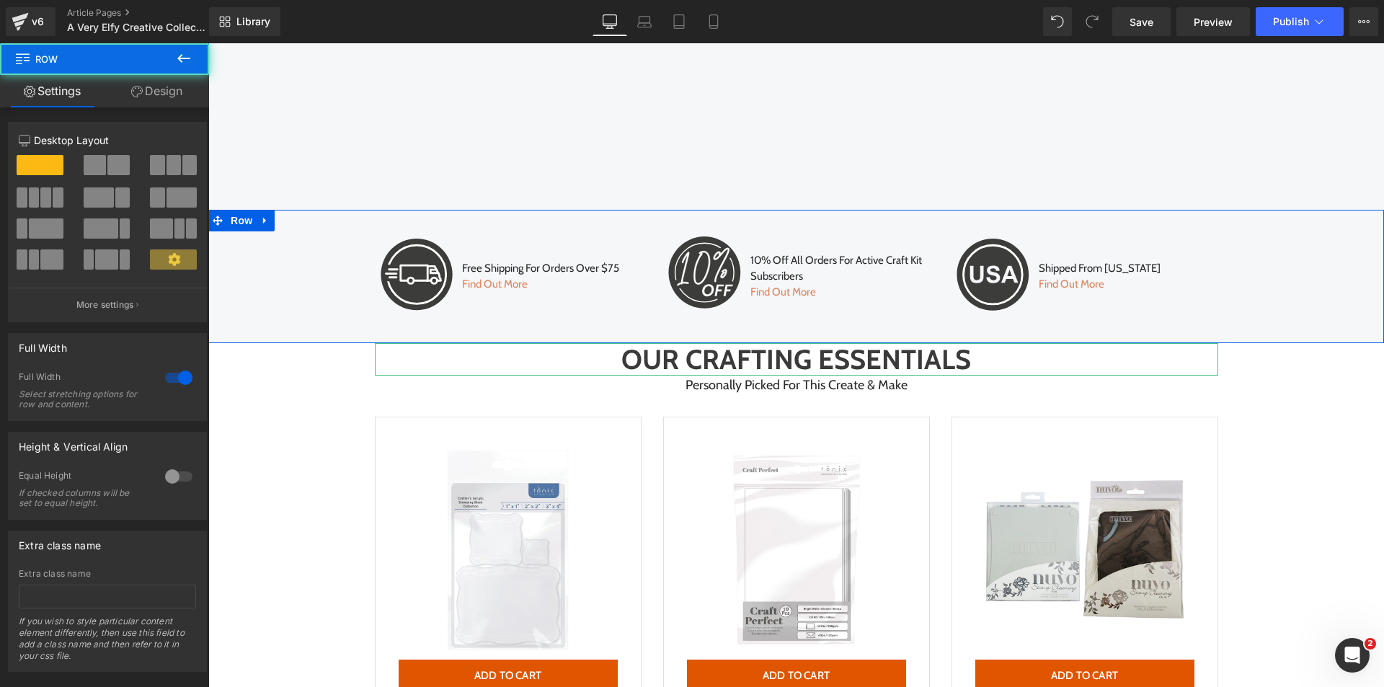
scroll to position [3206, 0]
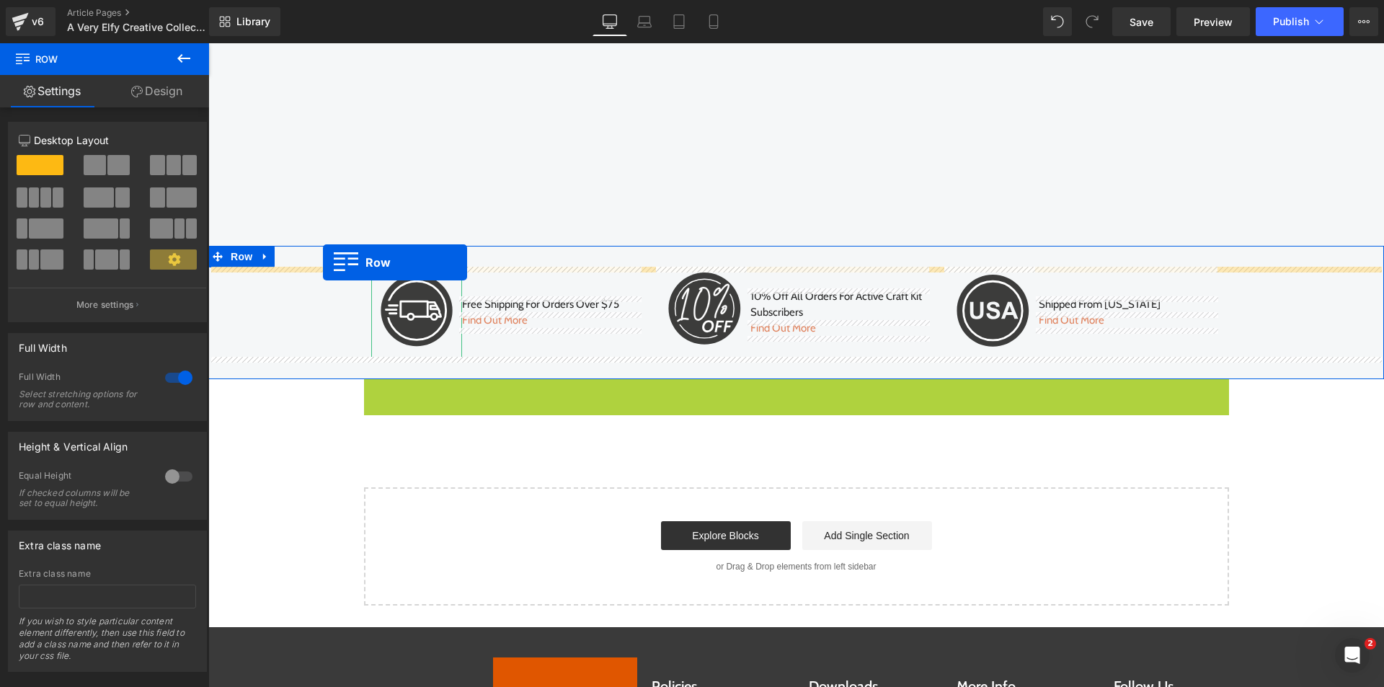
drag, startPoint x: 392, startPoint y: 384, endPoint x: 323, endPoint y: 262, distance: 140.1
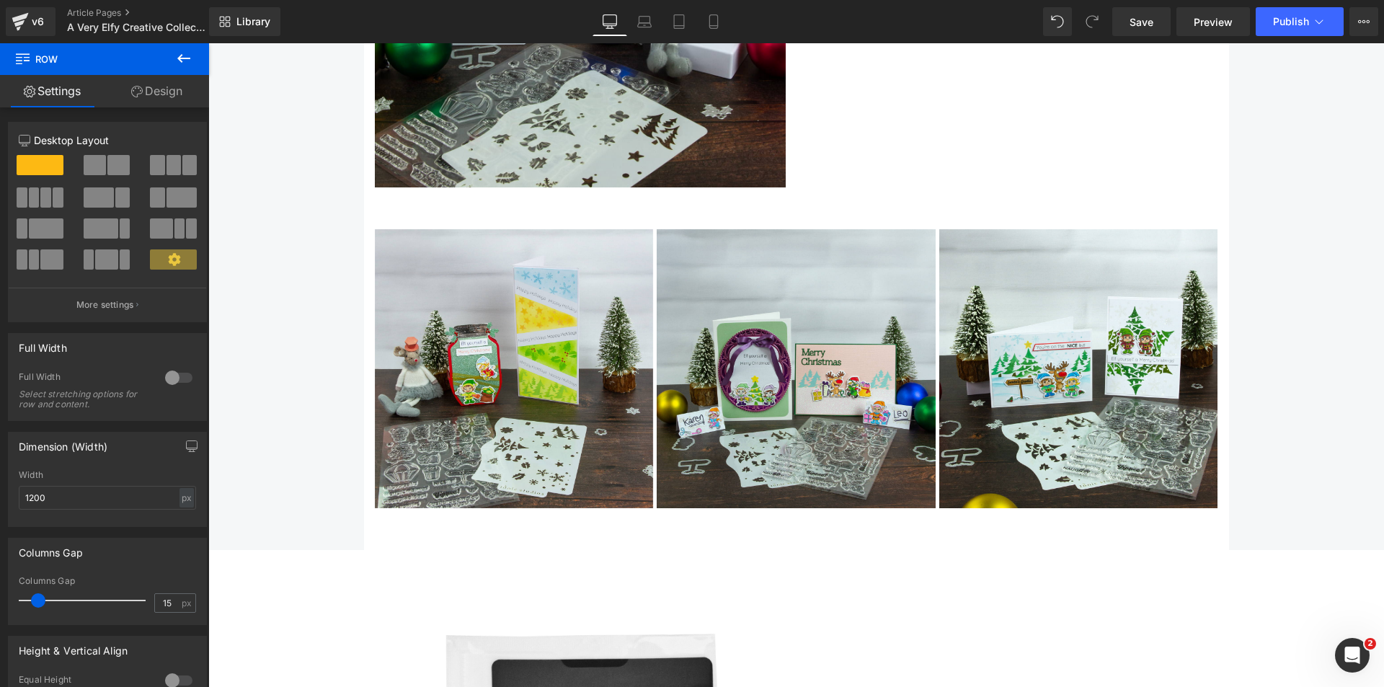
scroll to position [1836, 0]
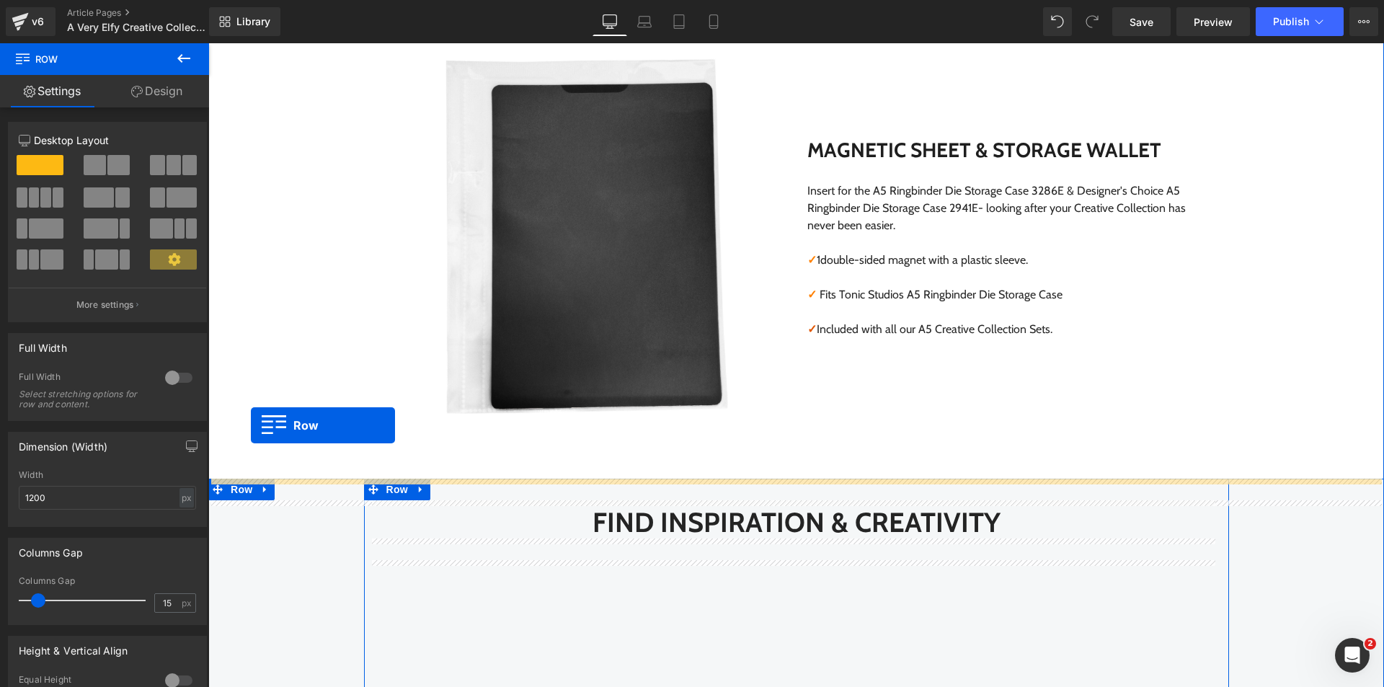
drag, startPoint x: 366, startPoint y: 182, endPoint x: 251, endPoint y: 425, distance: 269.0
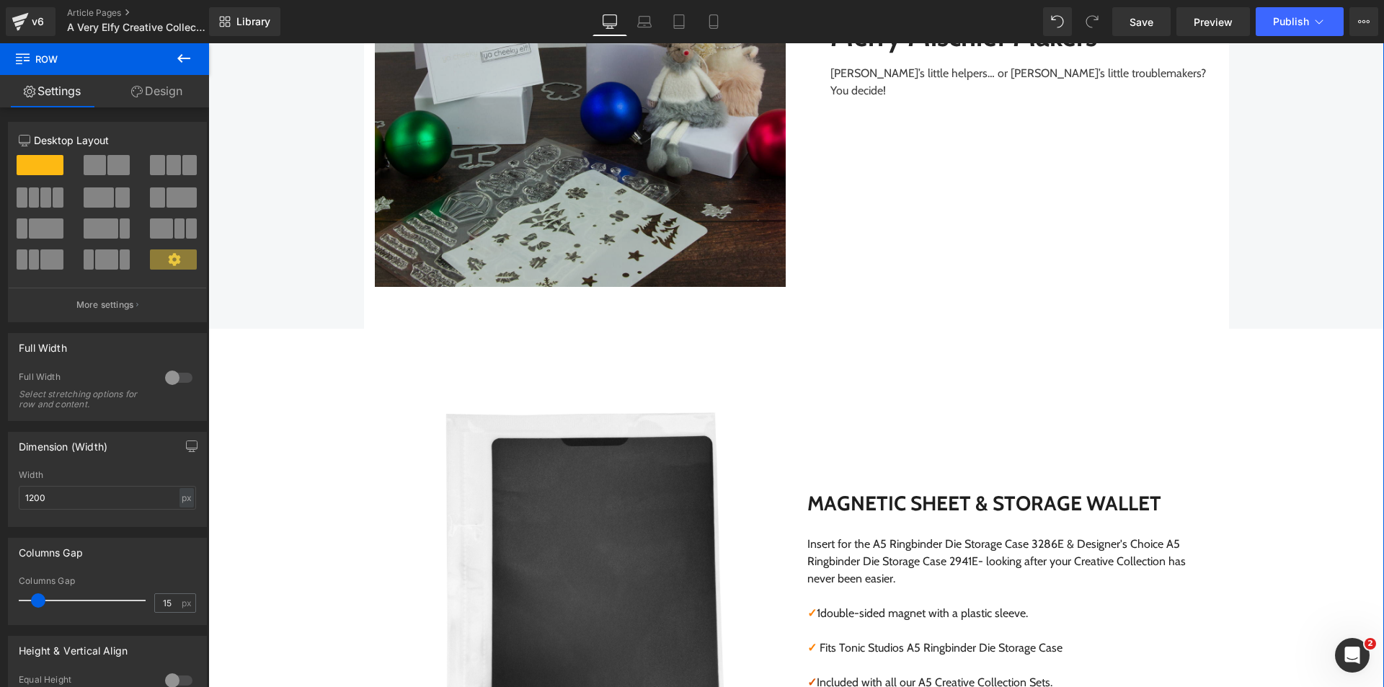
scroll to position [1425, 0]
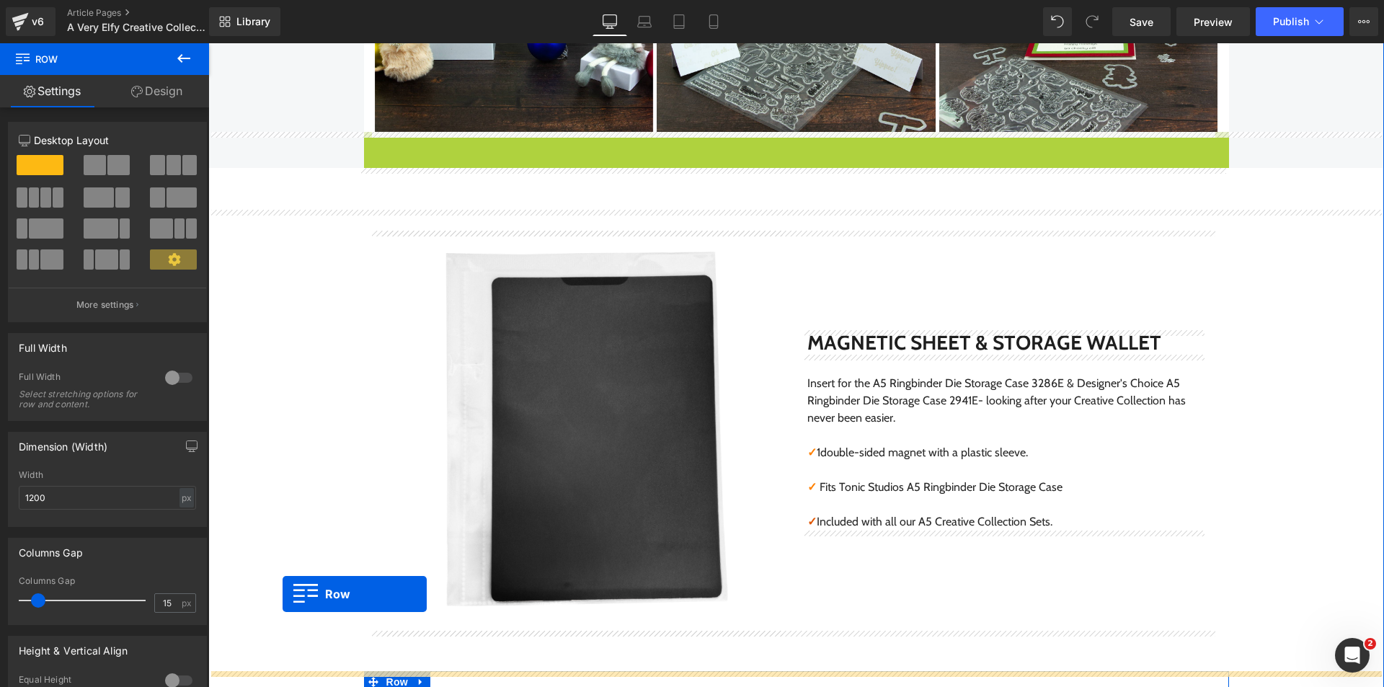
drag, startPoint x: 374, startPoint y: 144, endPoint x: 283, endPoint y: 594, distance: 459.2
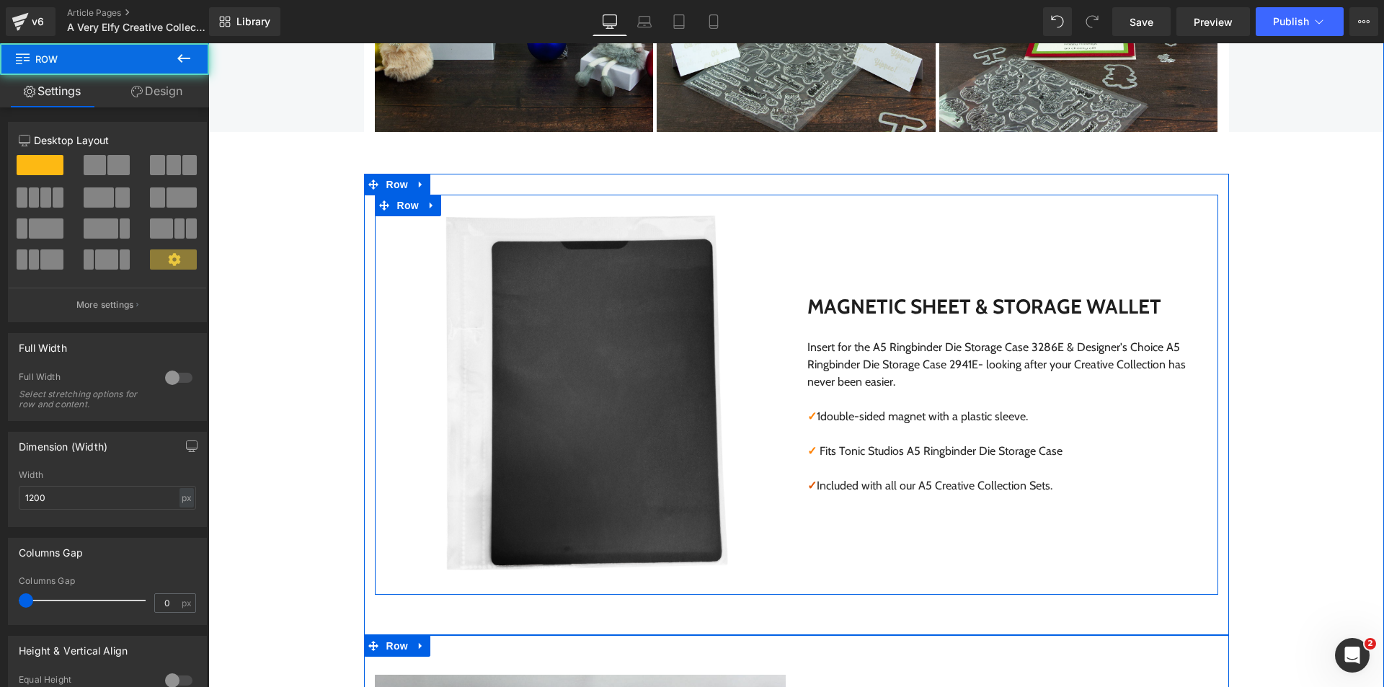
scroll to position [1137, 0]
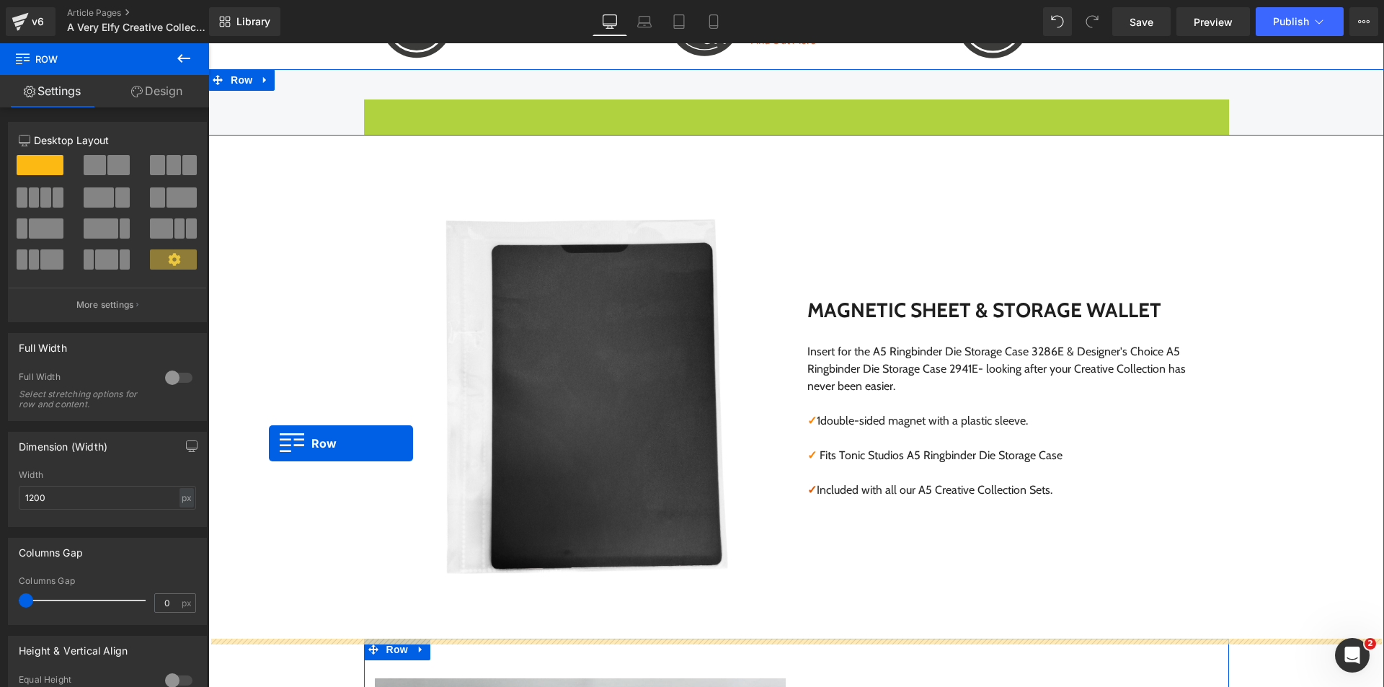
drag, startPoint x: 367, startPoint y: 108, endPoint x: 269, endPoint y: 443, distance: 349.3
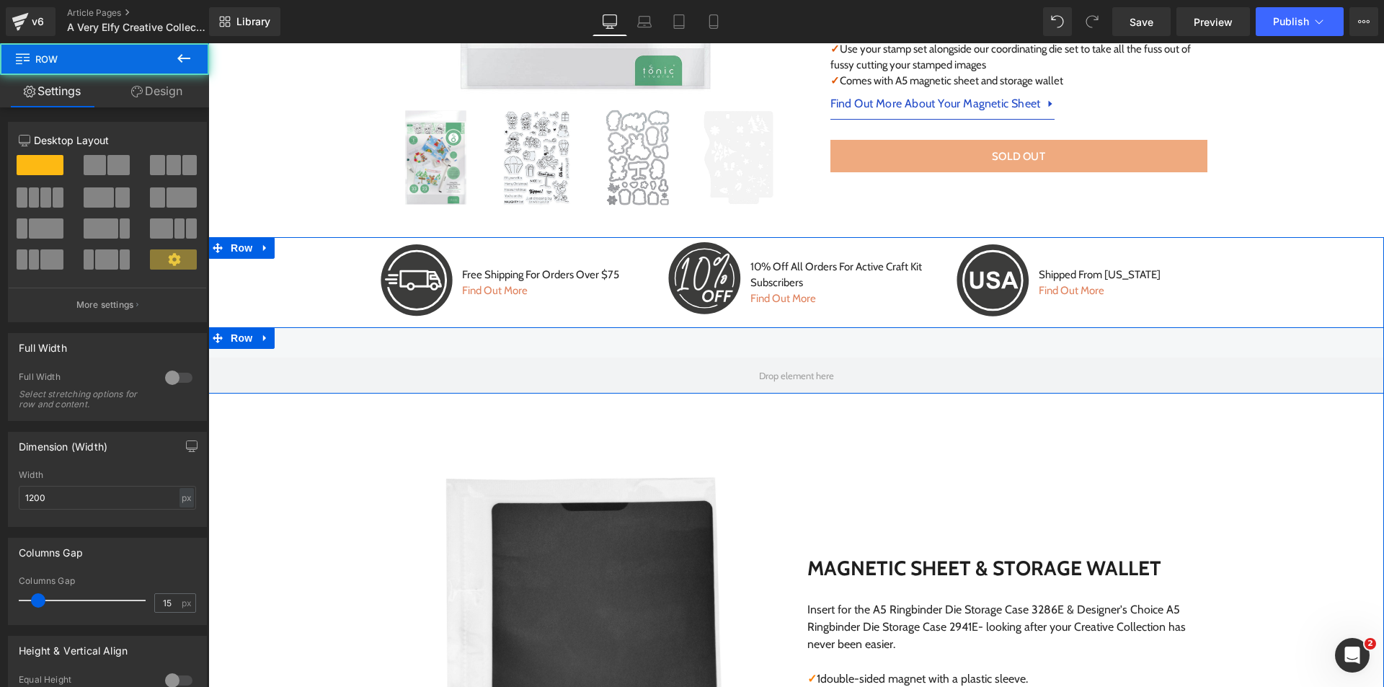
scroll to position [777, 0]
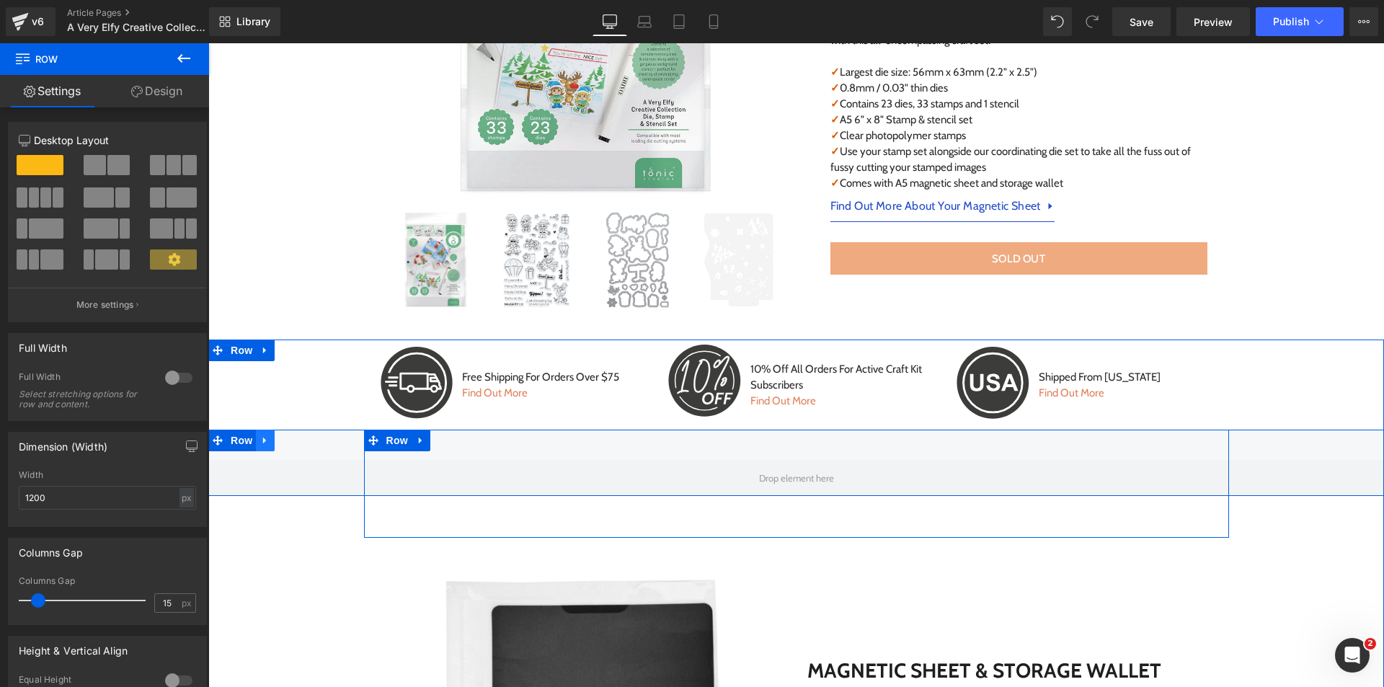
click at [256, 444] on link at bounding box center [265, 441] width 19 height 22
click at [298, 441] on icon at bounding box center [303, 441] width 10 height 10
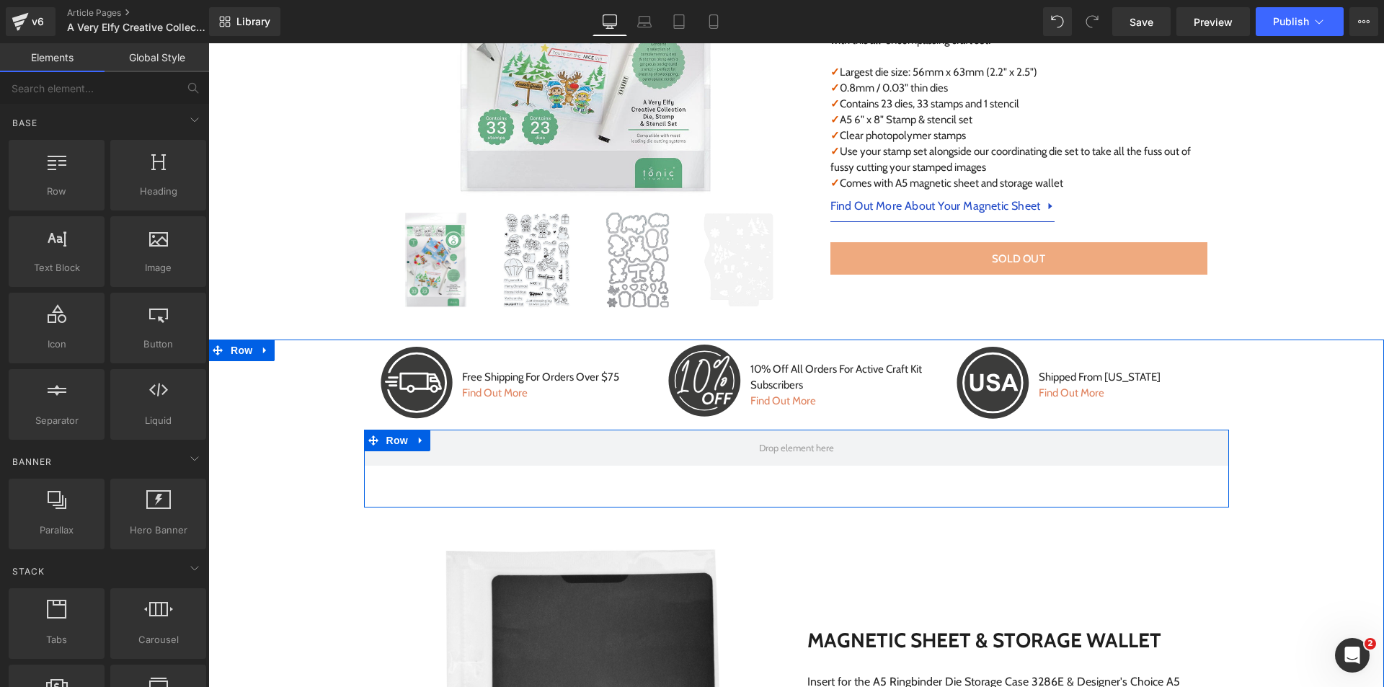
drag, startPoint x: 411, startPoint y: 438, endPoint x: 419, endPoint y: 438, distance: 7.9
click at [416, 438] on icon at bounding box center [421, 441] width 10 height 11
click at [454, 441] on icon at bounding box center [459, 441] width 10 height 10
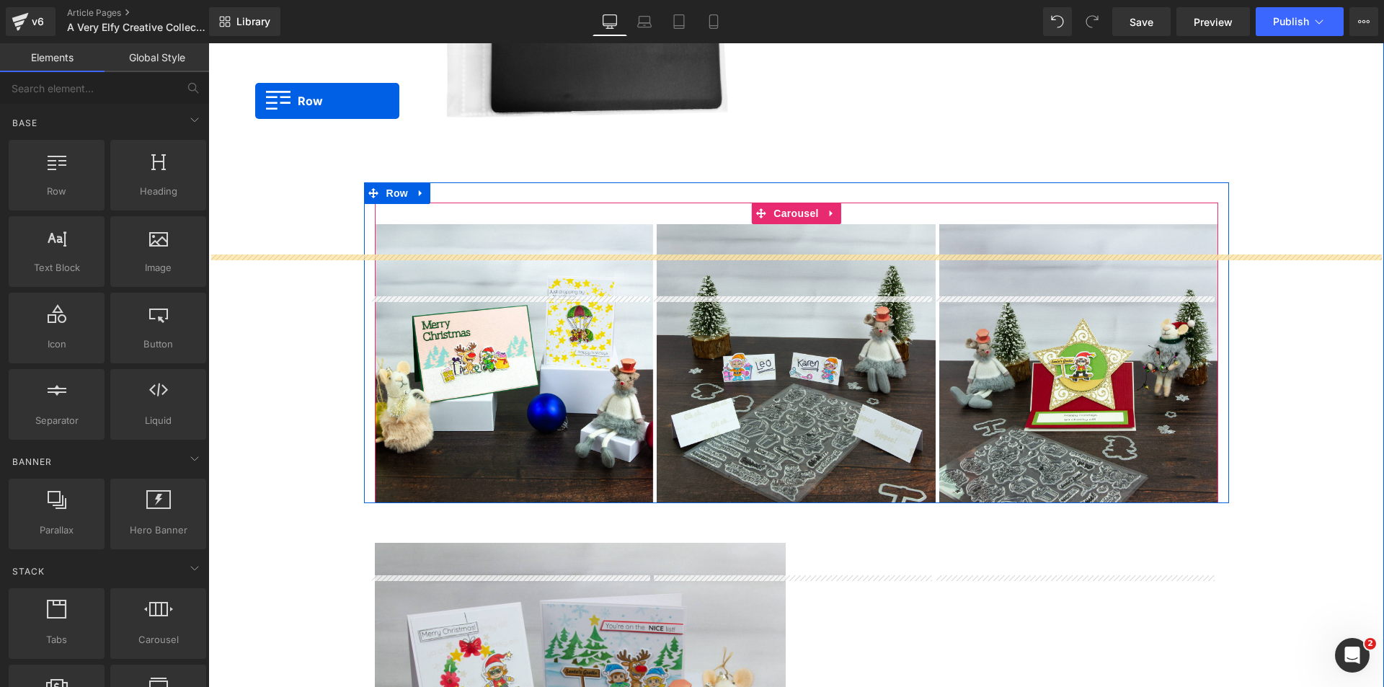
scroll to position [1399, 0]
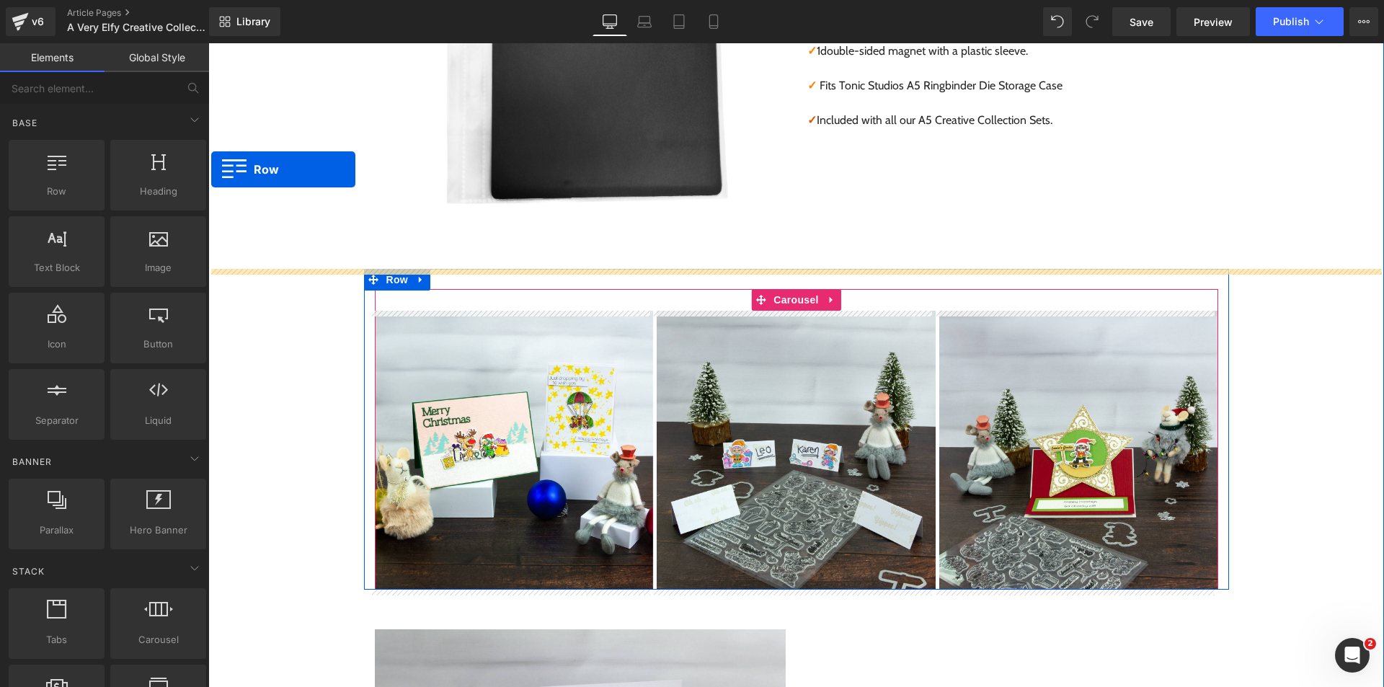
drag, startPoint x: 233, startPoint y: 286, endPoint x: 405, endPoint y: 260, distance: 173.7
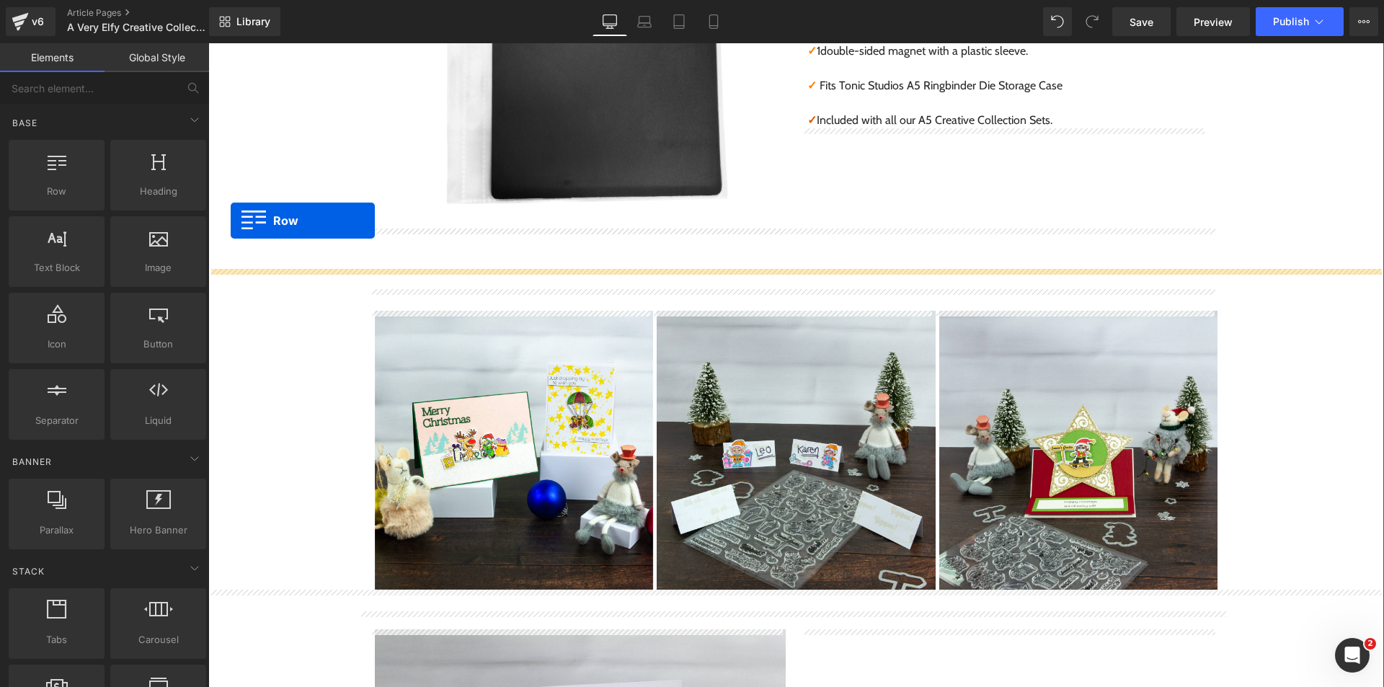
click at [231, 221] on div ".st0{fill:#3C3C3B;} .st1{fill:#FFFFFF;} Icon Free Shipping For Orders Over $75 …" at bounding box center [796, 577] width 1176 height 1721
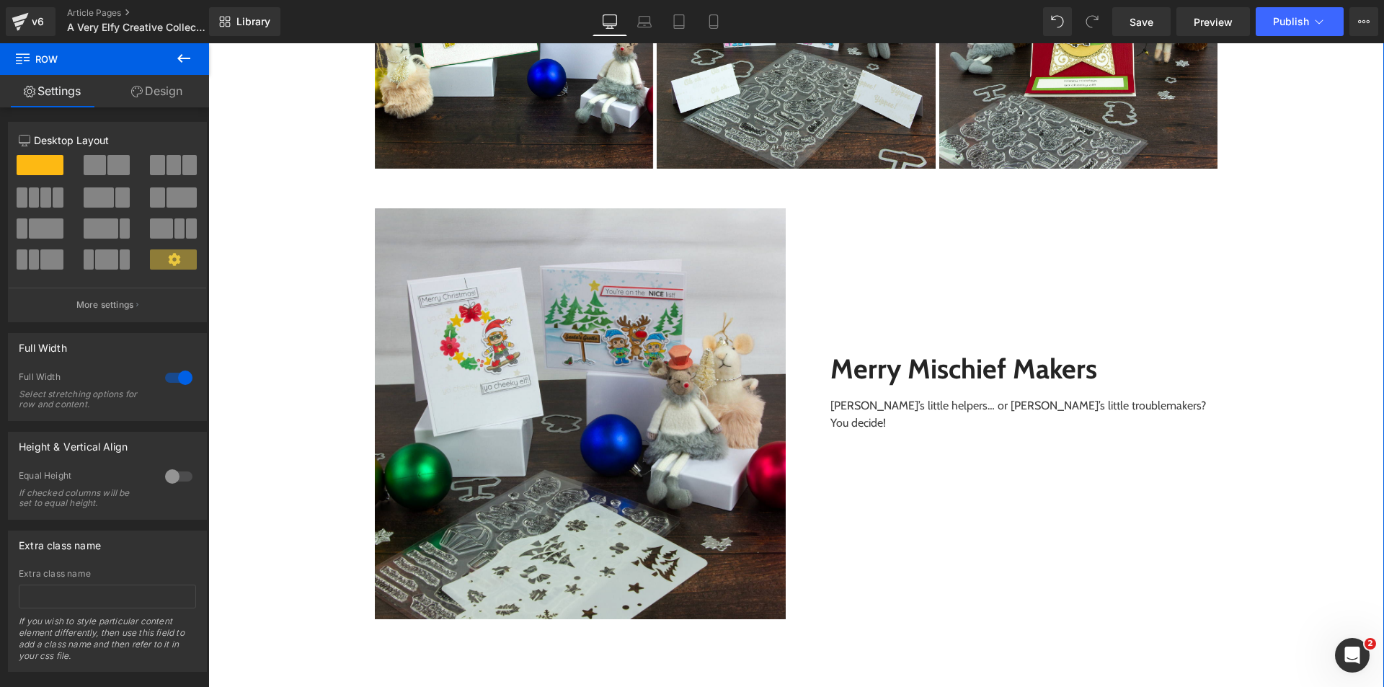
scroll to position [2769, 0]
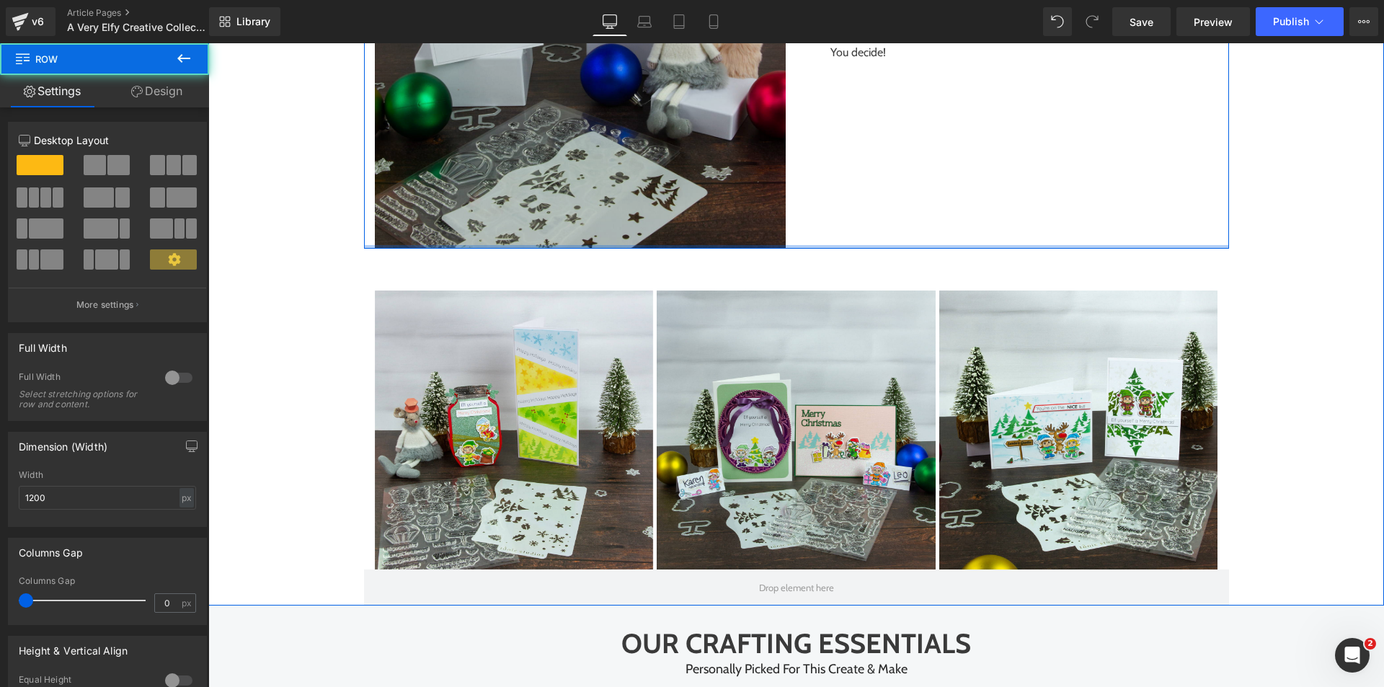
drag, startPoint x: 456, startPoint y: 286, endPoint x: 450, endPoint y: 163, distance: 122.7
click at [450, 163] on div "Image Merry Mischief Makers Text Block Santa’s little helpers… or [PERSON_NAME]…" at bounding box center [796, 23] width 865 height 451
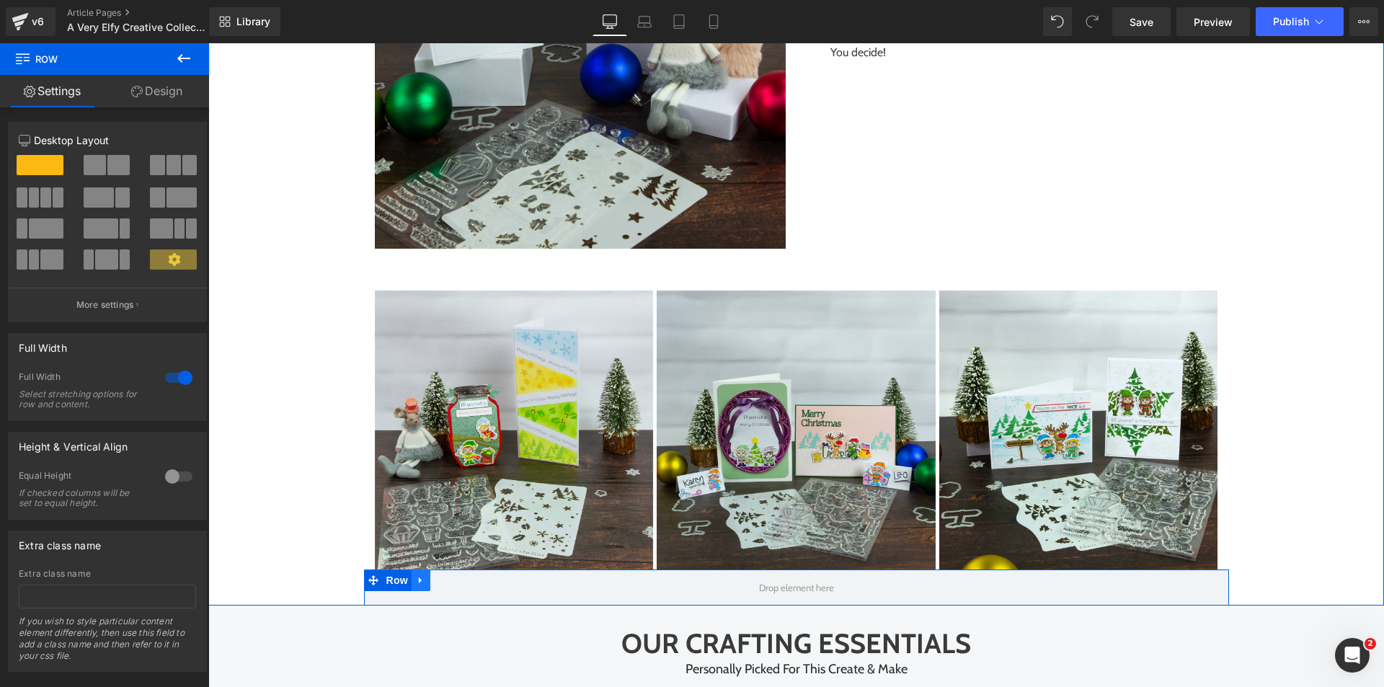
click at [412, 582] on link at bounding box center [421, 581] width 19 height 22
click at [454, 582] on icon at bounding box center [459, 580] width 10 height 11
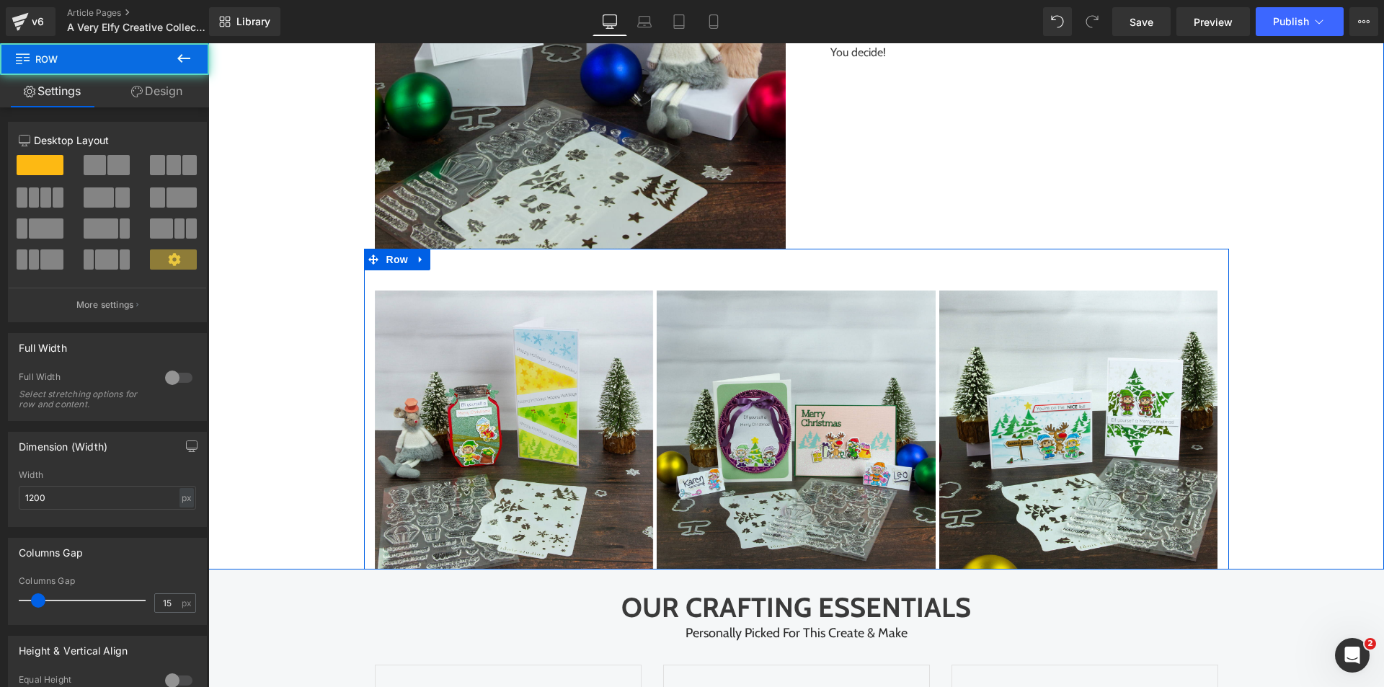
click at [365, 557] on div "Image Image Image ‹ › [GEOGRAPHIC_DATA]" at bounding box center [796, 419] width 865 height 301
click at [152, 85] on link "Design" at bounding box center [157, 91] width 105 height 32
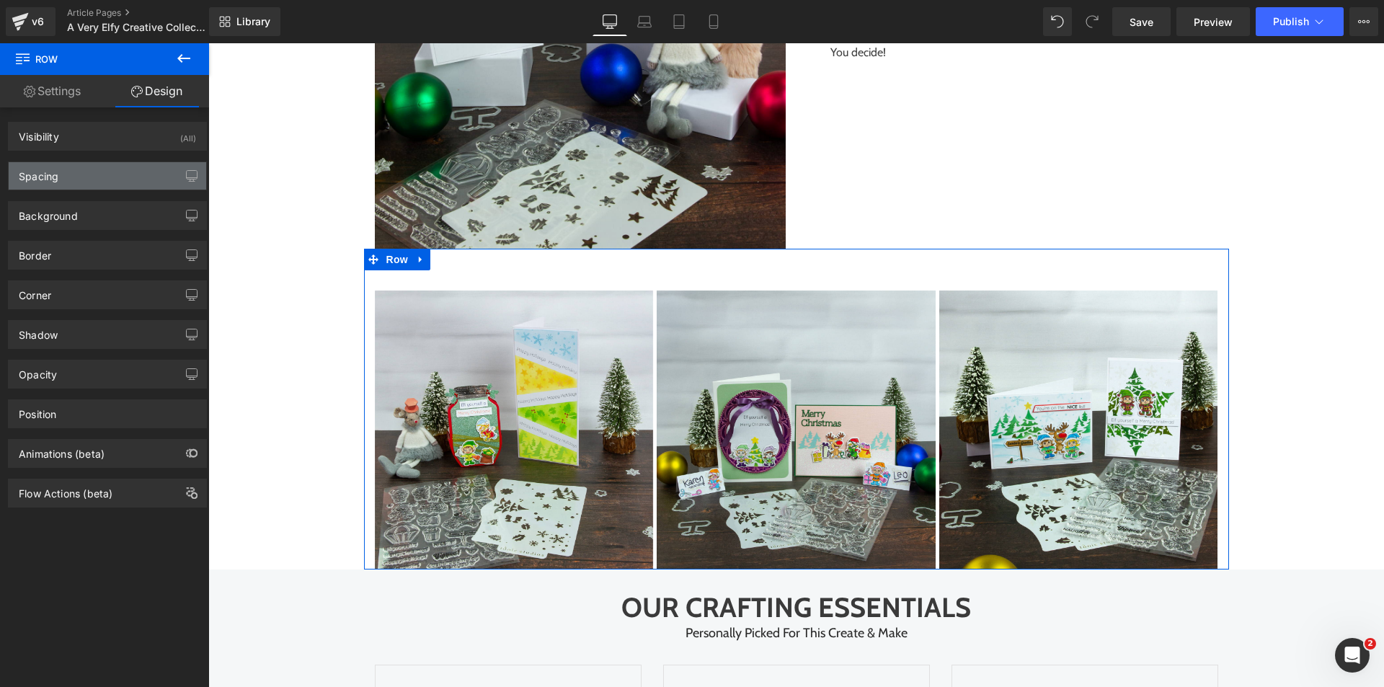
click at [105, 187] on div "Spacing" at bounding box center [108, 175] width 198 height 27
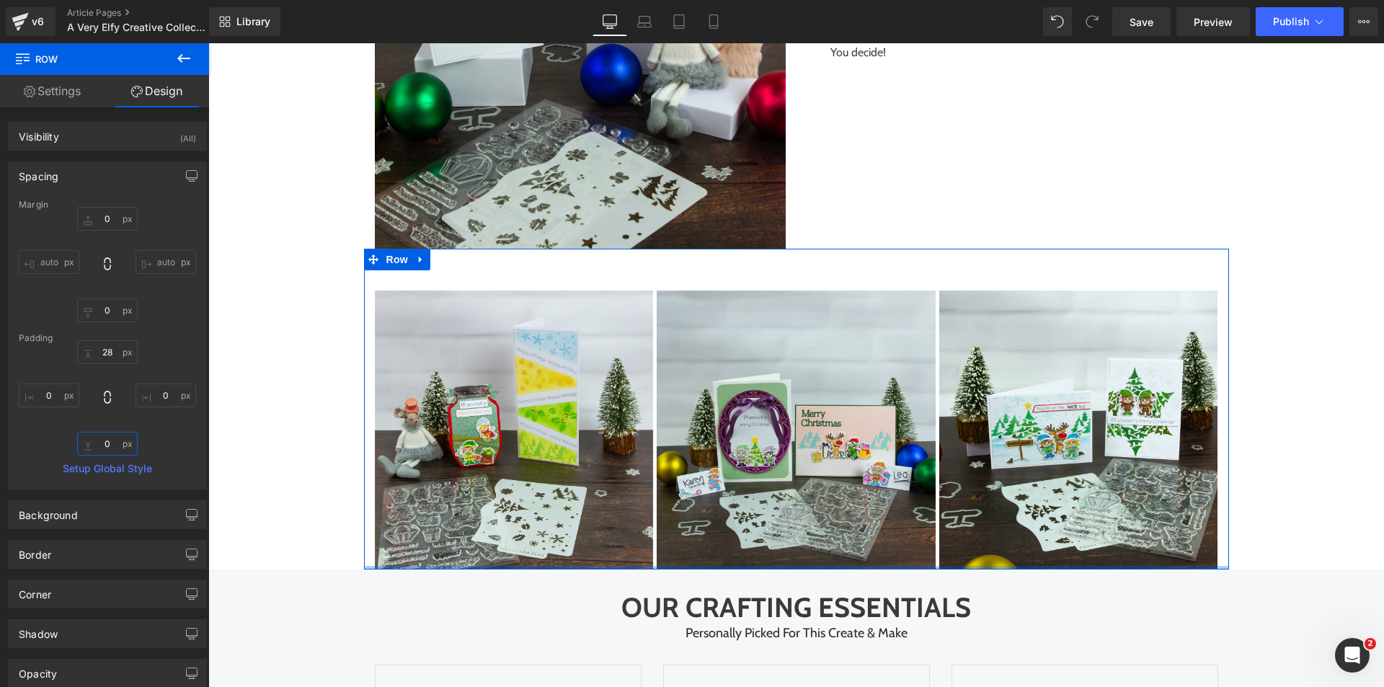
click at [102, 446] on input "0" at bounding box center [107, 444] width 61 height 24
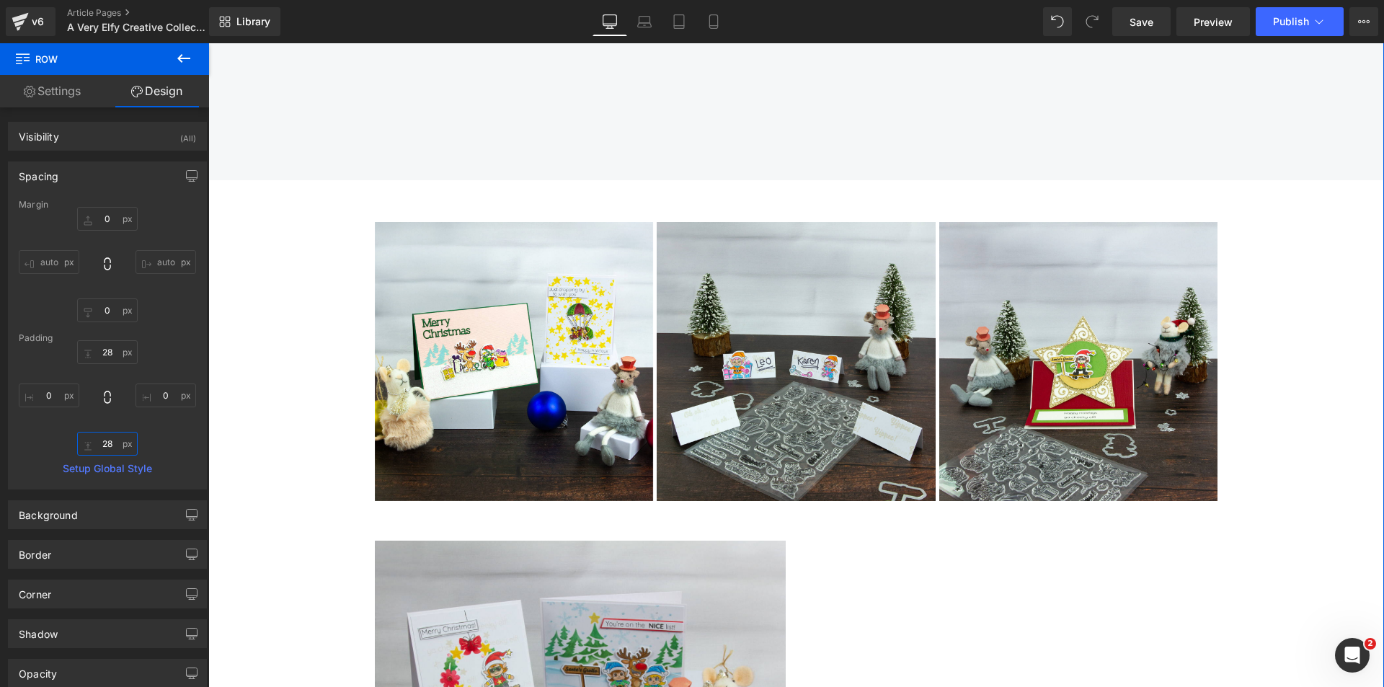
scroll to position [2048, 0]
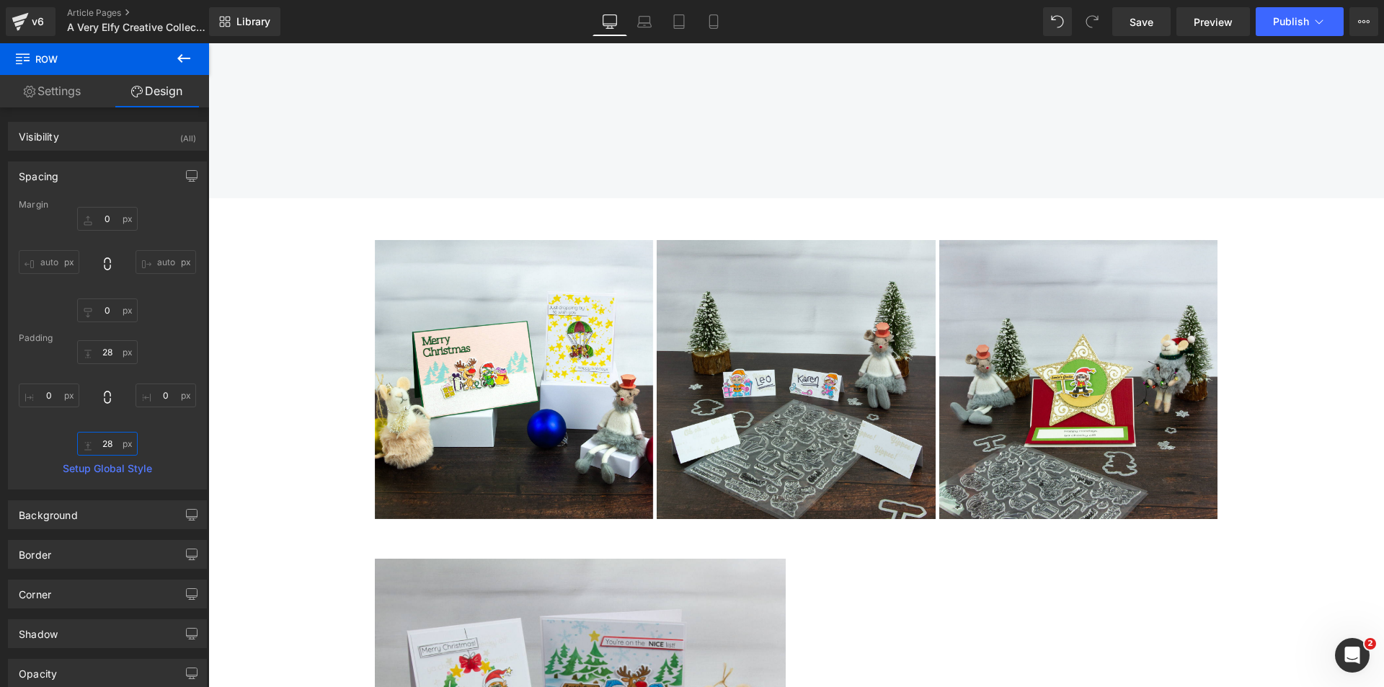
click at [105, 448] on input "28" at bounding box center [107, 444] width 61 height 24
type input "58"
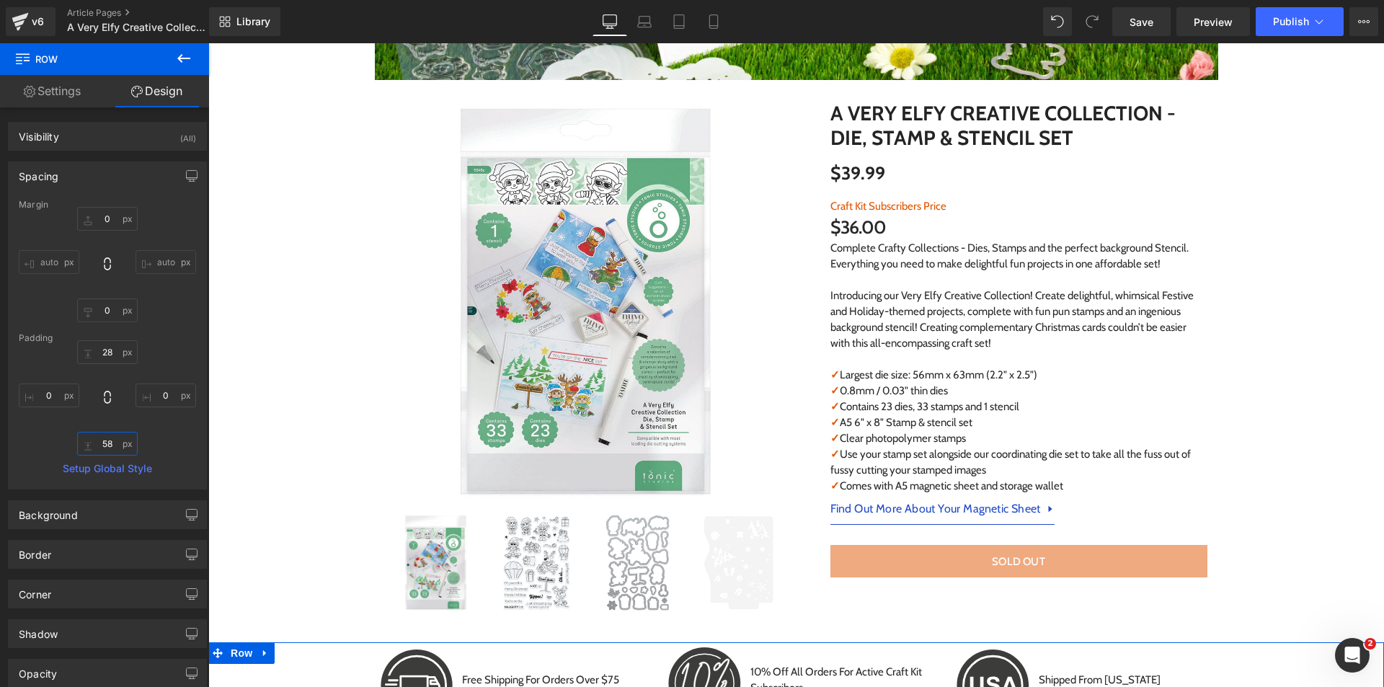
scroll to position [317, 0]
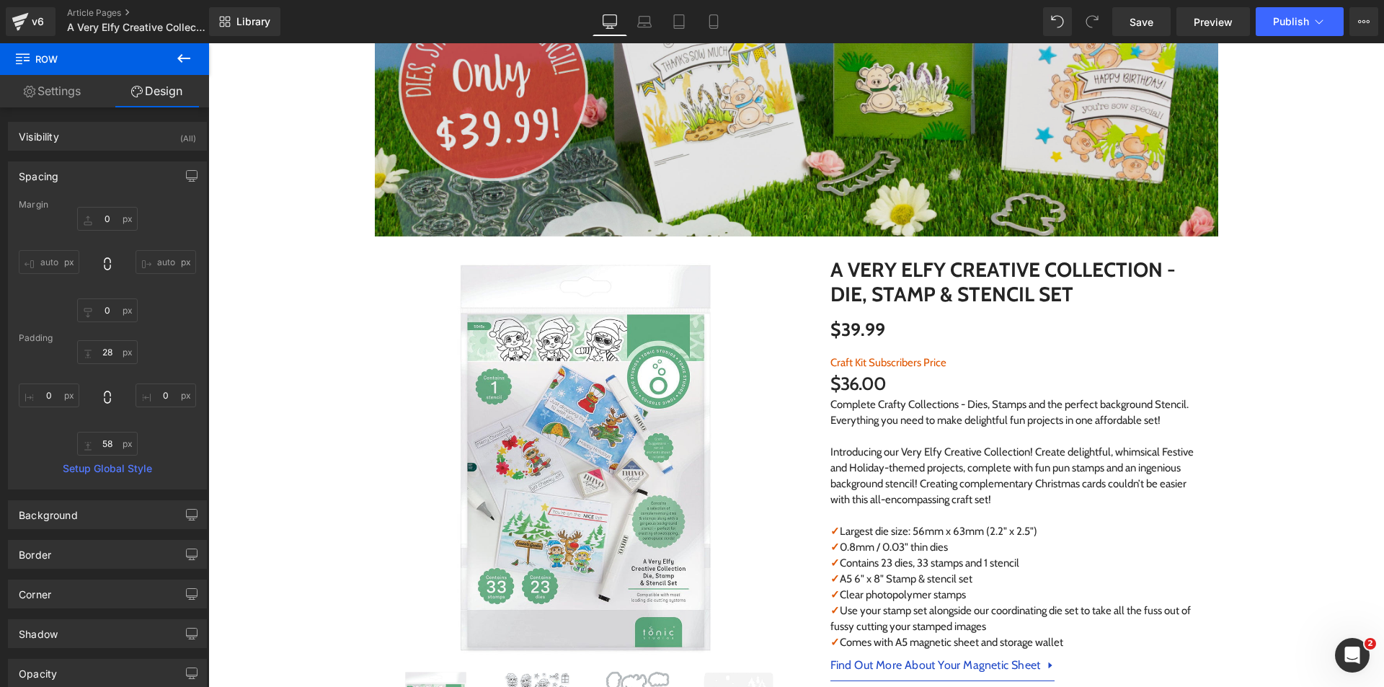
click at [582, 134] on img at bounding box center [797, 38] width 844 height 395
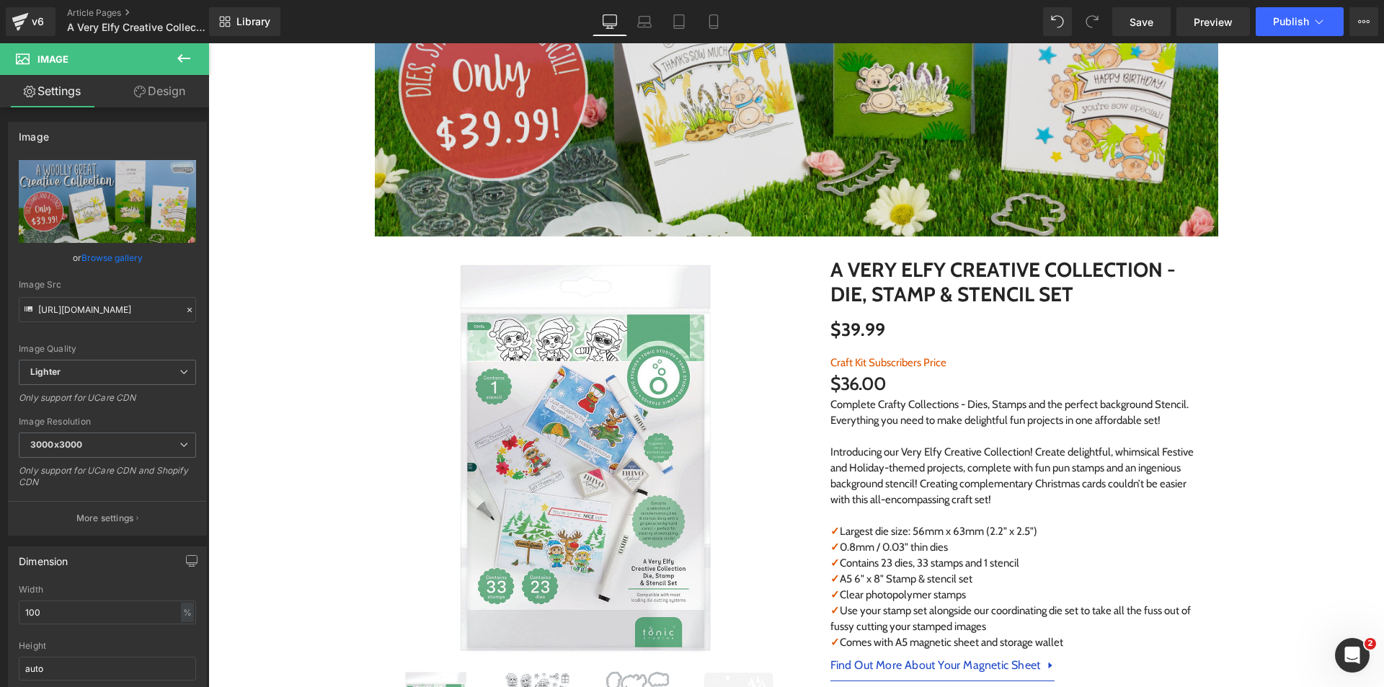
click at [776, 100] on img at bounding box center [797, 38] width 844 height 395
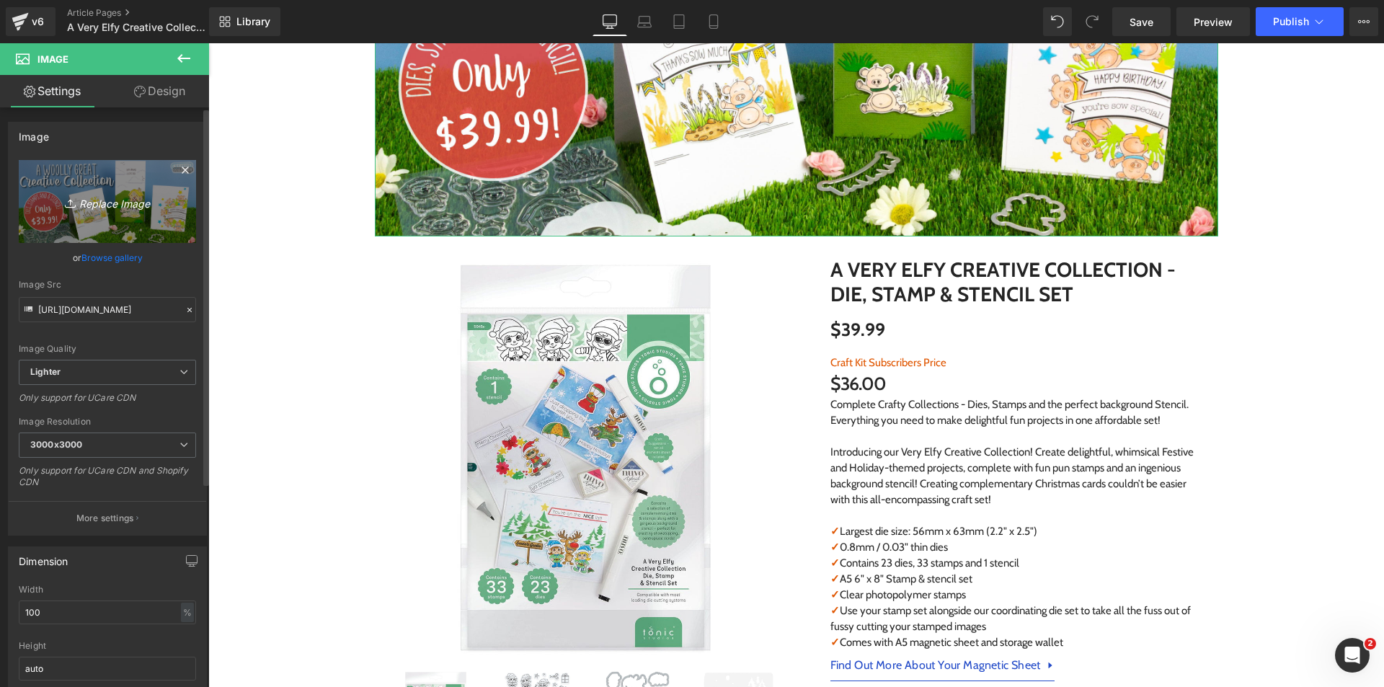
click at [91, 193] on icon "Replace Image" at bounding box center [107, 202] width 115 height 18
type input "C:\fakepath\US Elfy Banners_Top.jpg"
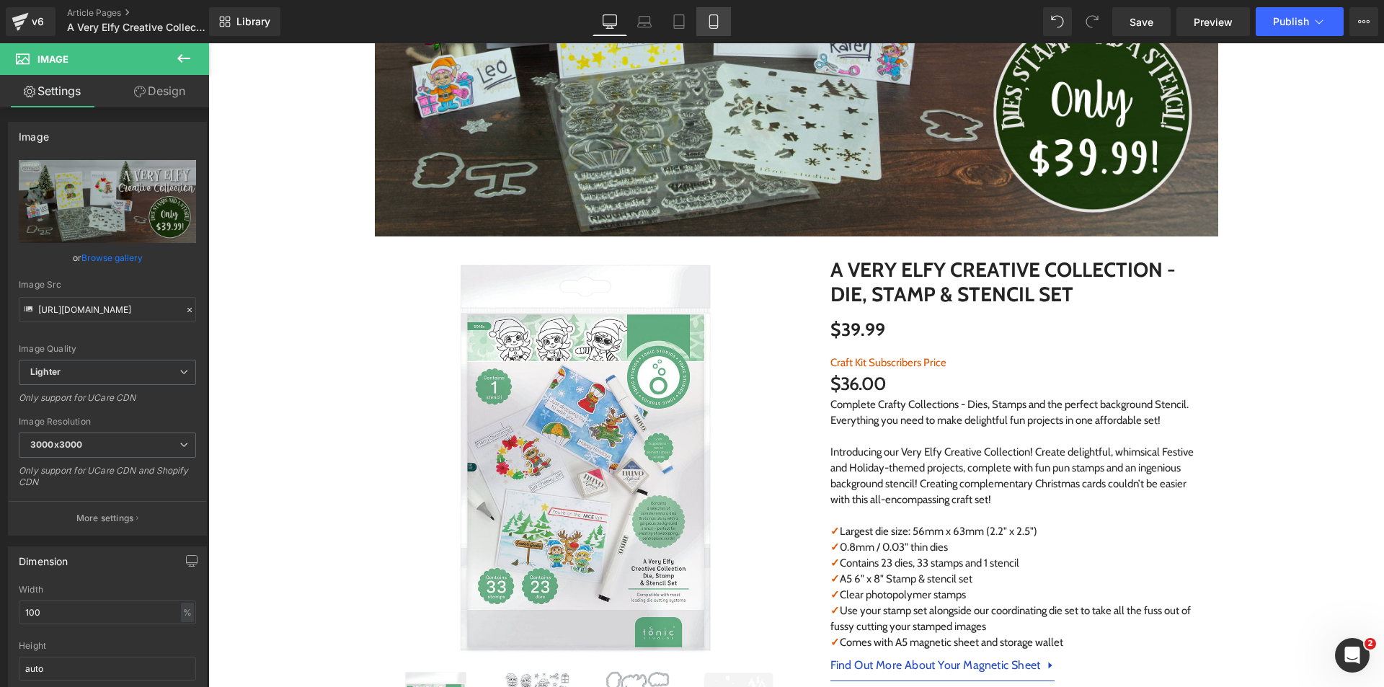
click at [711, 13] on link "Mobile" at bounding box center [714, 21] width 35 height 29
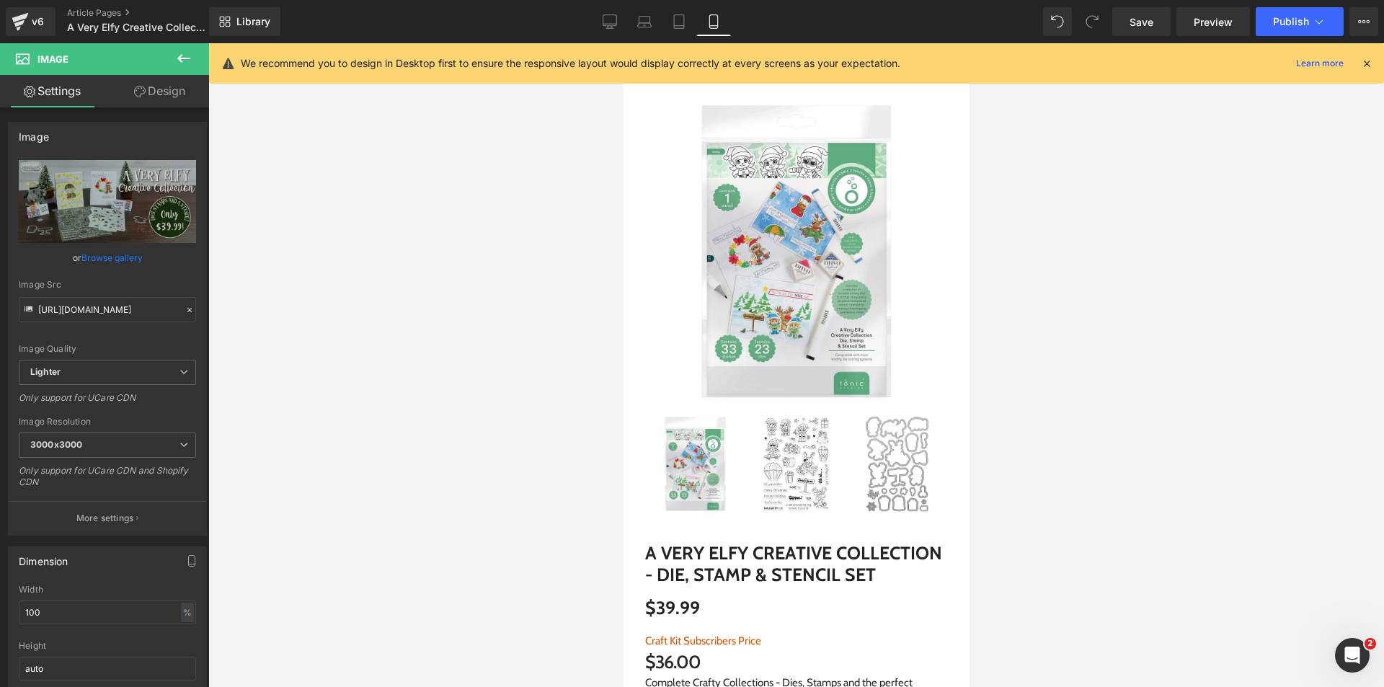
scroll to position [0, 0]
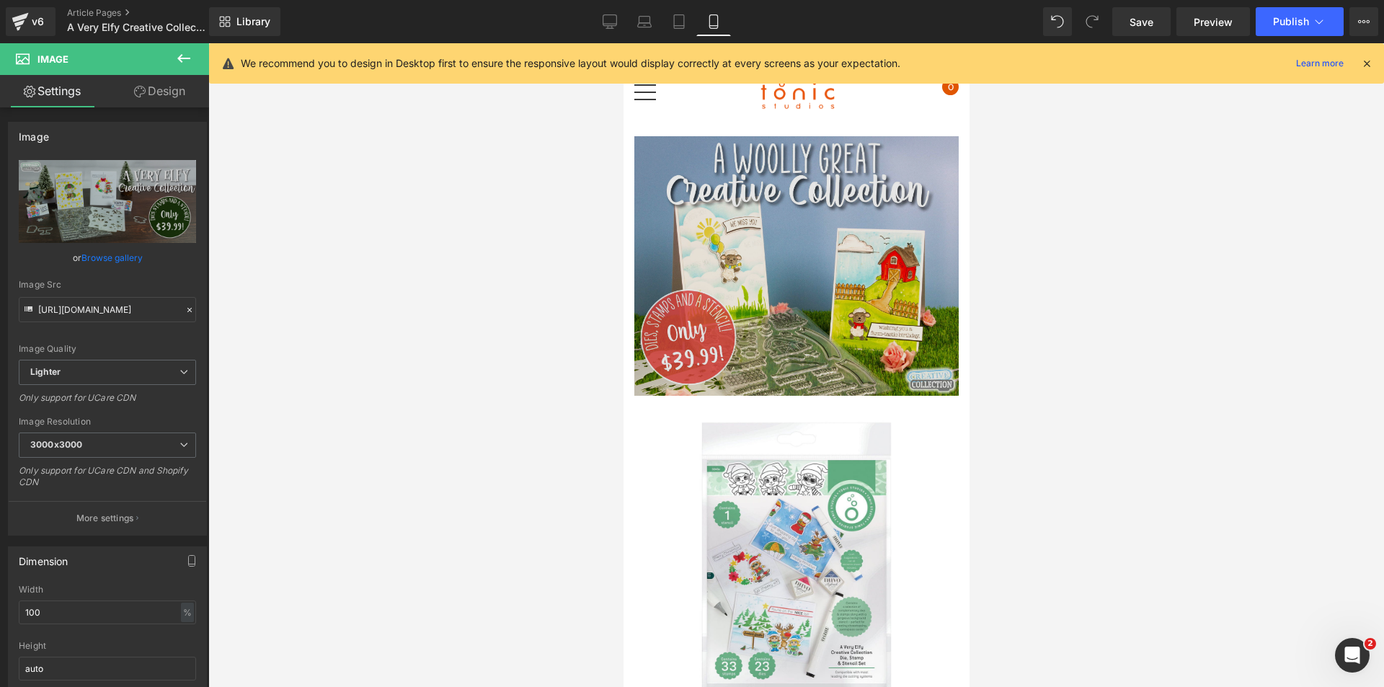
click at [743, 215] on img at bounding box center [796, 266] width 324 height 260
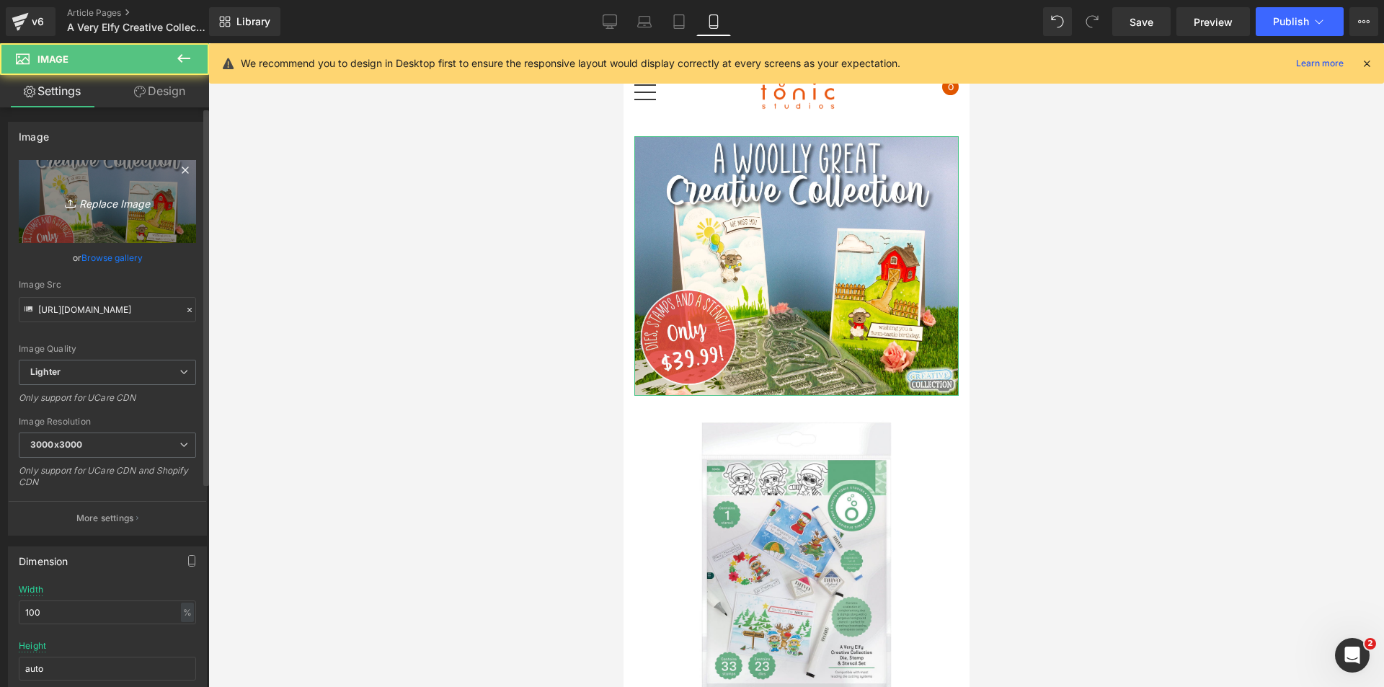
click at [89, 199] on icon "Replace Image" at bounding box center [107, 202] width 115 height 18
type input "C:\fakepath\US Elfy Banners_Top.jpg"
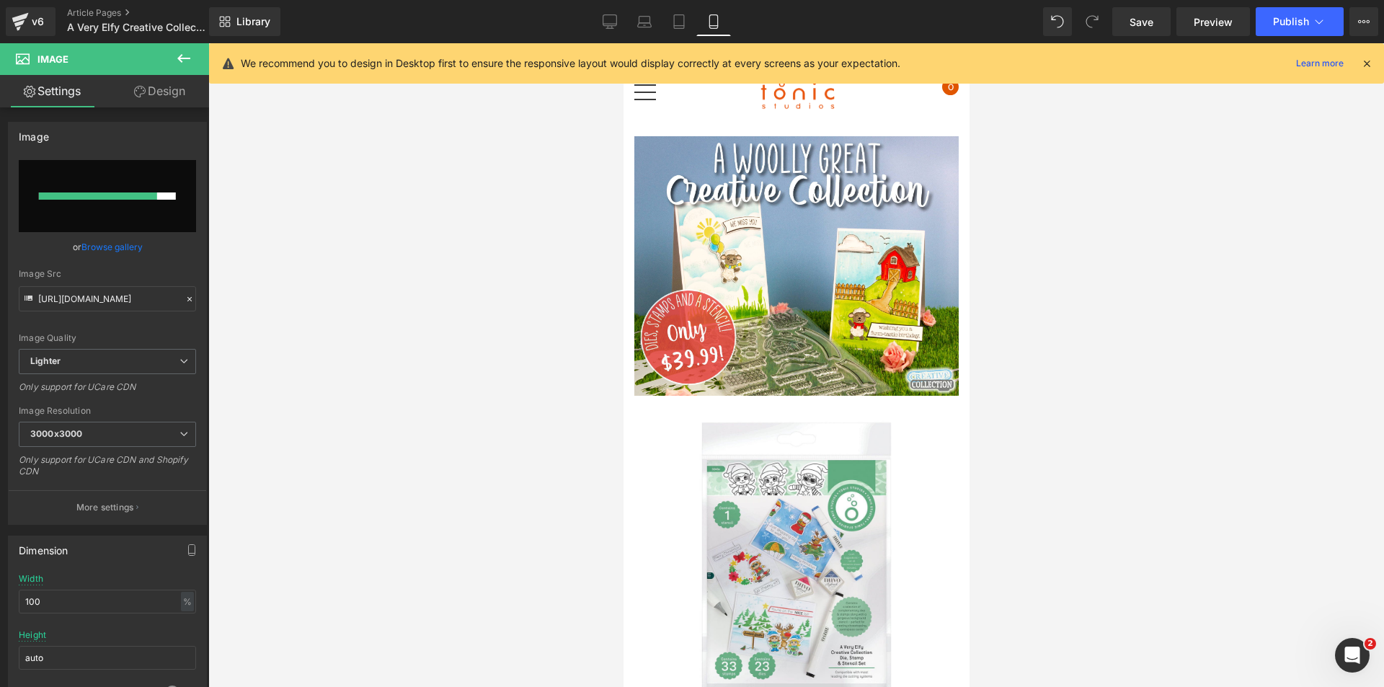
click at [576, 241] on div at bounding box center [796, 365] width 1176 height 644
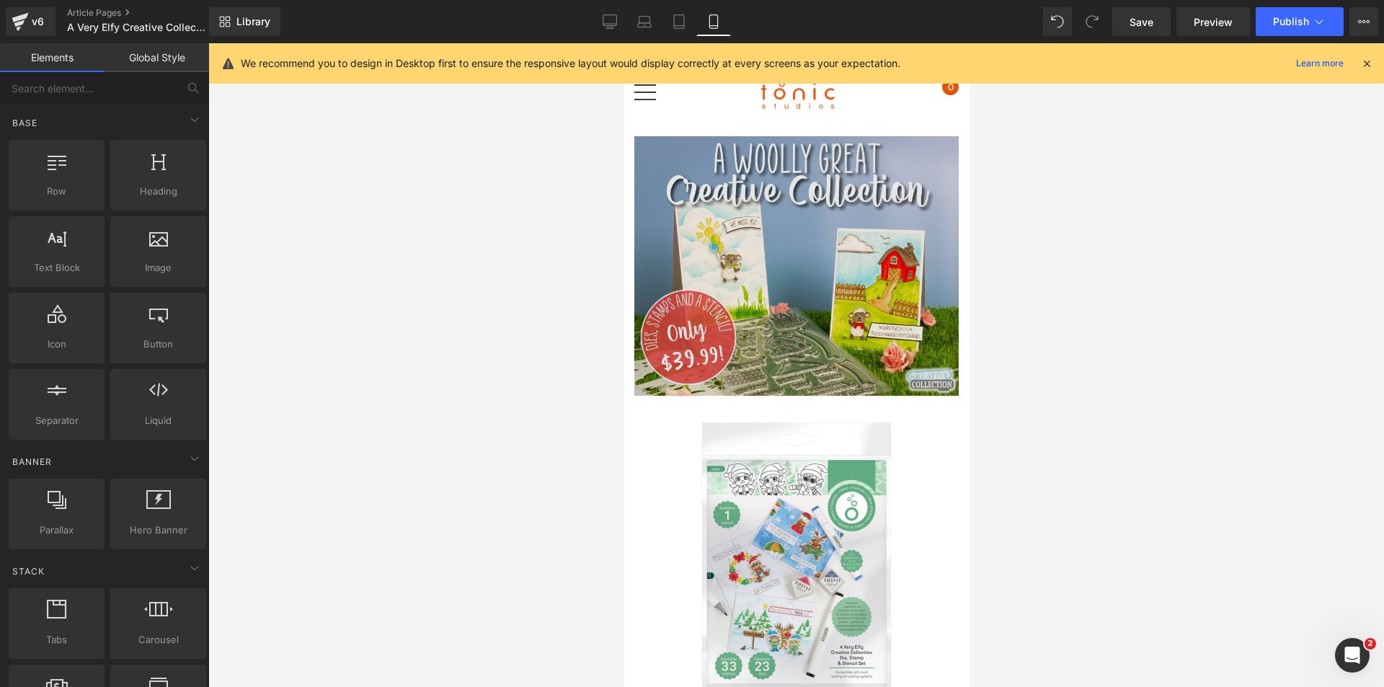
click at [720, 239] on img at bounding box center [796, 266] width 324 height 260
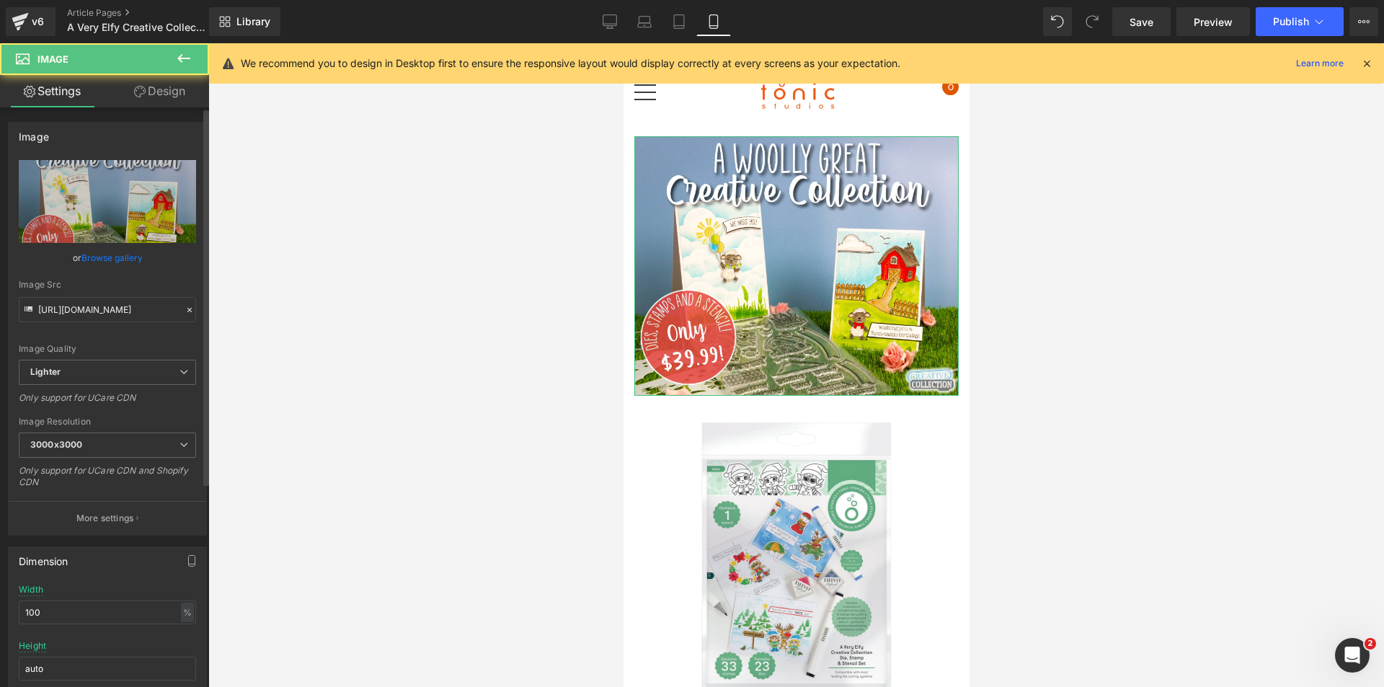
click at [111, 261] on link "Browse gallery" at bounding box center [111, 257] width 61 height 25
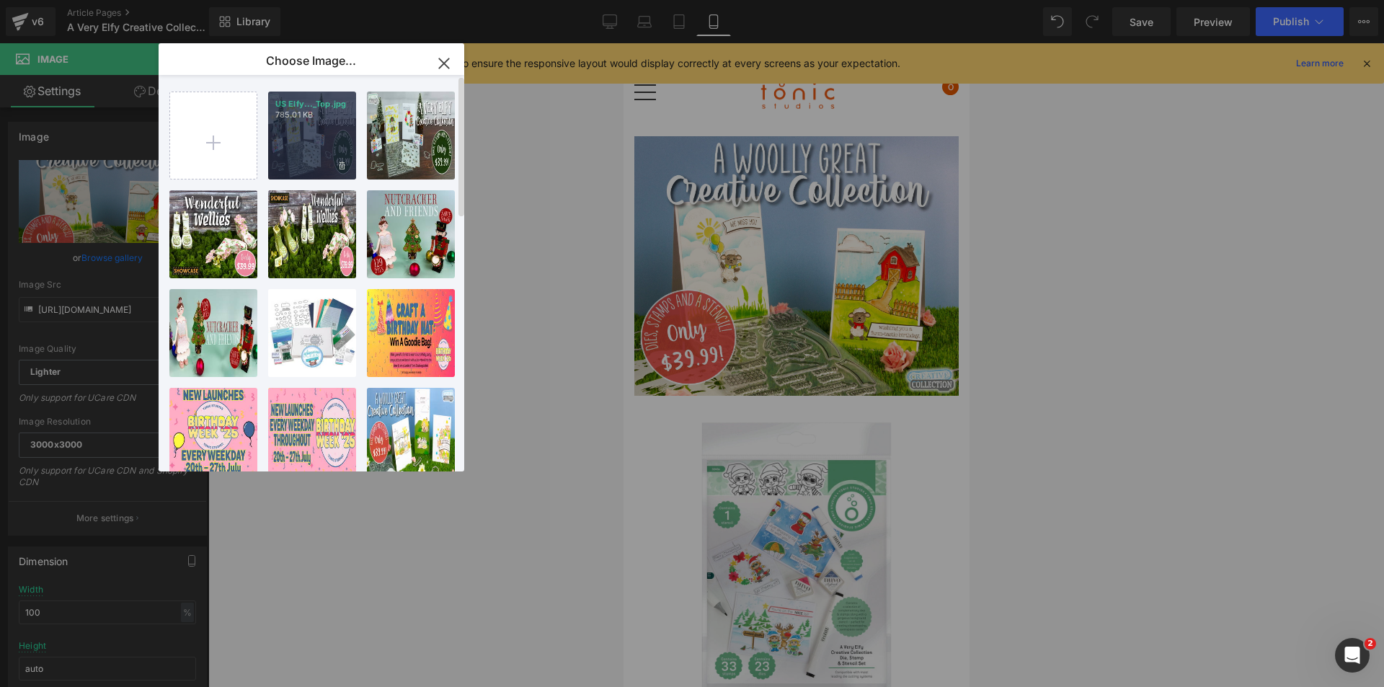
click at [309, 146] on div "US Elfy..._Top.jpg 785.01 KB" at bounding box center [312, 136] width 88 height 88
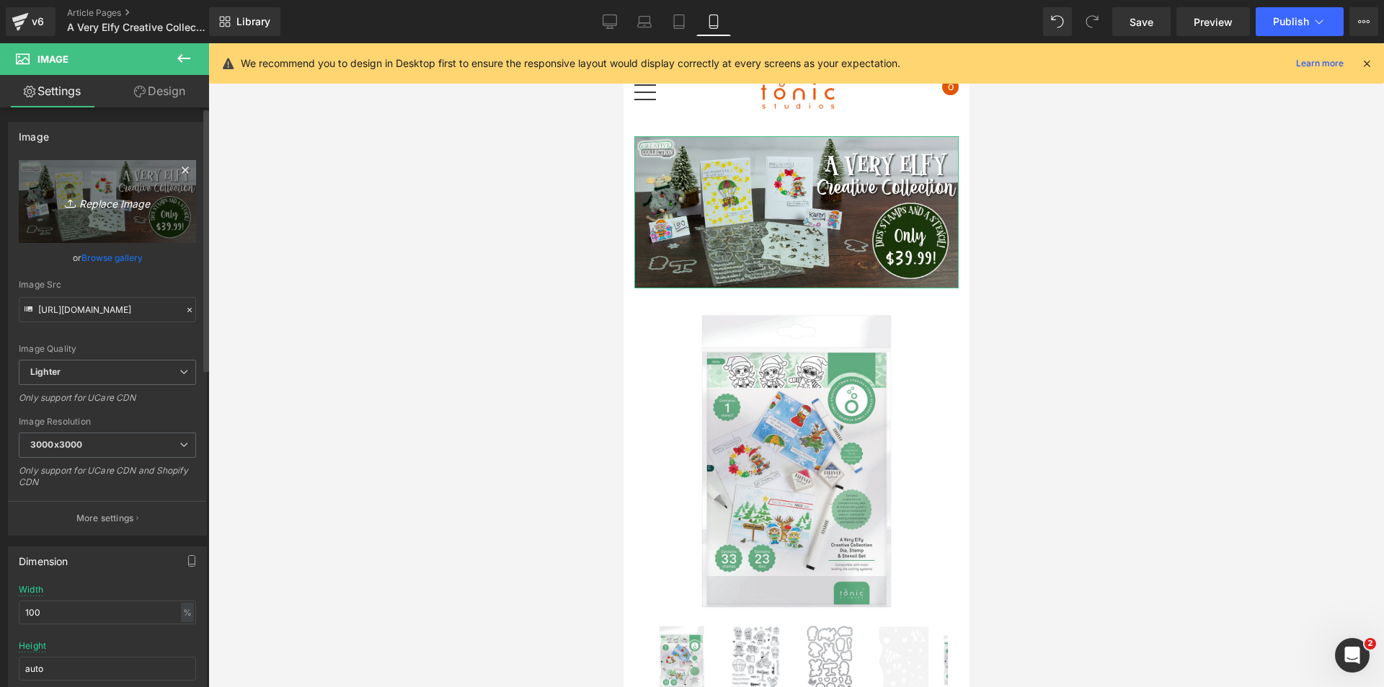
click at [102, 218] on link "Replace Image" at bounding box center [107, 201] width 177 height 83
type input "C:\fakepath\US Elfy Banners_Top.jpg"
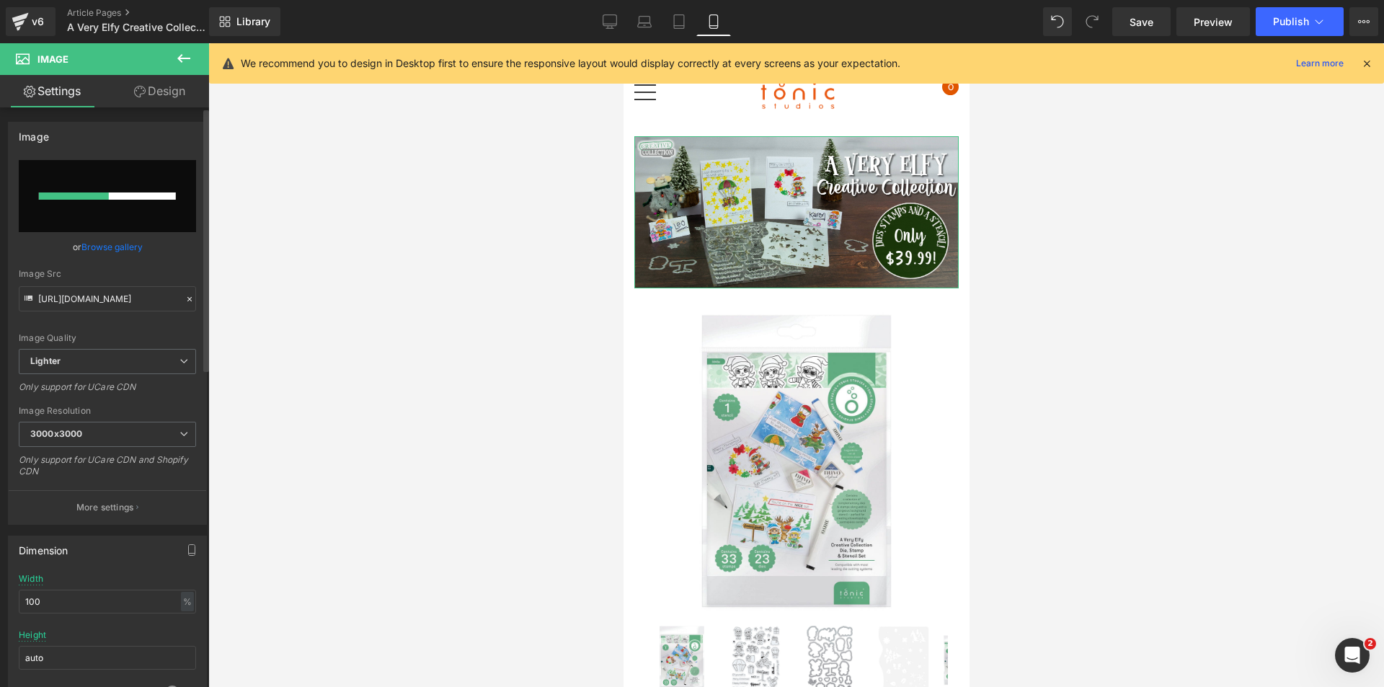
click at [111, 221] on input "file" at bounding box center [107, 196] width 177 height 72
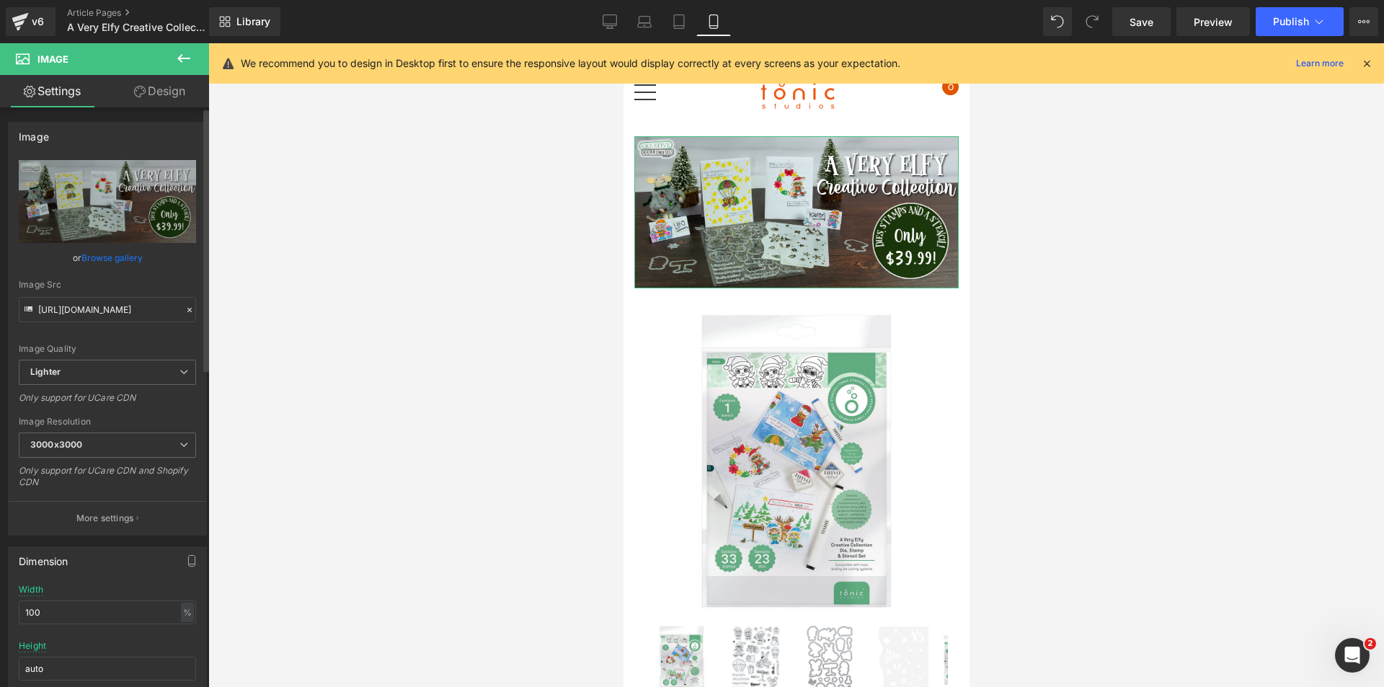
click at [116, 255] on link "Browse gallery" at bounding box center [111, 257] width 61 height 25
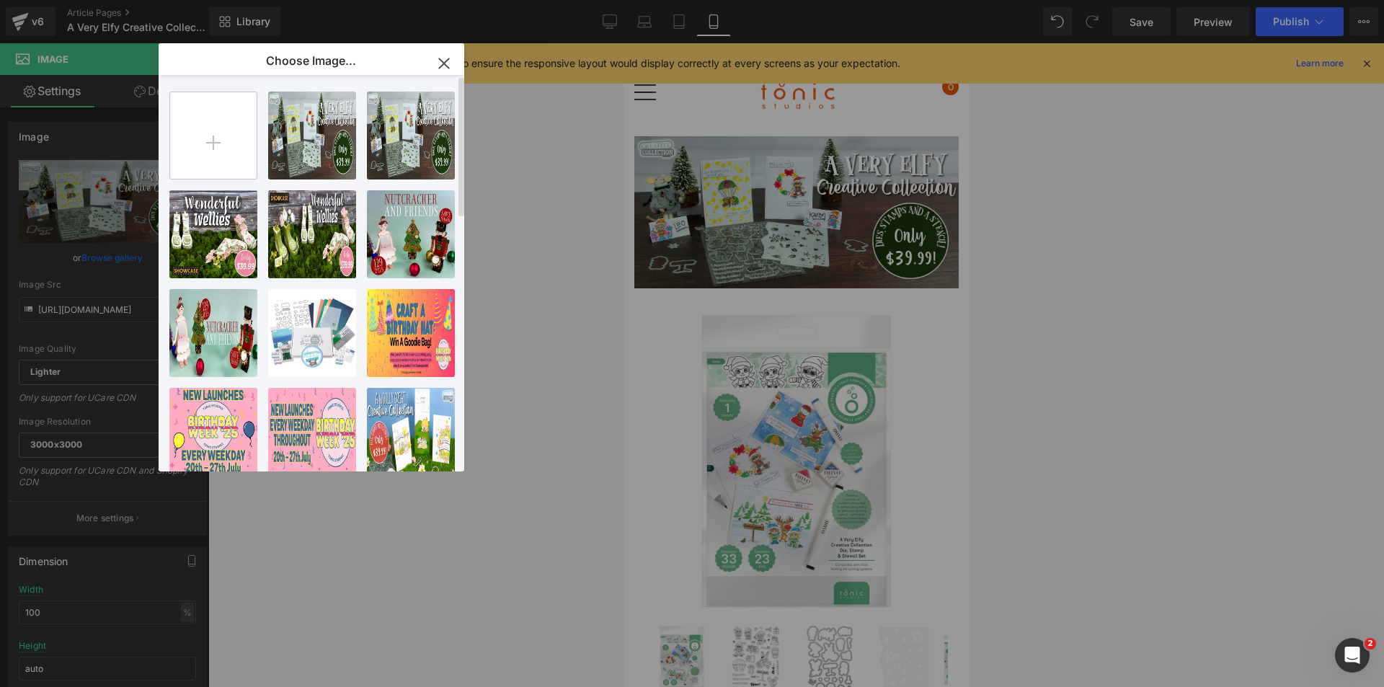
click at [197, 133] on input "file" at bounding box center [213, 135] width 87 height 87
type input "C:\fakepath\US Elfy Banners_Mobile Top.jpg"
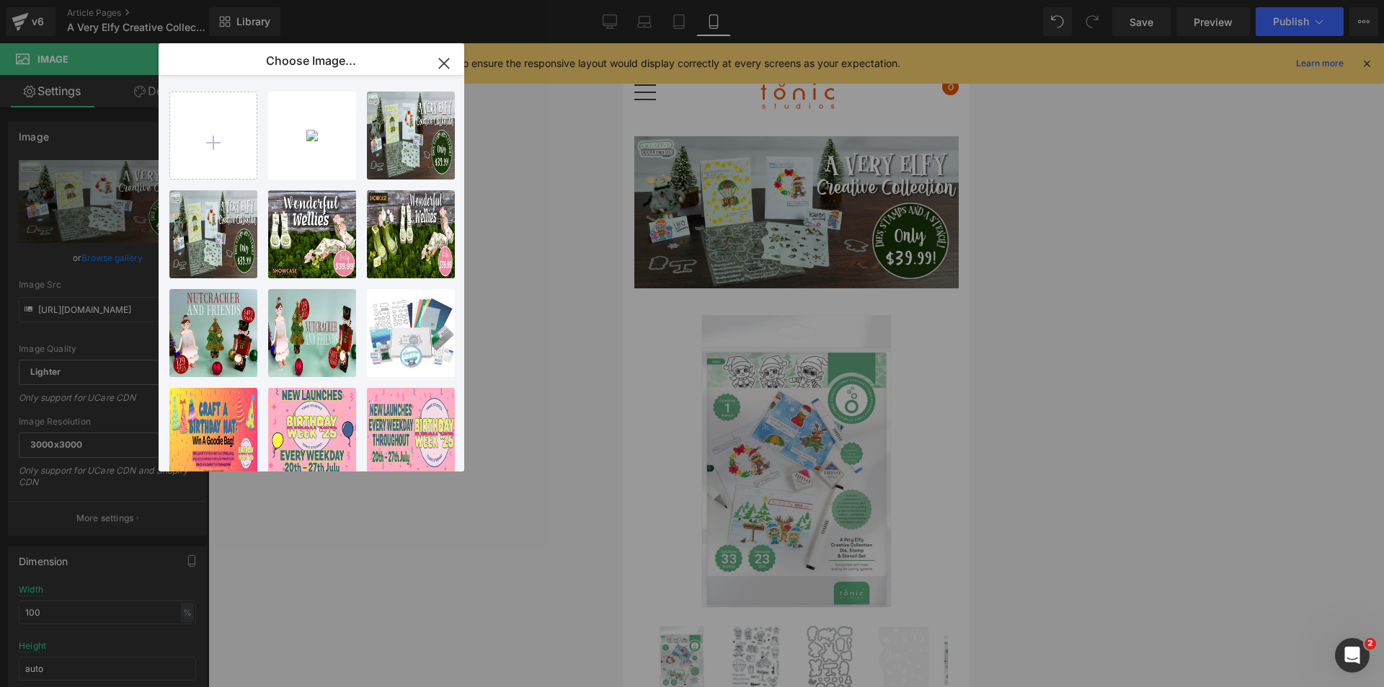
click at [0, 0] on div "US Elfy... Top.jpg 549.17 KB" at bounding box center [0, 0] width 0 height 0
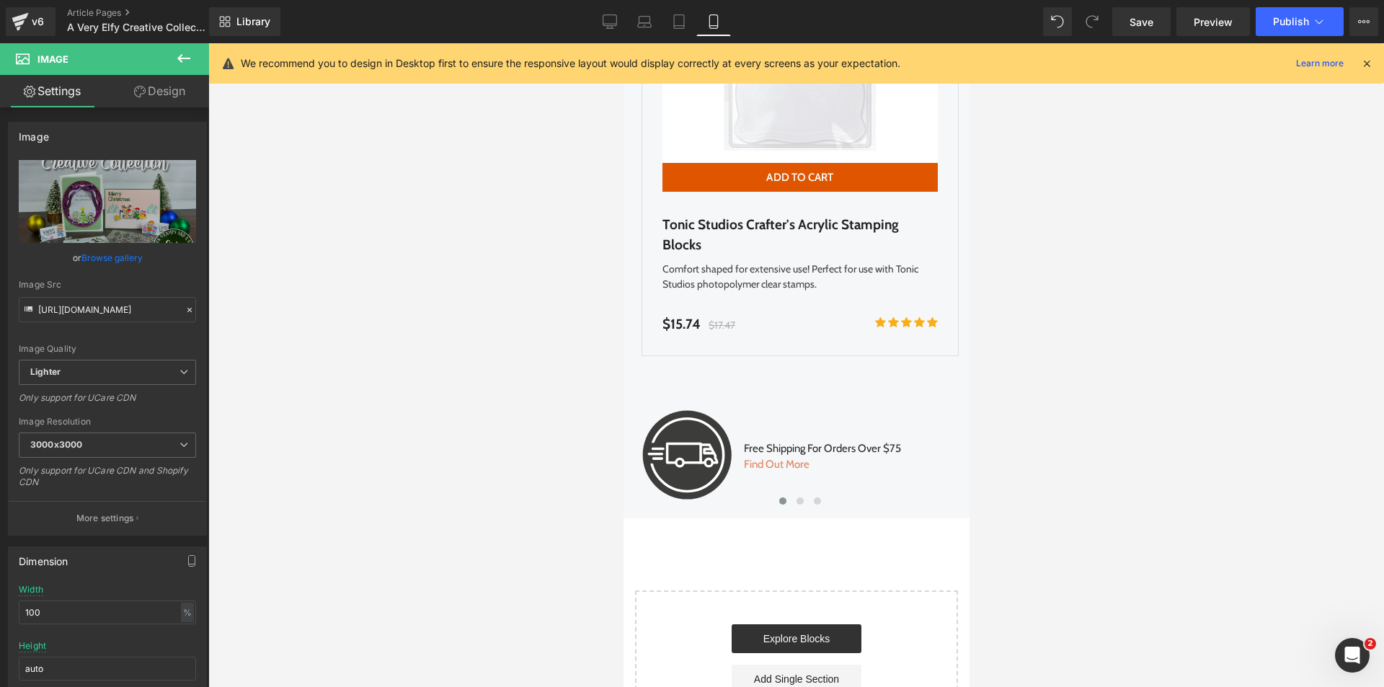
scroll to position [3966, 0]
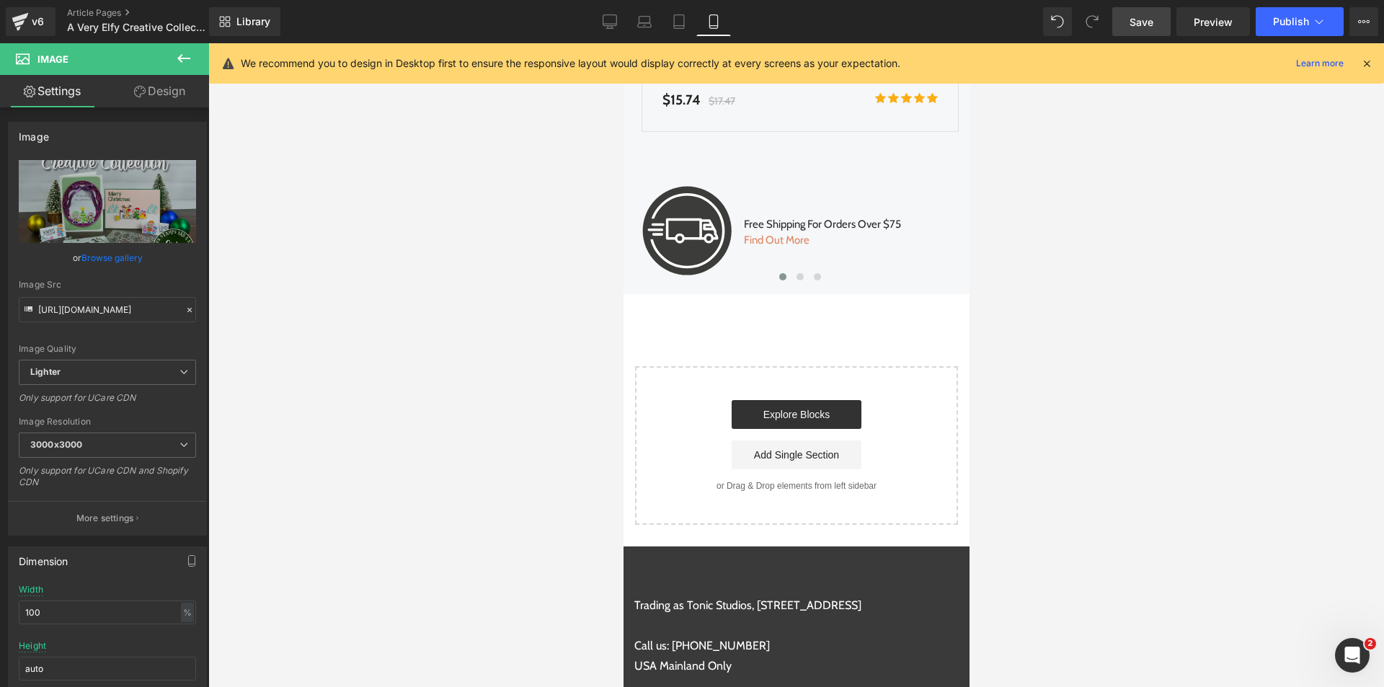
click at [1141, 23] on span "Save" at bounding box center [1142, 21] width 24 height 15
click at [1370, 63] on div "We recommend you to design in Desktop first to ensure the responsive layout wou…" at bounding box center [796, 63] width 1175 height 40
click at [1366, 63] on icon at bounding box center [1367, 63] width 13 height 13
